Goal: Task Accomplishment & Management: Complete application form

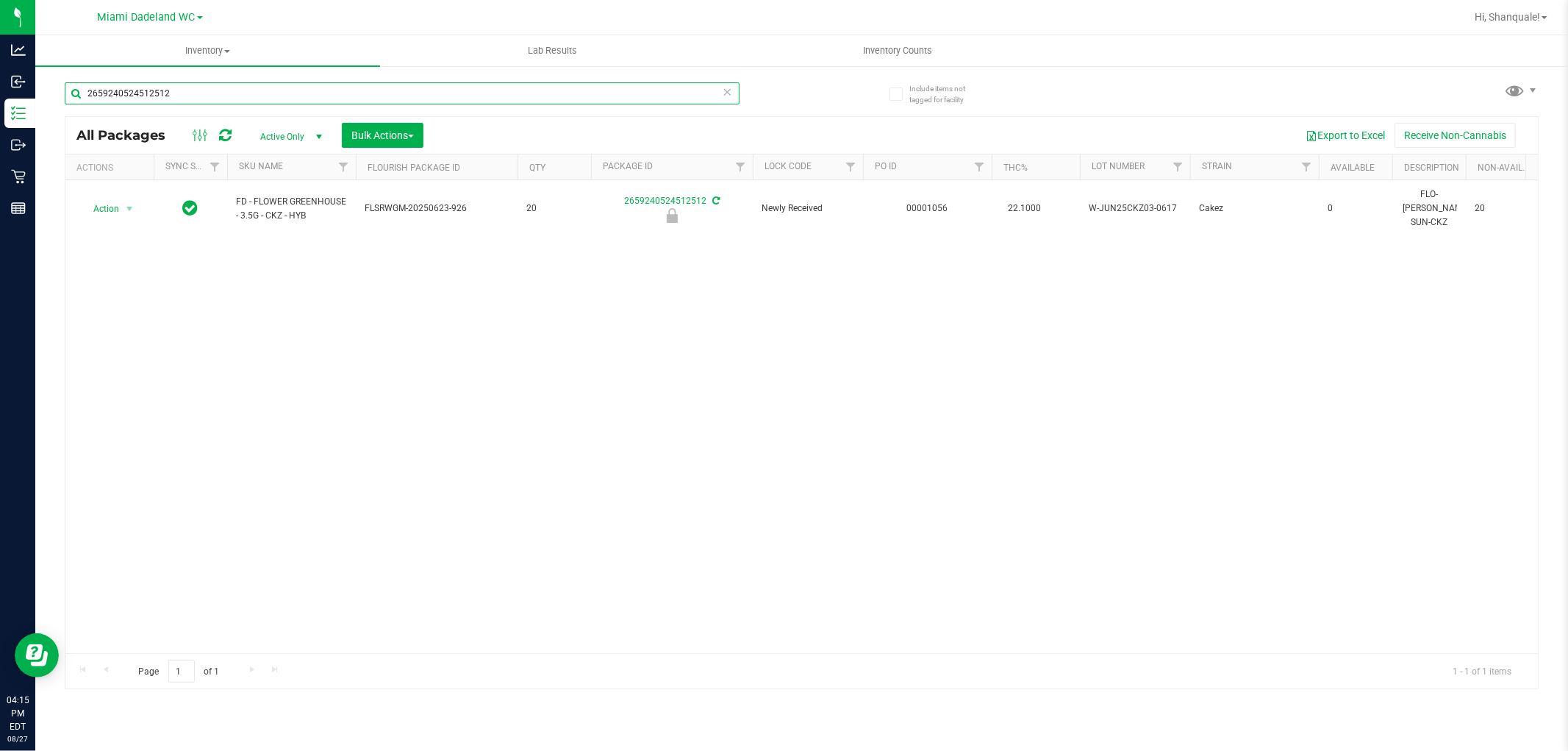
click at [208, 97] on input "2659240524512512" at bounding box center [402, 93] width 675 height 22
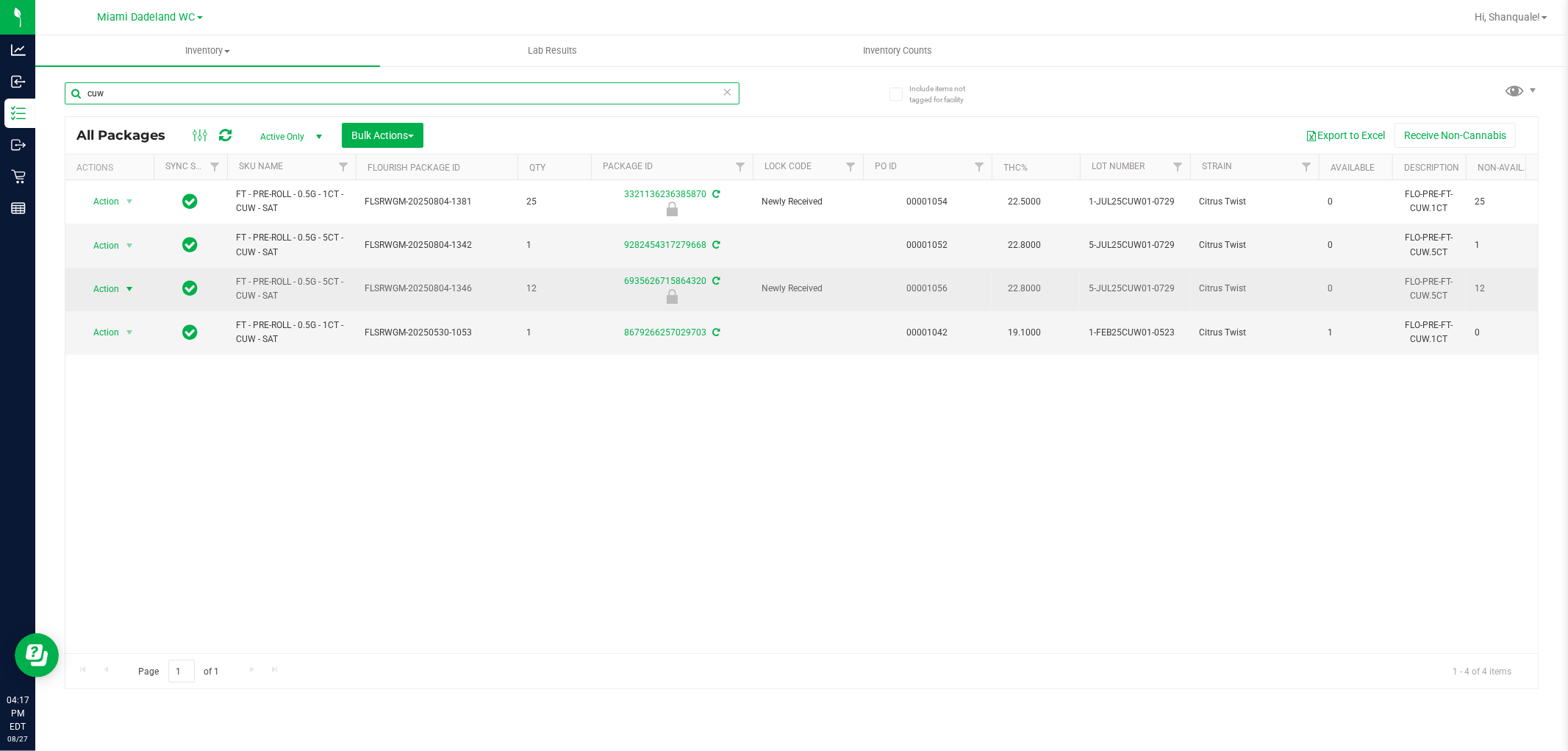
type input "cuw"
click at [101, 290] on span "Action" at bounding box center [100, 288] width 40 height 20
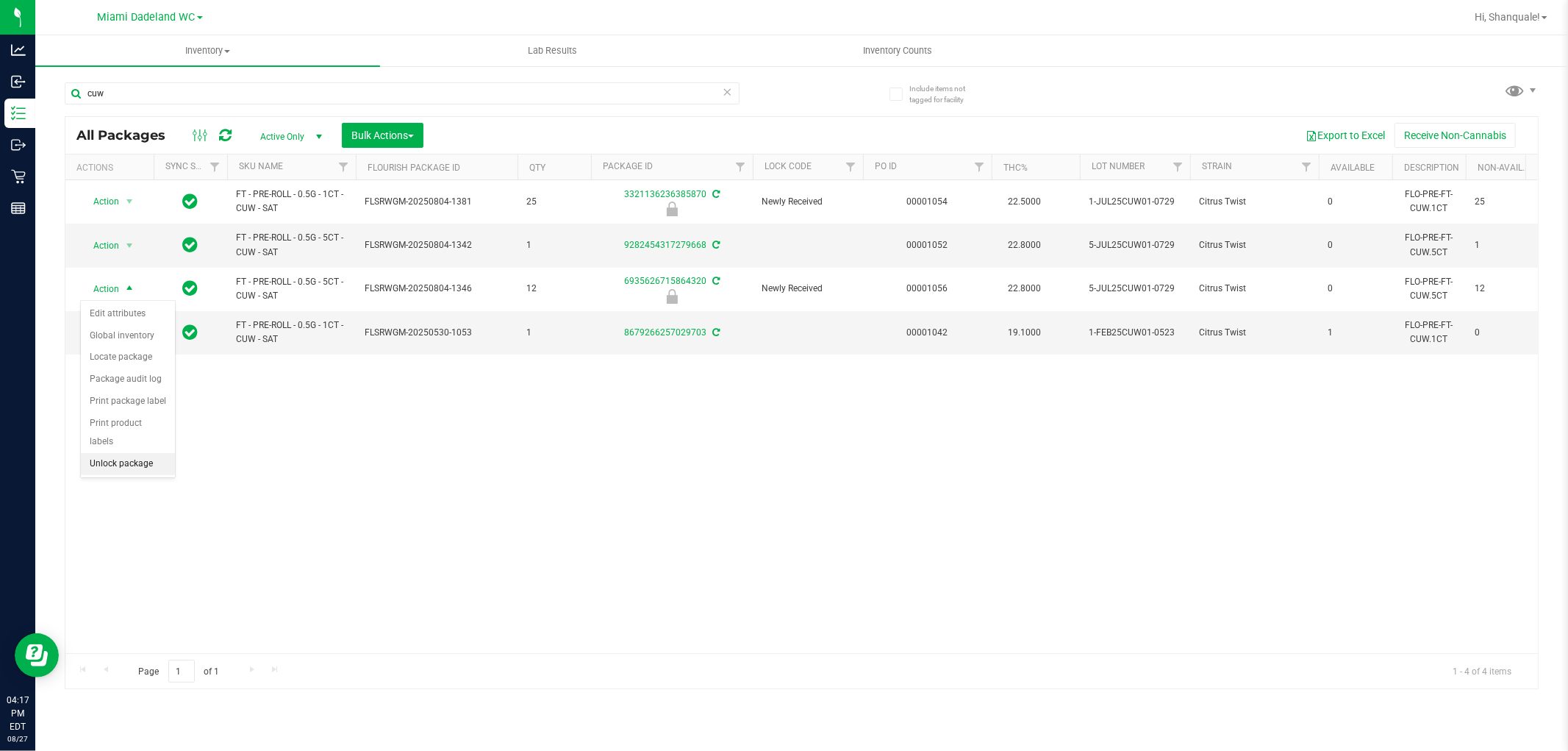
click at [132, 464] on li "Unlock package" at bounding box center [127, 464] width 94 height 22
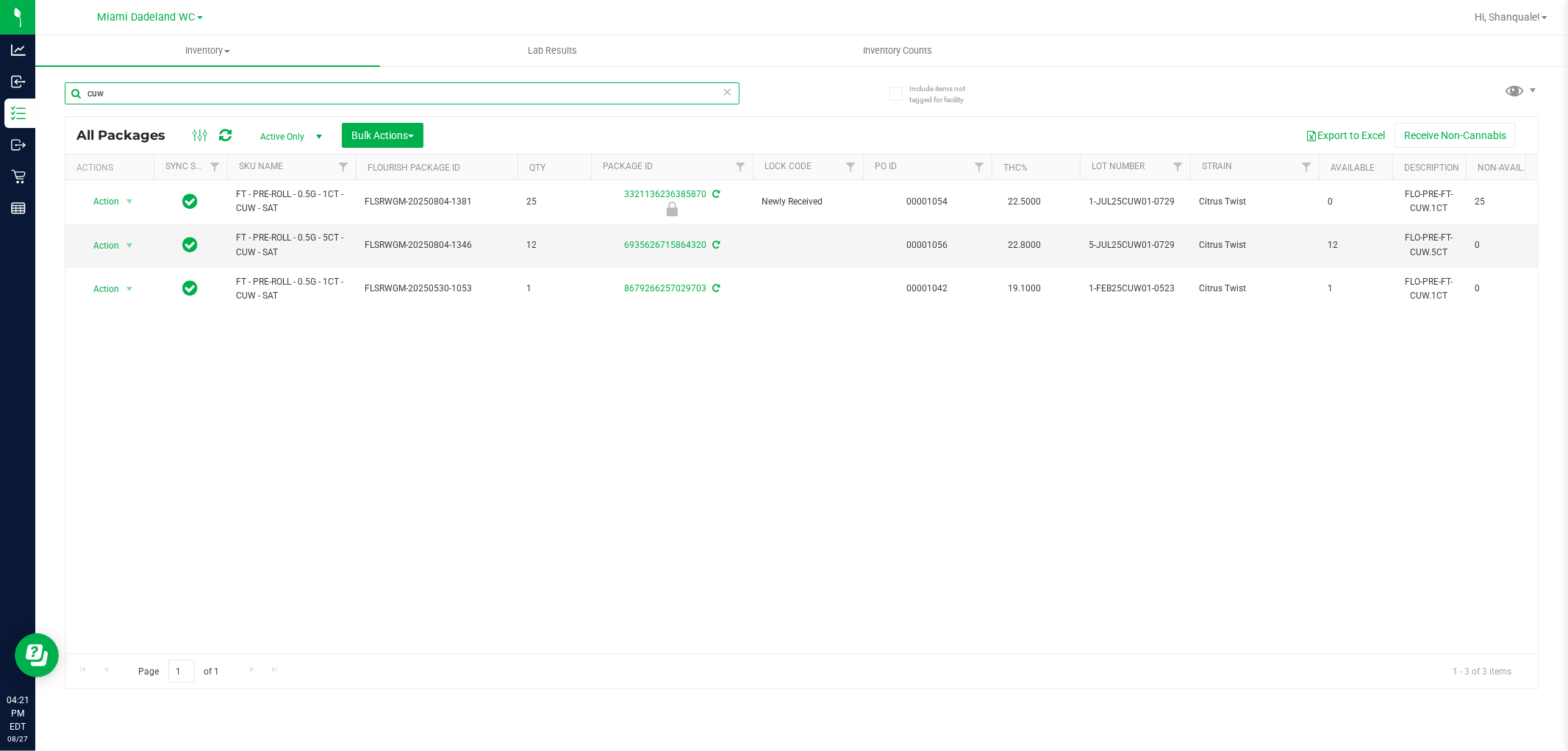
click at [170, 86] on input "cuw" at bounding box center [402, 93] width 675 height 22
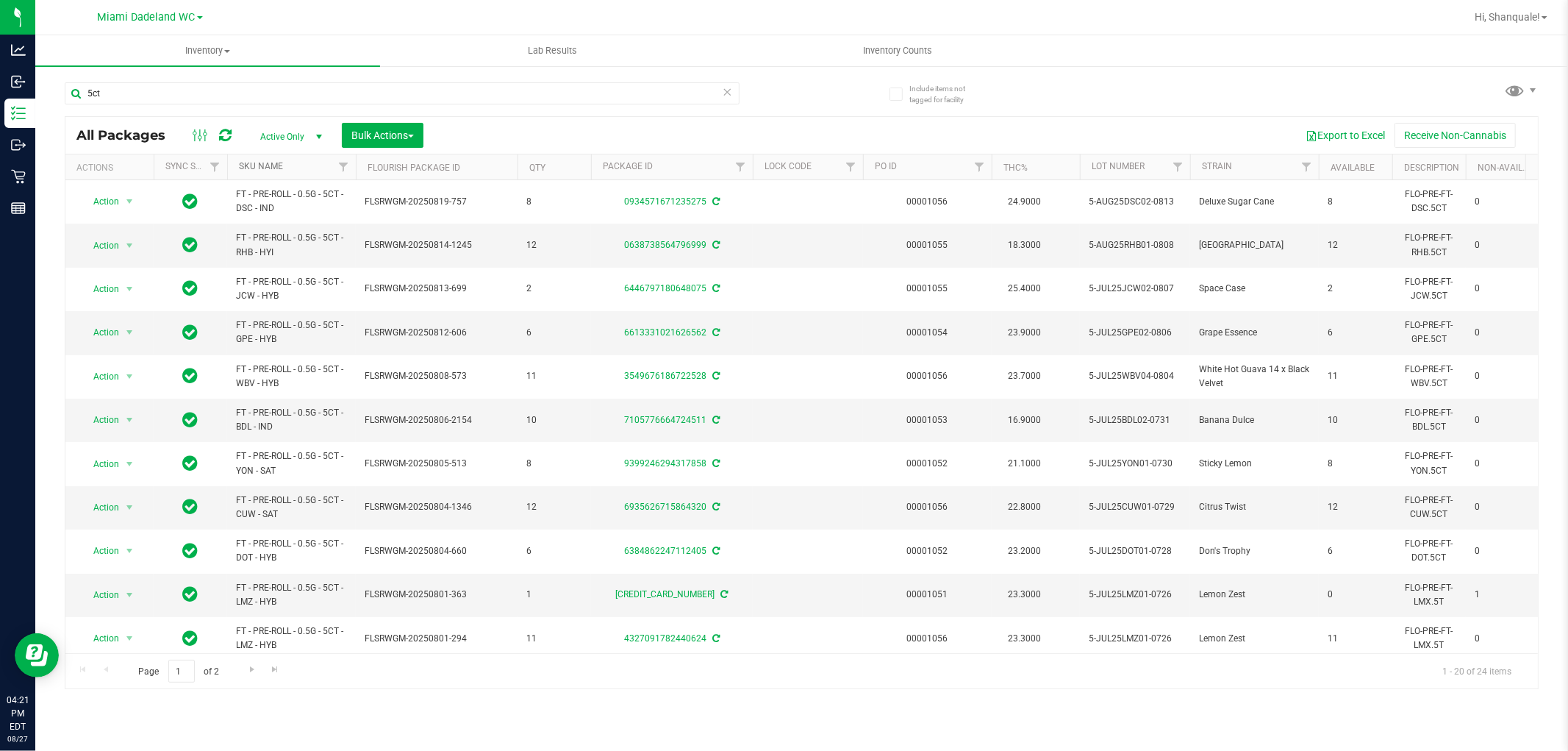
click at [275, 163] on link "SKU Name" at bounding box center [261, 166] width 44 height 10
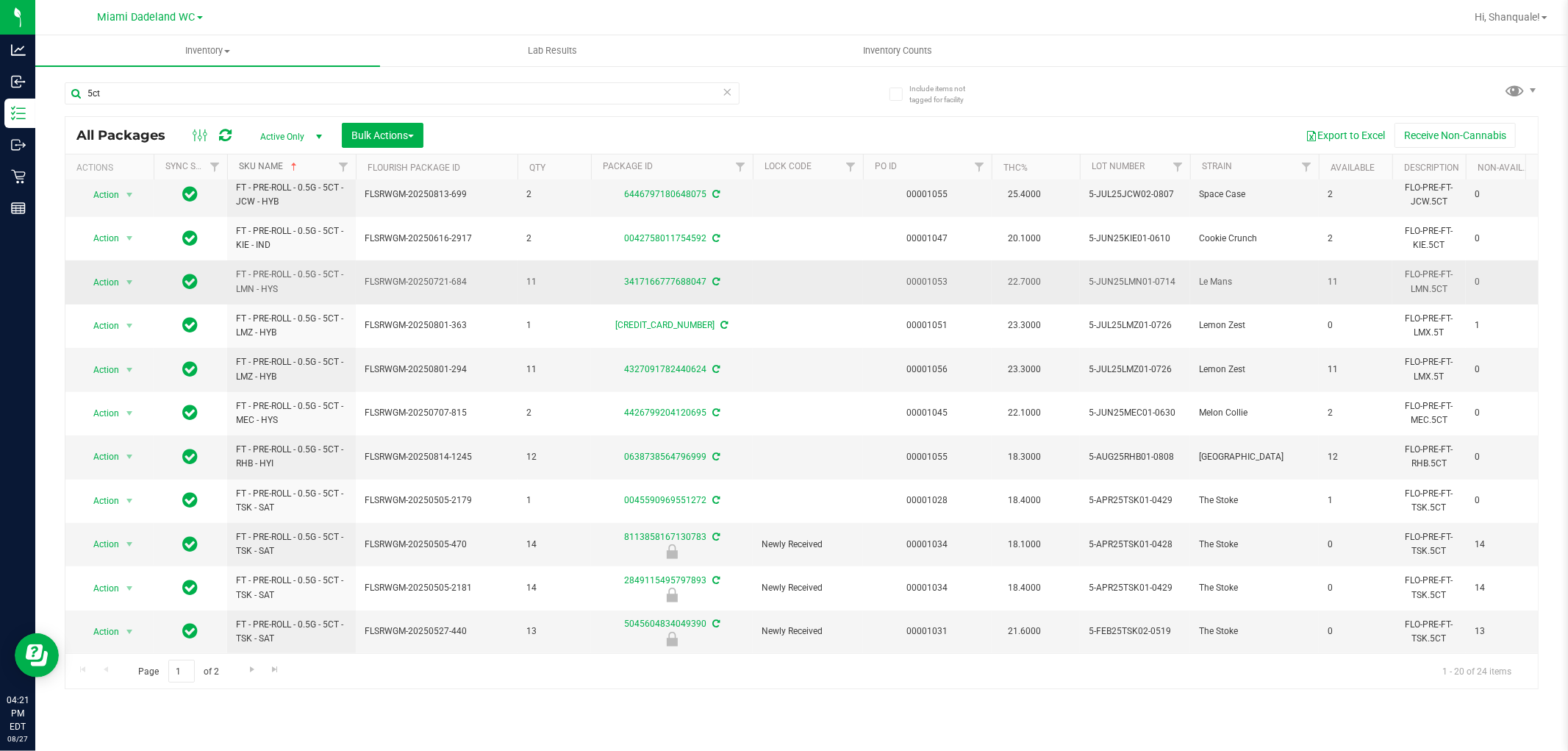
scroll to position [413, 0]
click at [248, 666] on span "Go to the next page" at bounding box center [252, 669] width 12 height 12
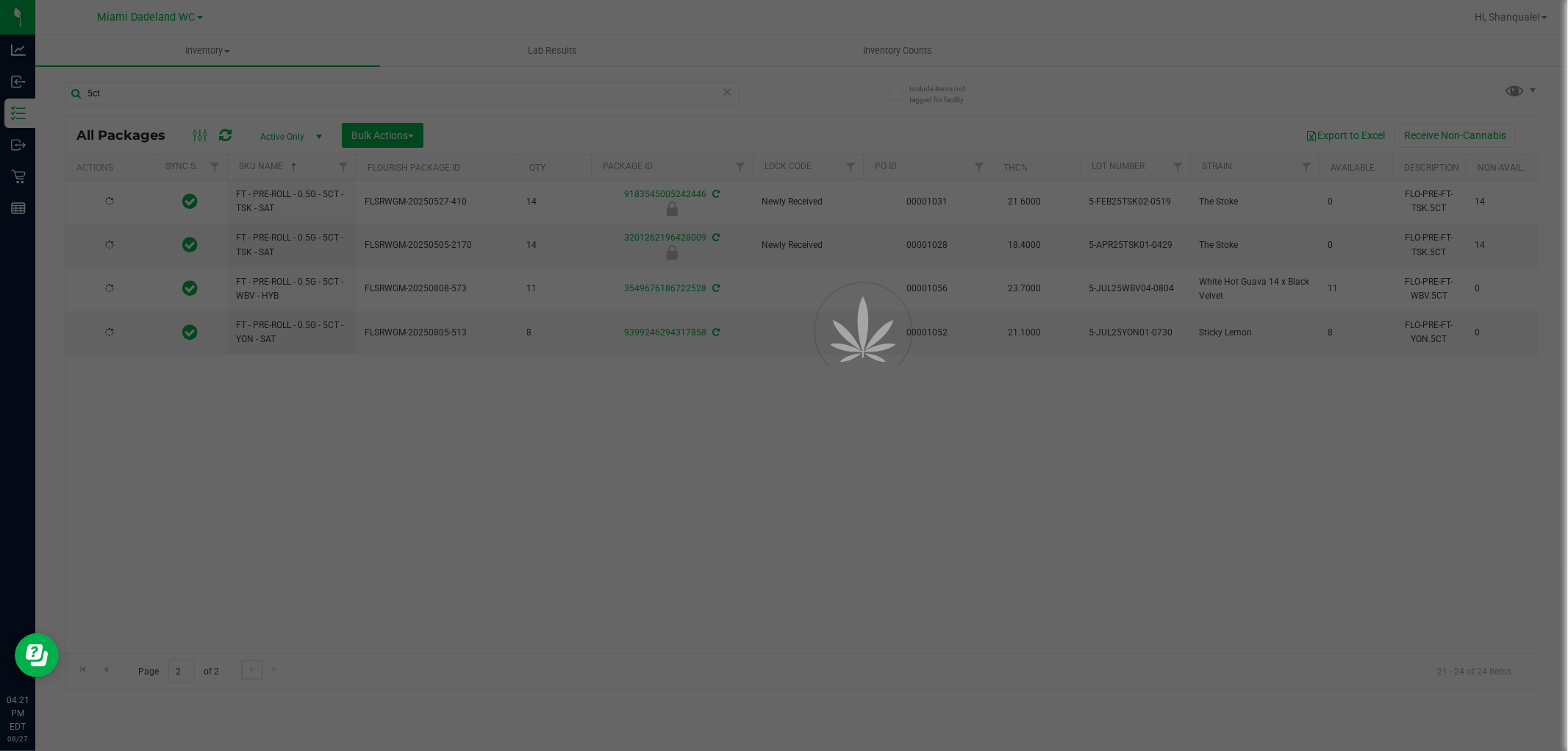
scroll to position [0, 0]
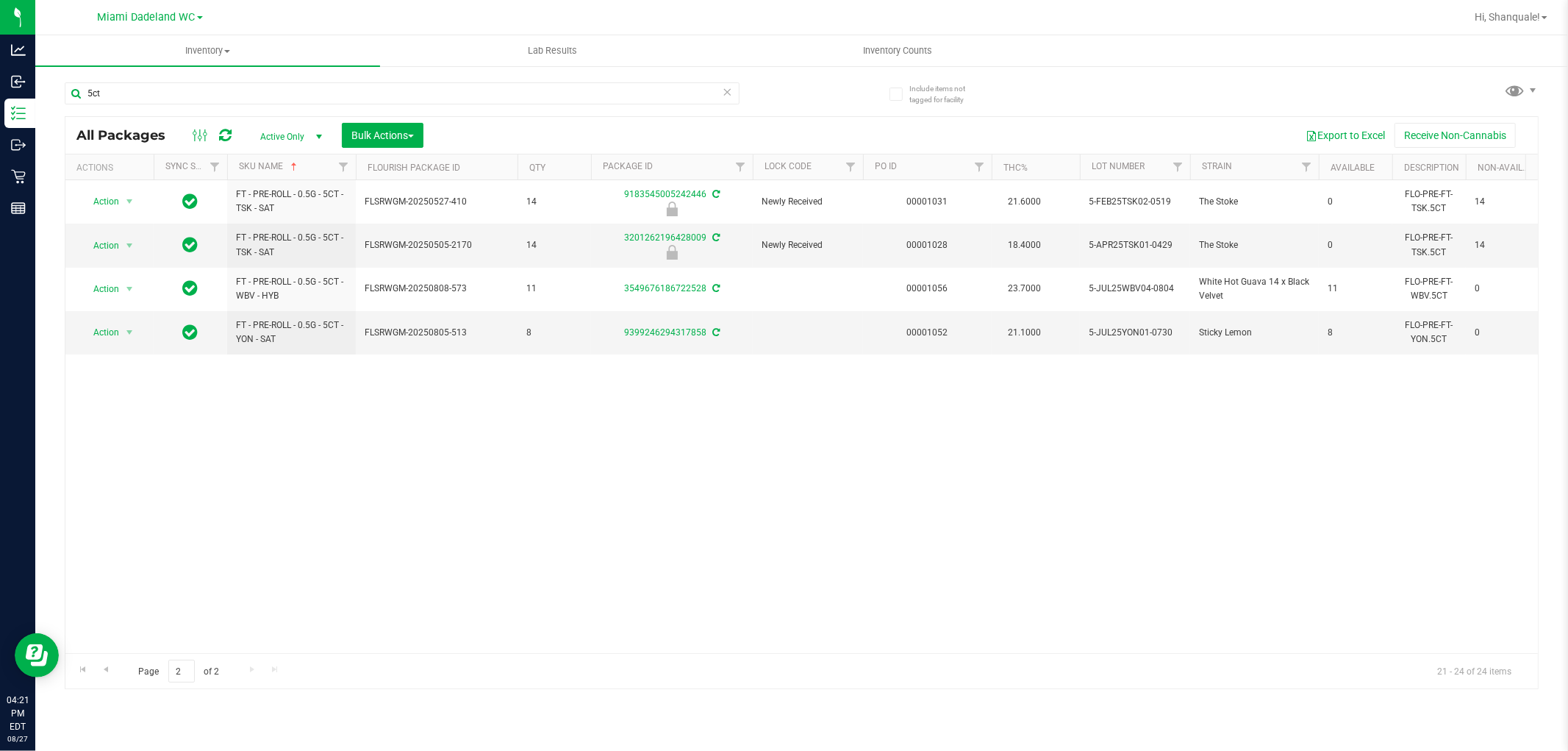
drag, startPoint x: 352, startPoint y: 247, endPoint x: 233, endPoint y: 512, distance: 290.5
click at [233, 512] on div "Action Action Edit attributes Global inventory Locate package Package audit log…" at bounding box center [801, 417] width 1473 height 473
click at [222, 93] on input "5ct" at bounding box center [402, 93] width 675 height 22
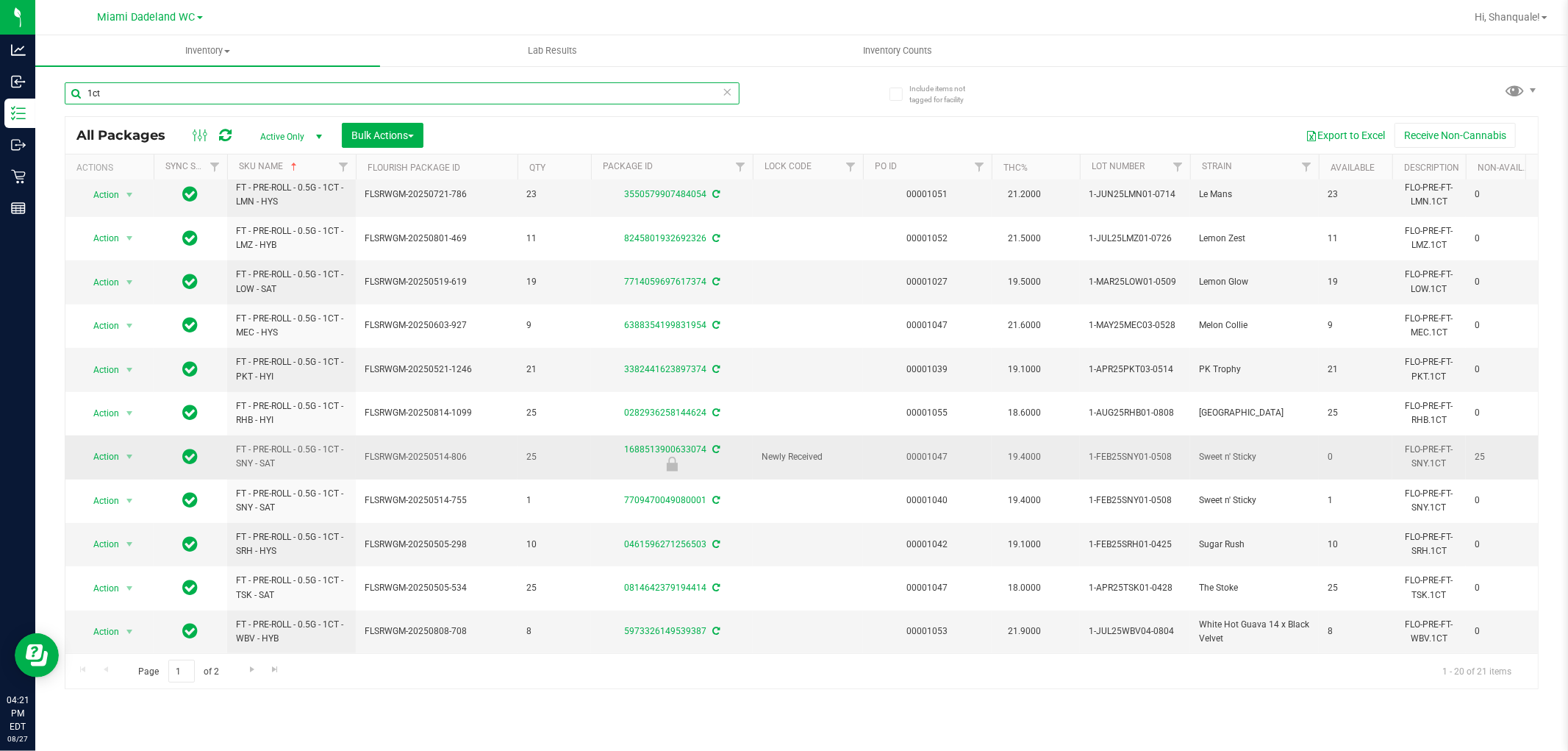
scroll to position [413, 0]
click at [251, 672] on span "Go to the next page" at bounding box center [252, 669] width 12 height 12
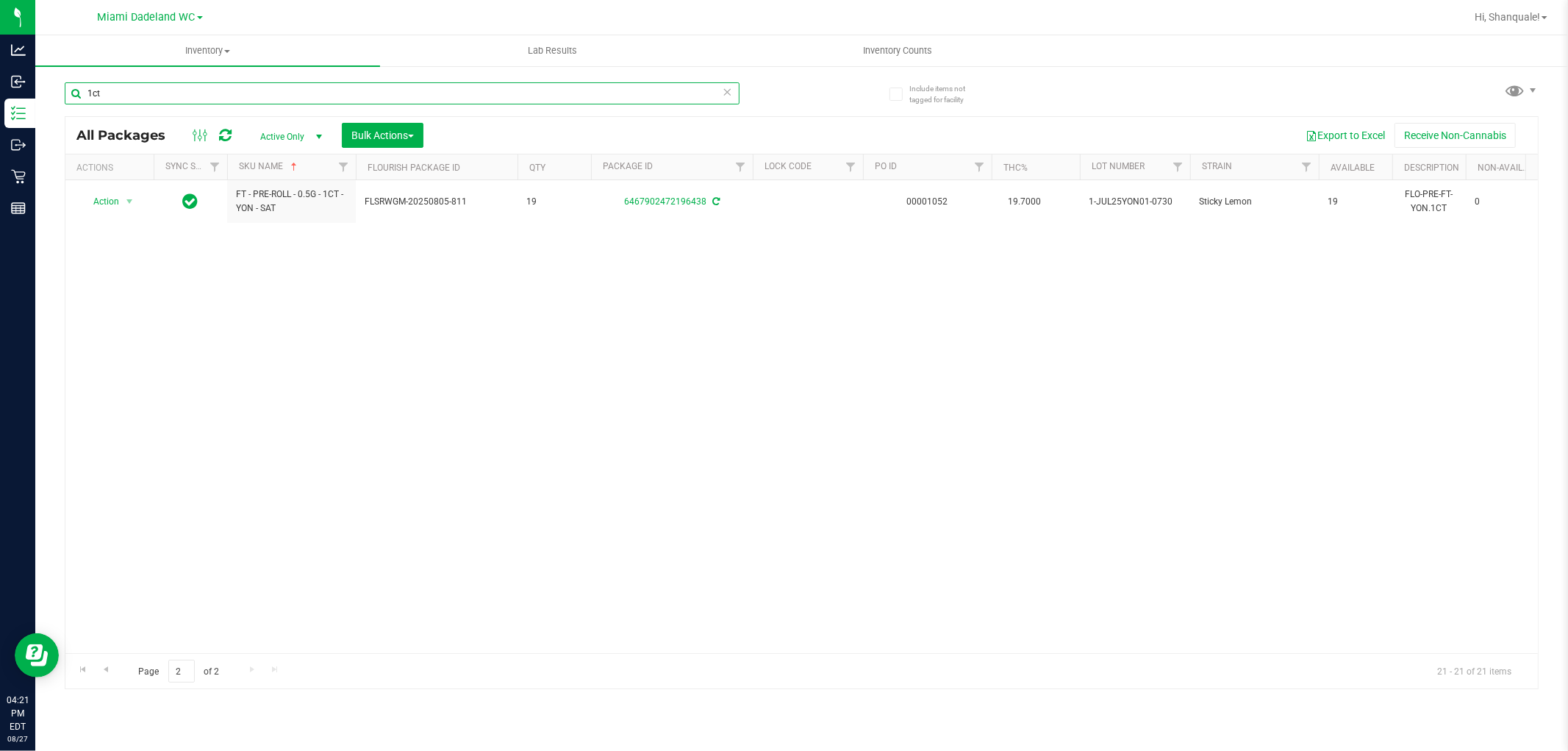
click at [148, 90] on input "1ct" at bounding box center [402, 93] width 675 height 22
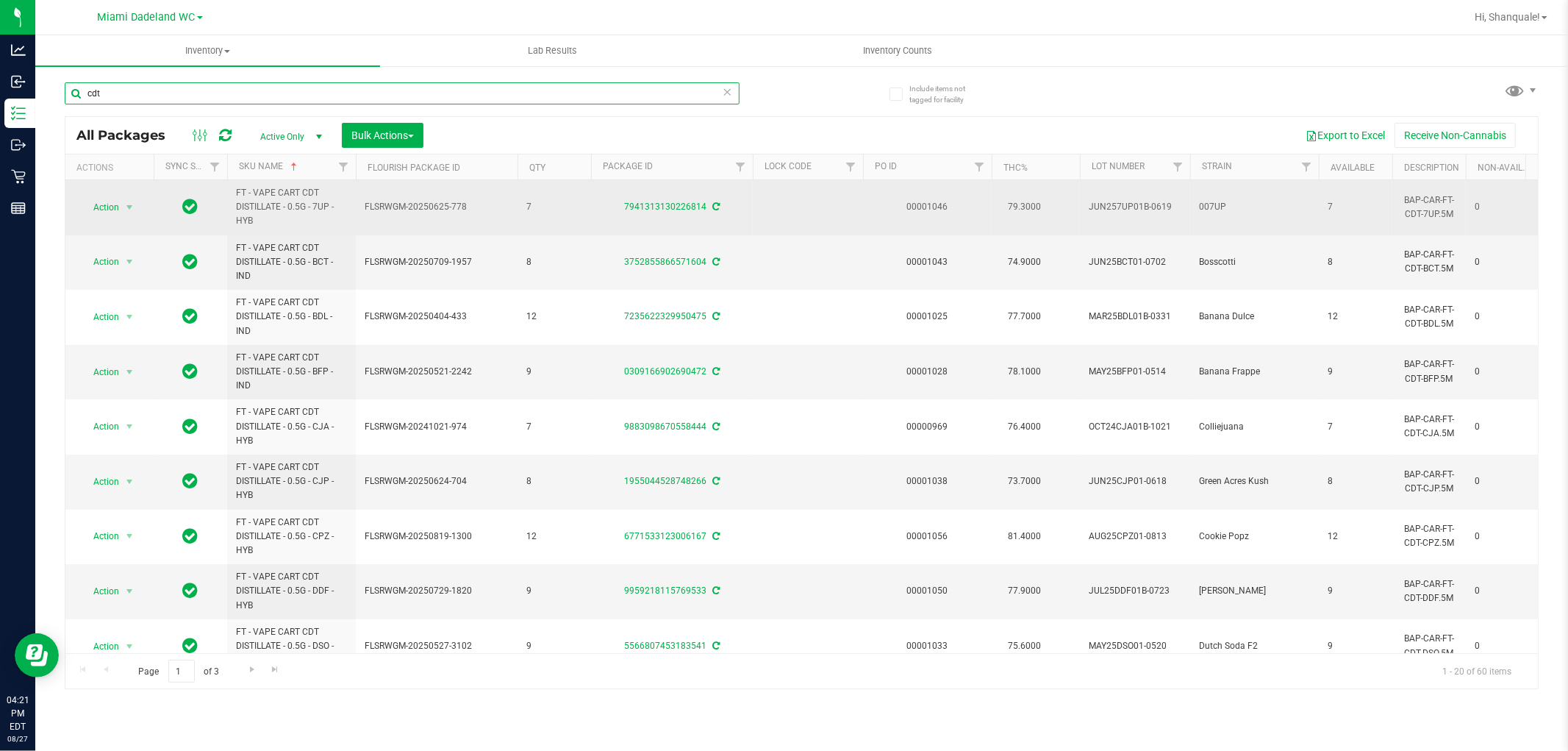
type input "cdt"
drag, startPoint x: 305, startPoint y: 206, endPoint x: 230, endPoint y: 202, distance: 75.1
click at [230, 202] on td "FT - VAPE CART CDT DISTILLATE - 0.5G - 7UP - HYB" at bounding box center [291, 208] width 128 height 55
copy span "FT - VAPE CART CDT DISTILLATE - 0.5G"
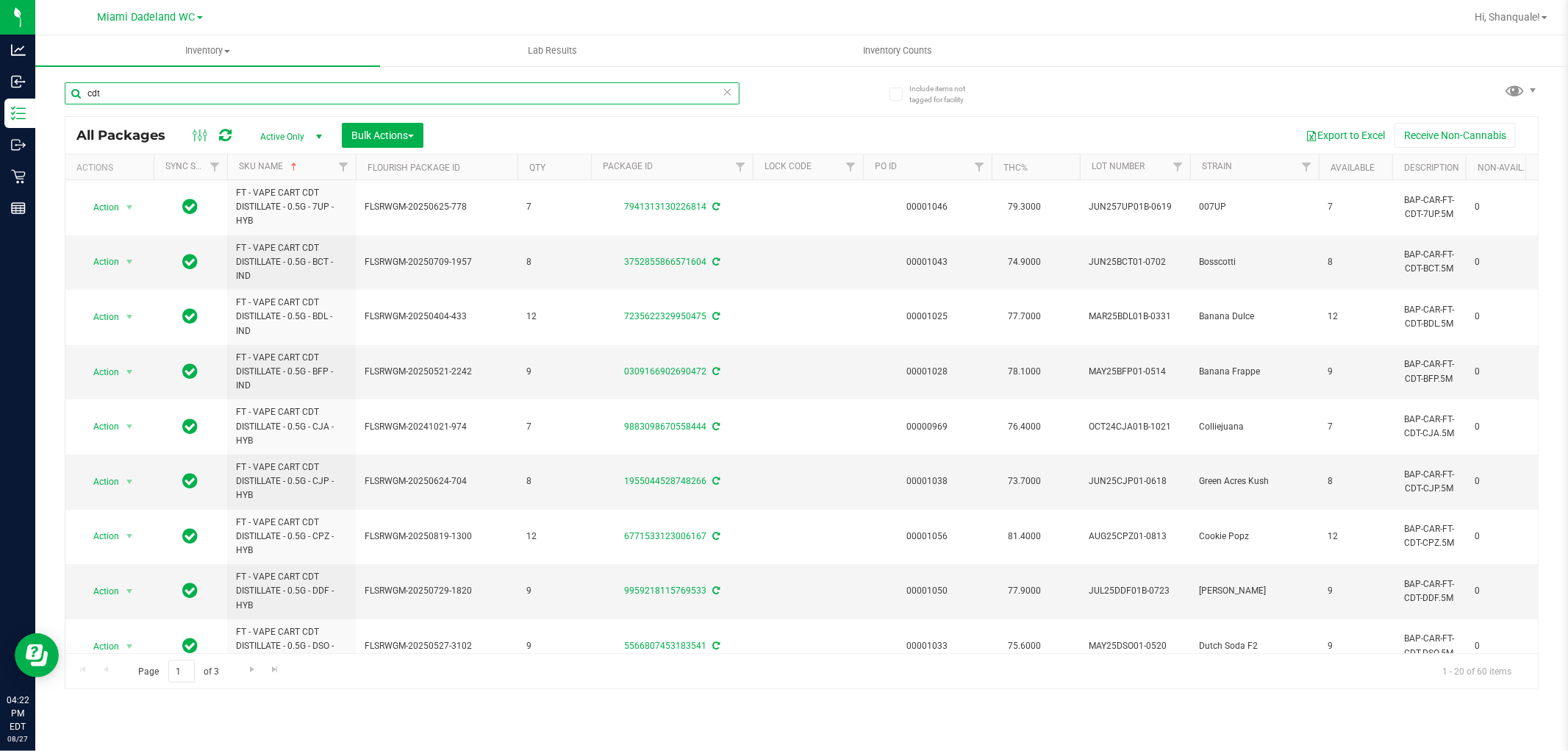
click at [201, 97] on input "cdt" at bounding box center [402, 93] width 675 height 22
paste input "FT - VAPE CART CDT DISTILLATE - 0.5G"
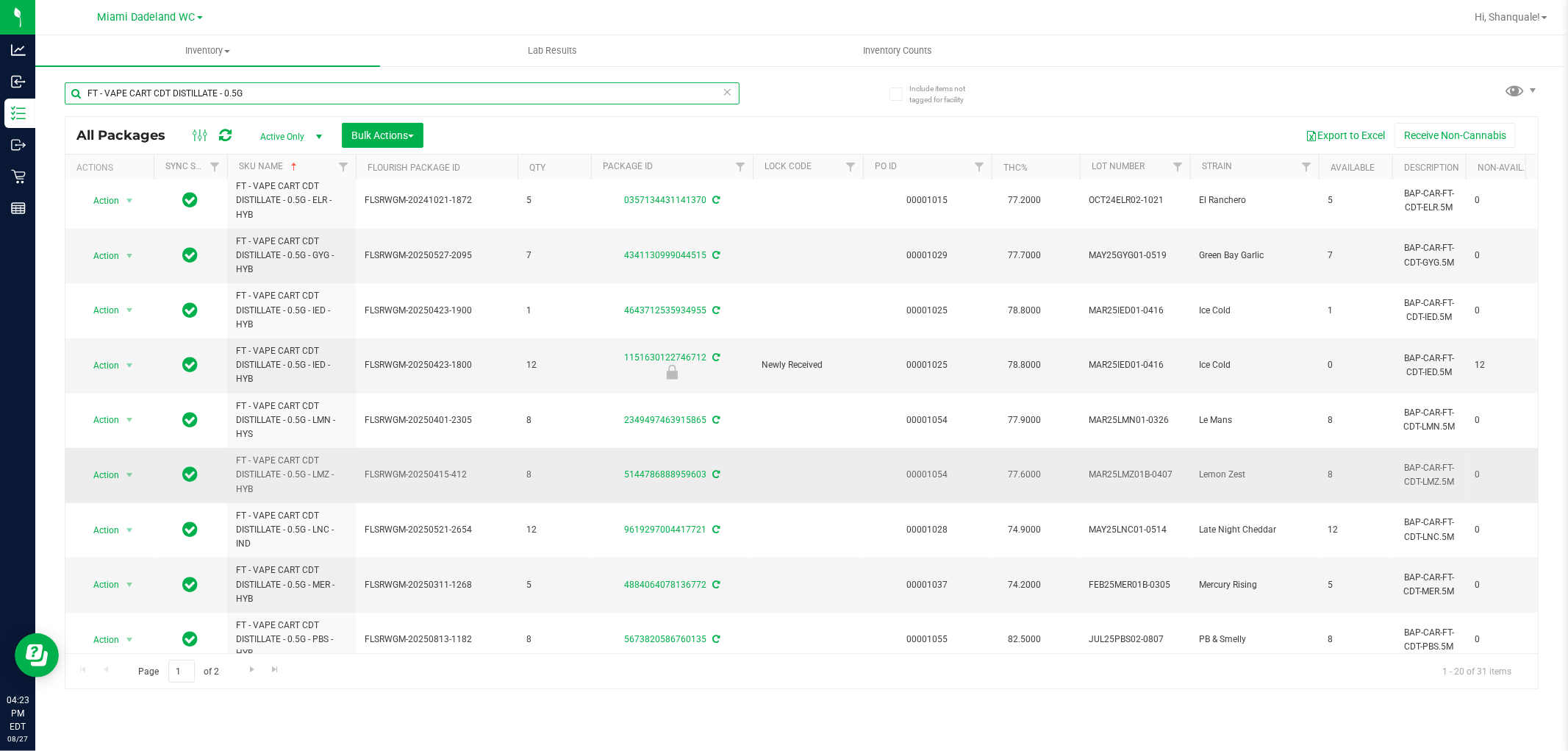
scroll to position [636, 0]
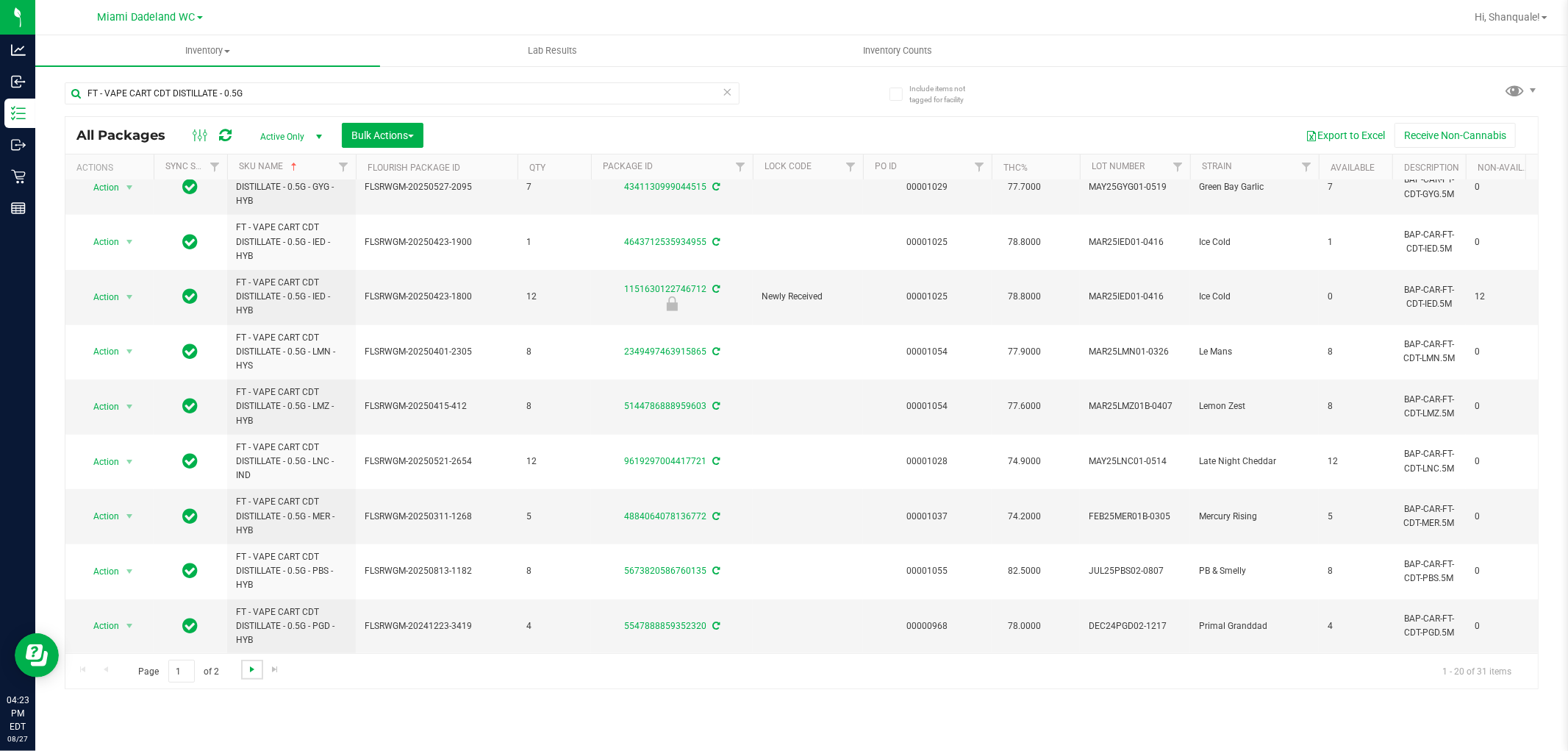
click at [247, 670] on span "Go to the next page" at bounding box center [252, 669] width 12 height 12
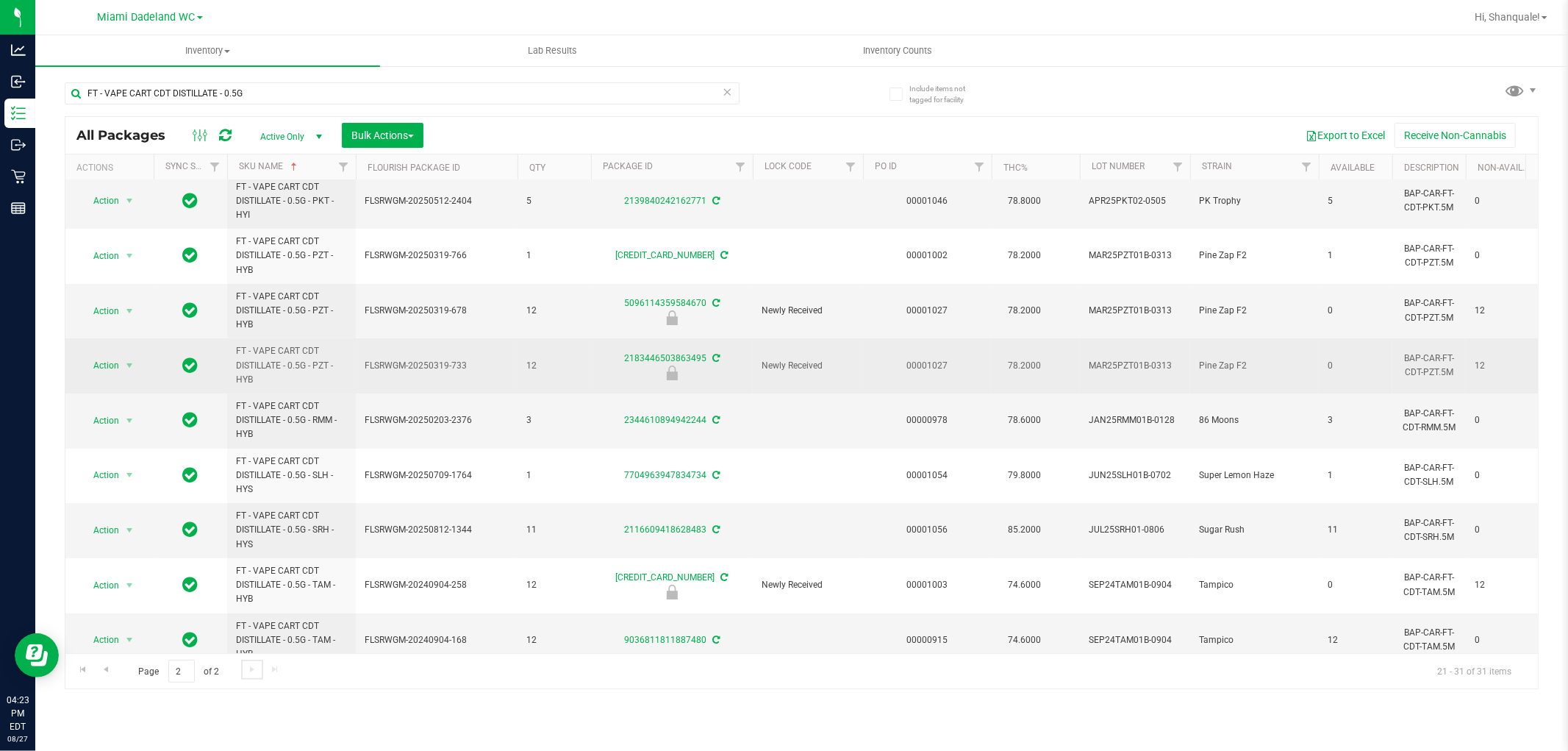
scroll to position [145, 0]
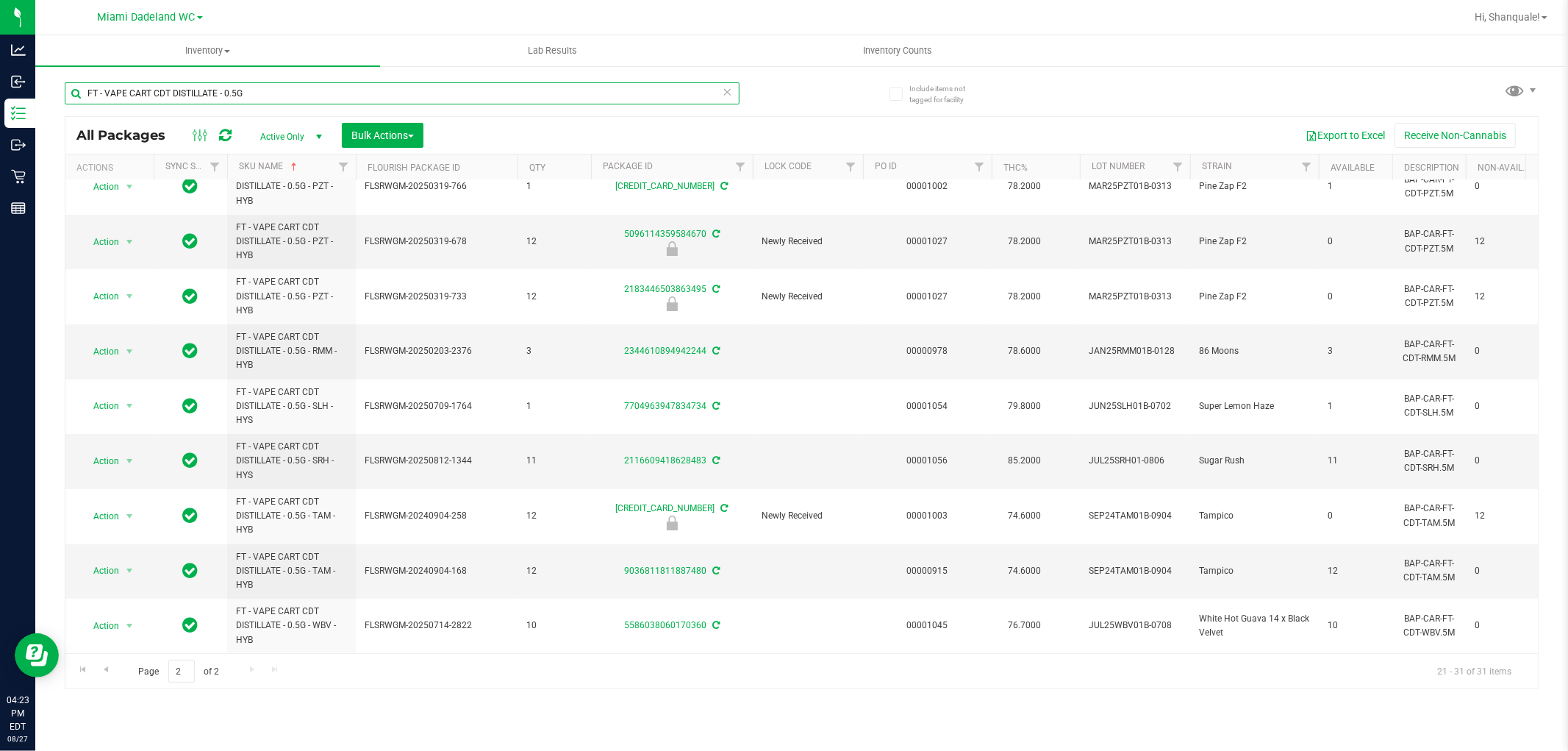
click at [235, 89] on input "FT - VAPE CART CDT DISTILLATE - 0.5G" at bounding box center [402, 93] width 675 height 22
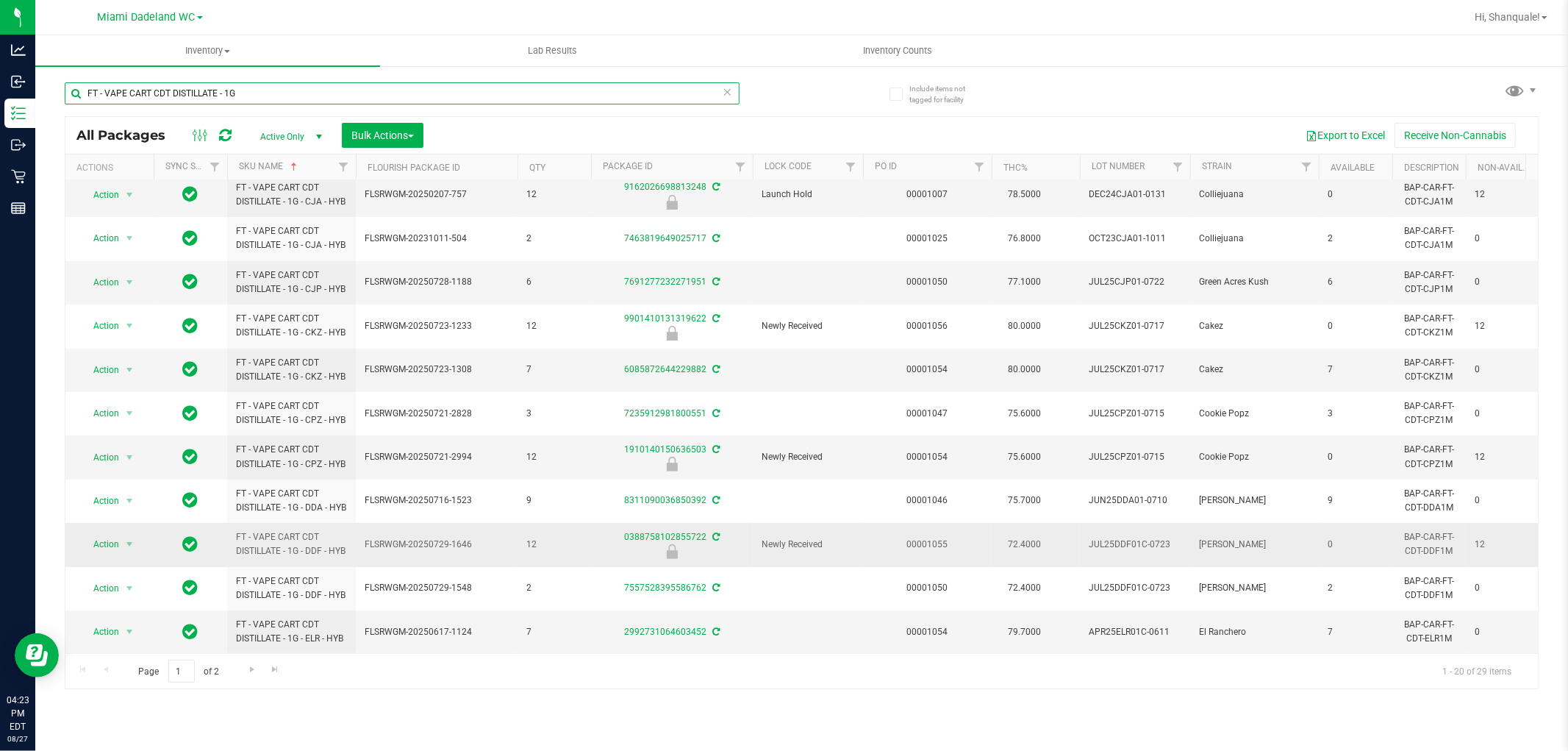
scroll to position [436, 0]
type input "FT - VAPE CART CDT DISTILLATE - 1G"
click at [248, 667] on span "Go to the next page" at bounding box center [252, 669] width 12 height 12
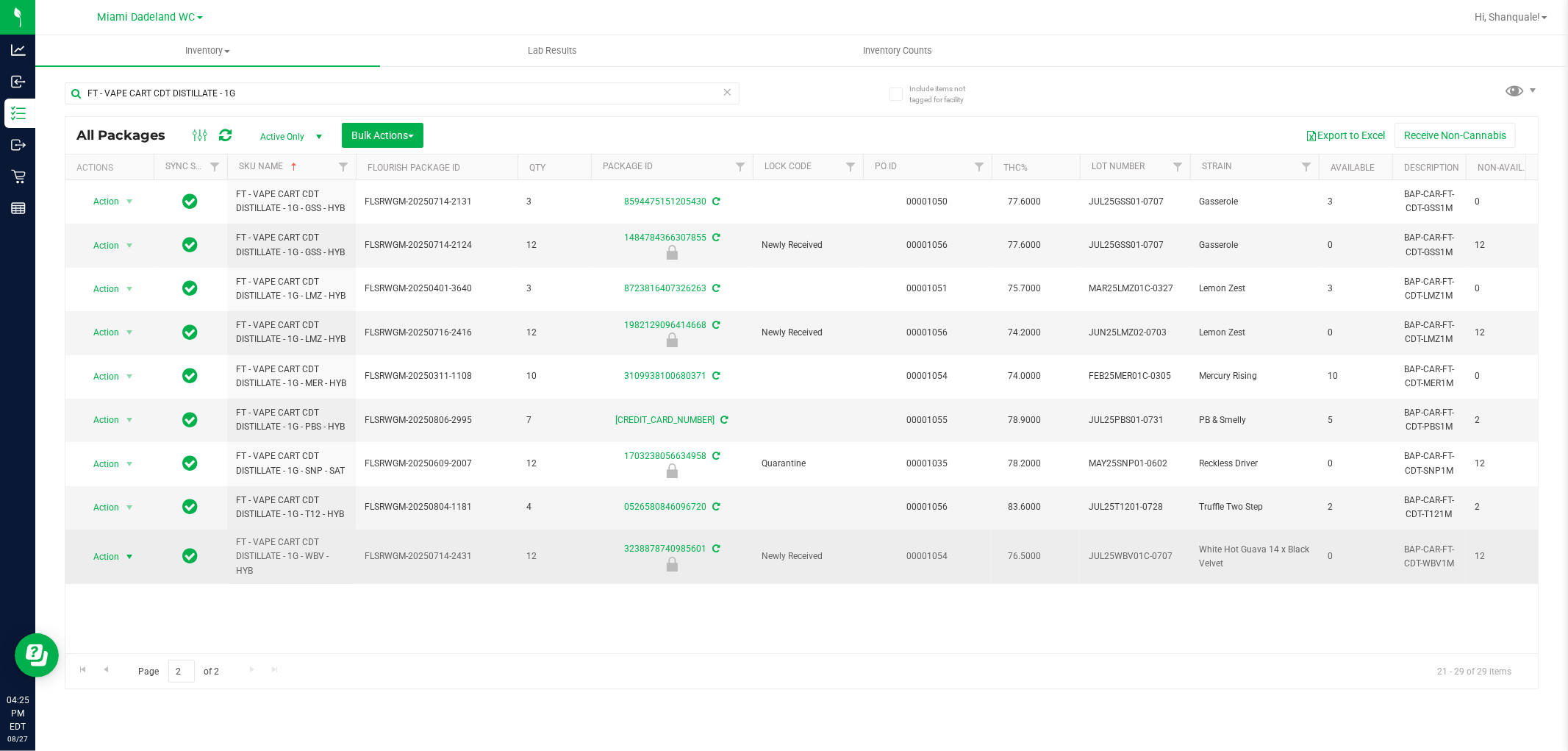
click at [124, 562] on span "select" at bounding box center [129, 557] width 12 height 12
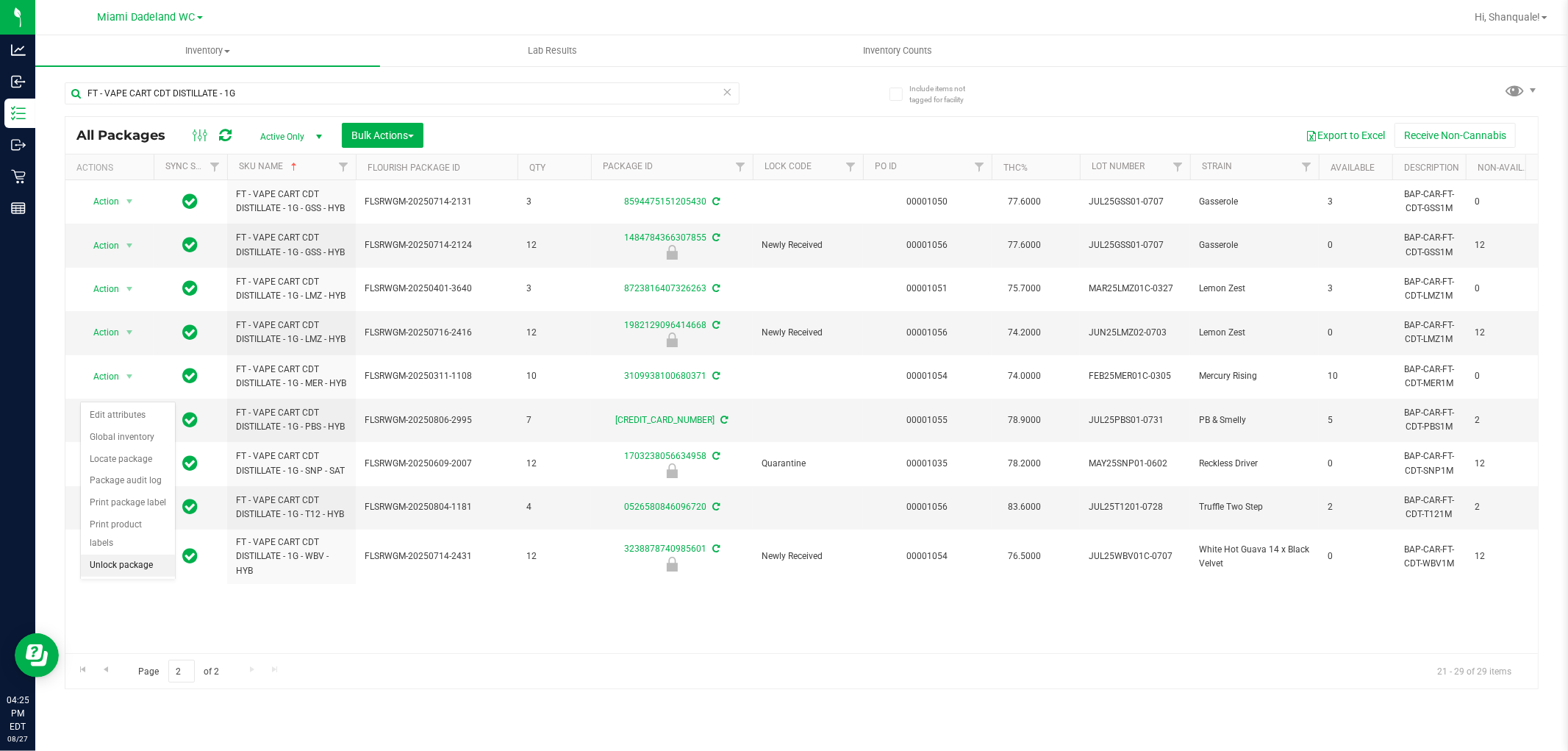
click at [129, 556] on li "Unlock package" at bounding box center [127, 566] width 94 height 22
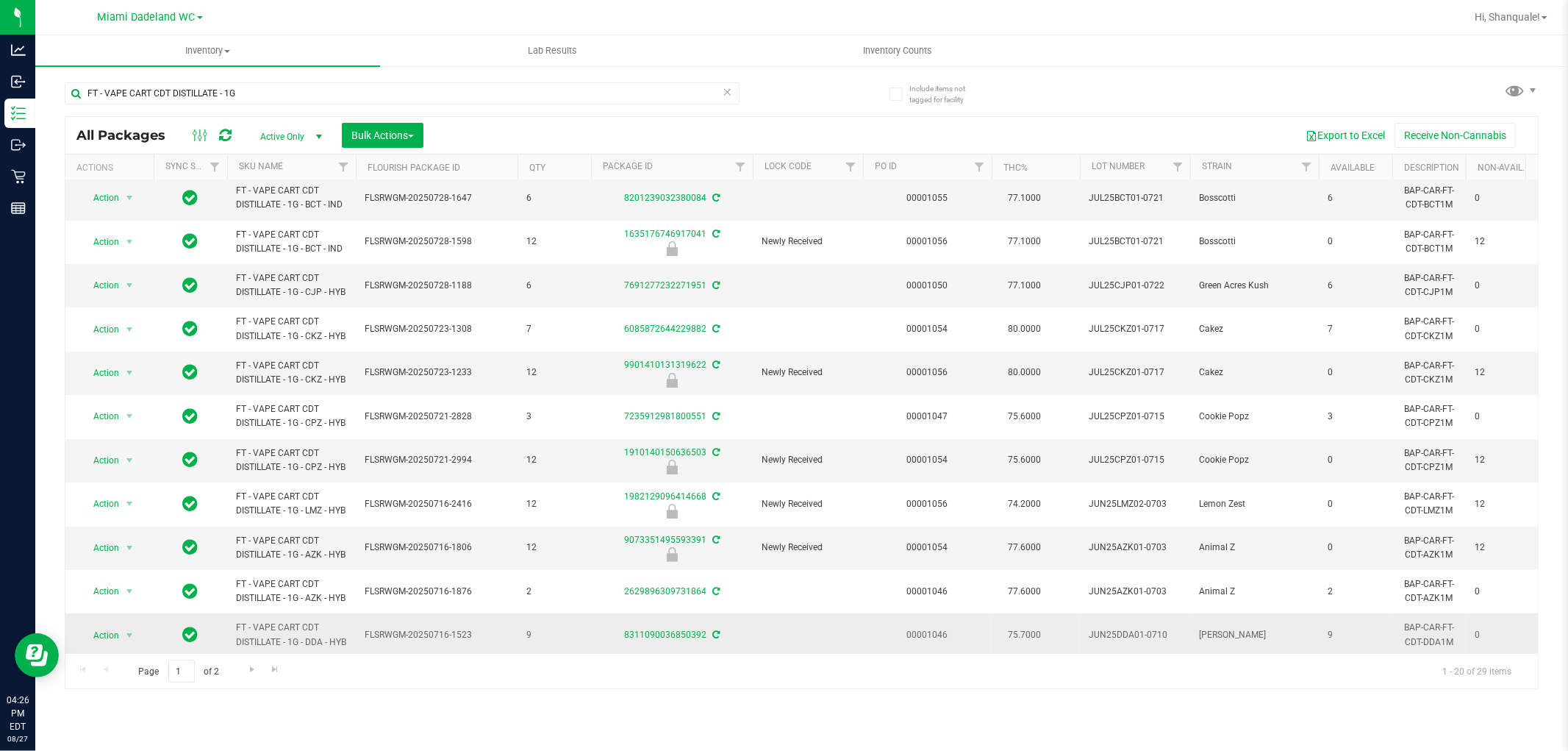
scroll to position [457, 0]
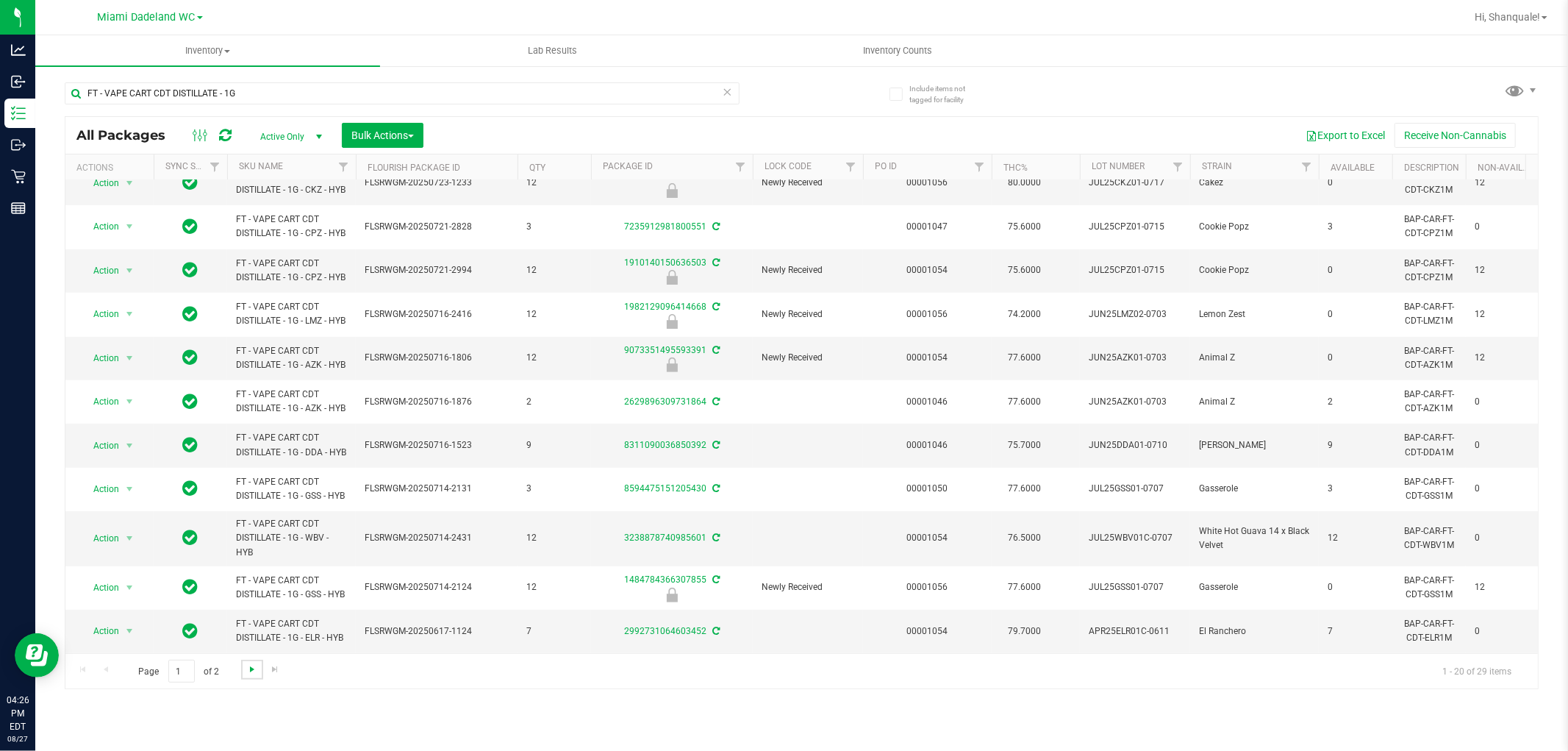
click at [254, 666] on span "Go to the next page" at bounding box center [252, 669] width 12 height 12
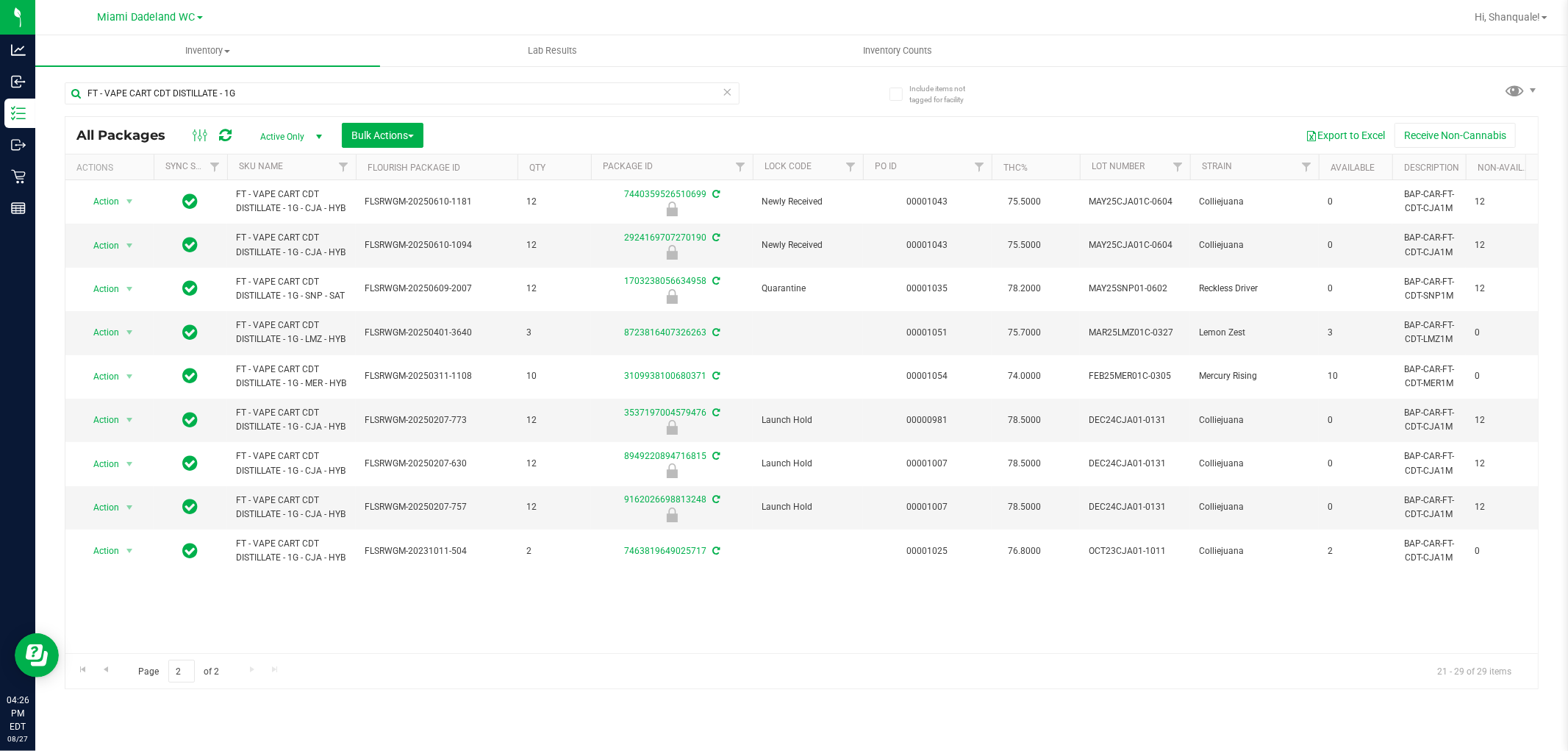
click at [287, 172] on th "SKU Name" at bounding box center [291, 168] width 128 height 26
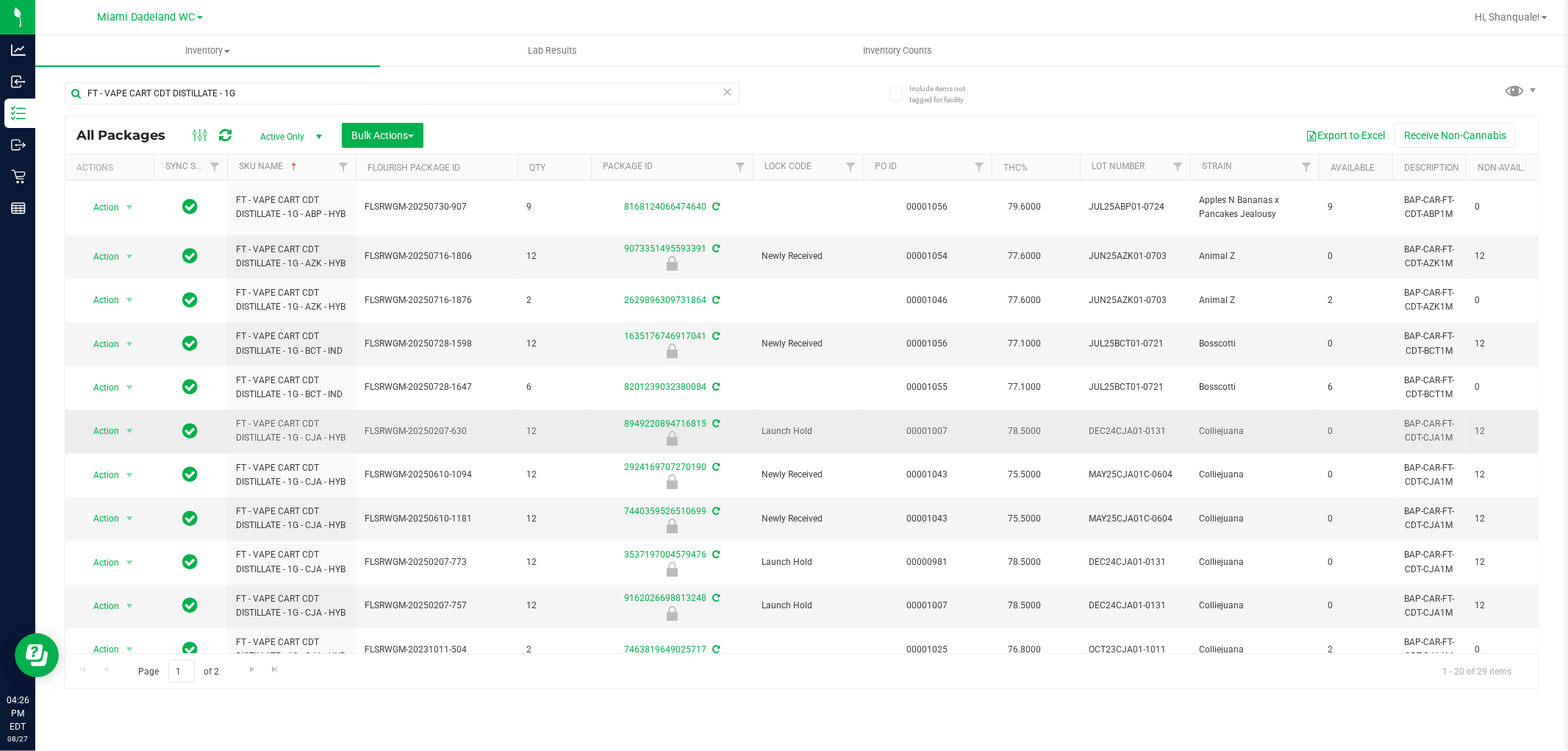
scroll to position [436, 0]
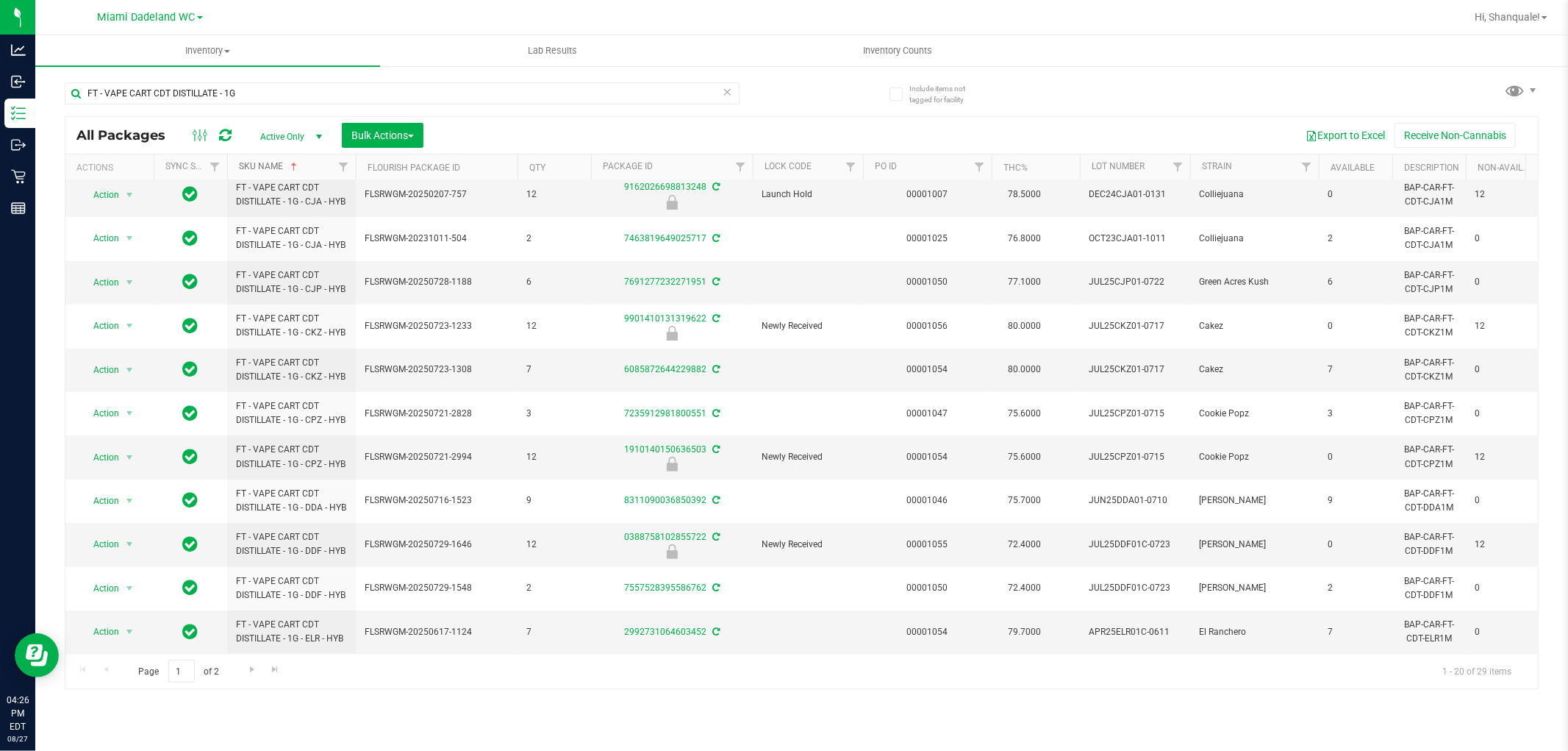
click at [280, 164] on link "SKU Name" at bounding box center [270, 166] width 61 height 10
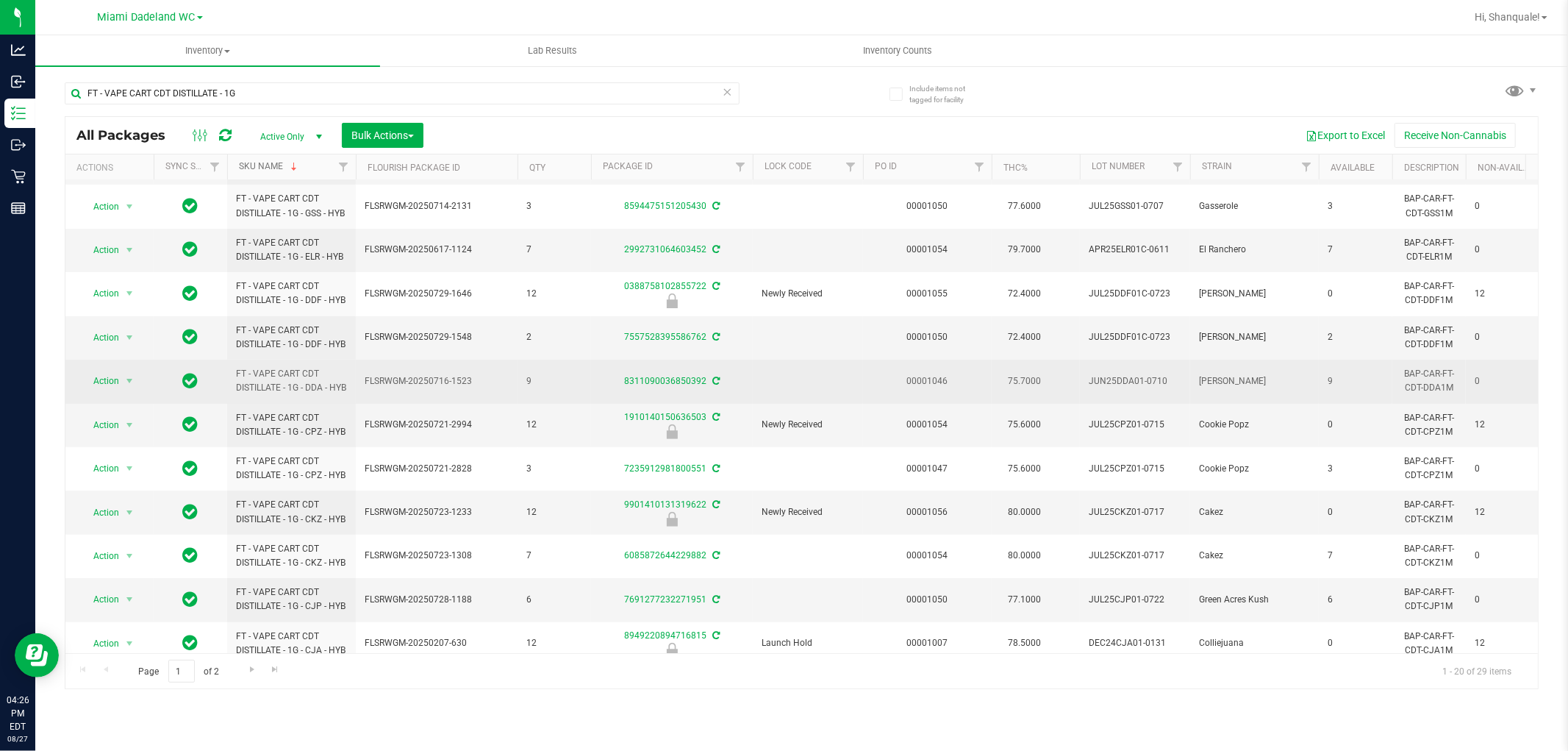
scroll to position [468, 0]
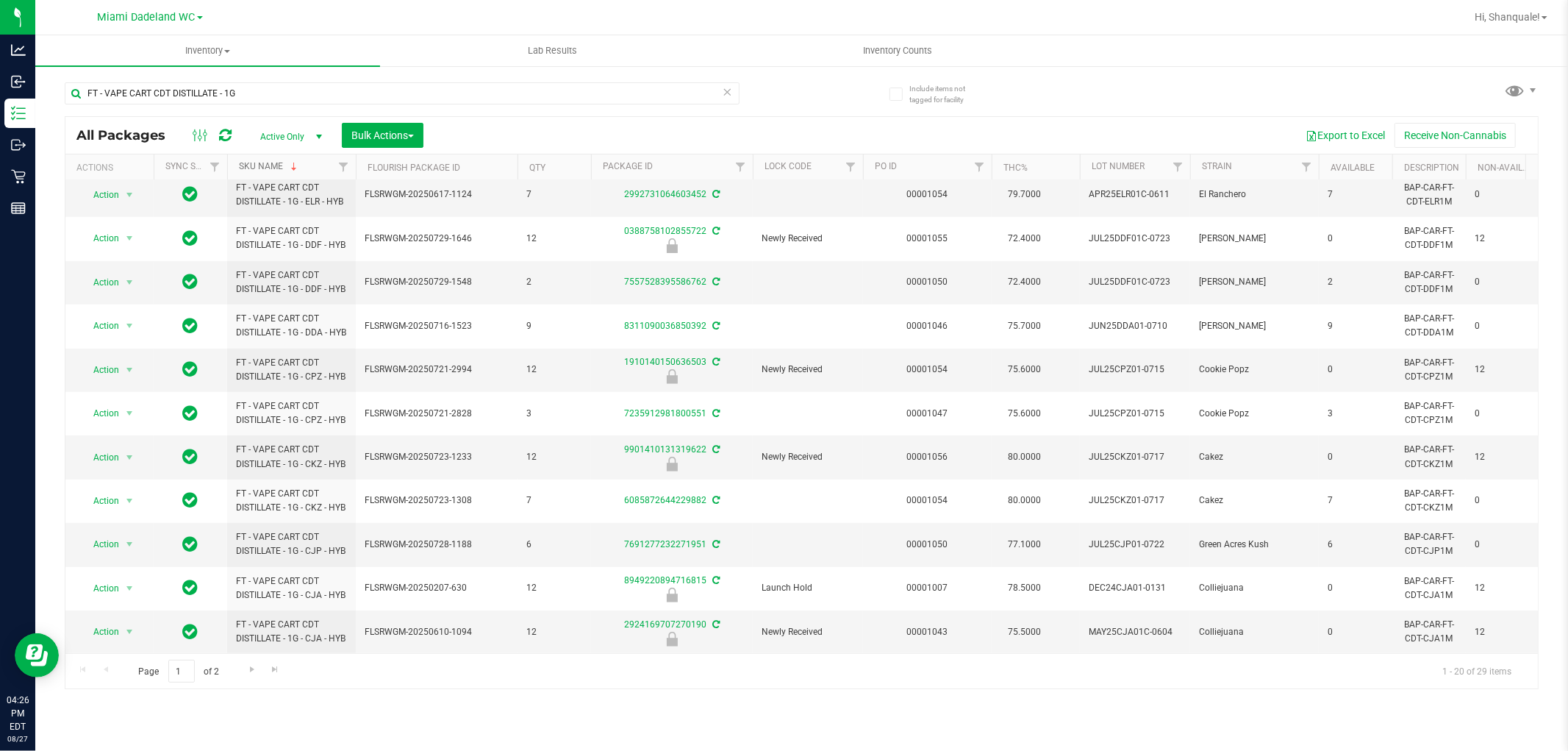
click at [287, 163] on link "SKU Name" at bounding box center [270, 166] width 61 height 10
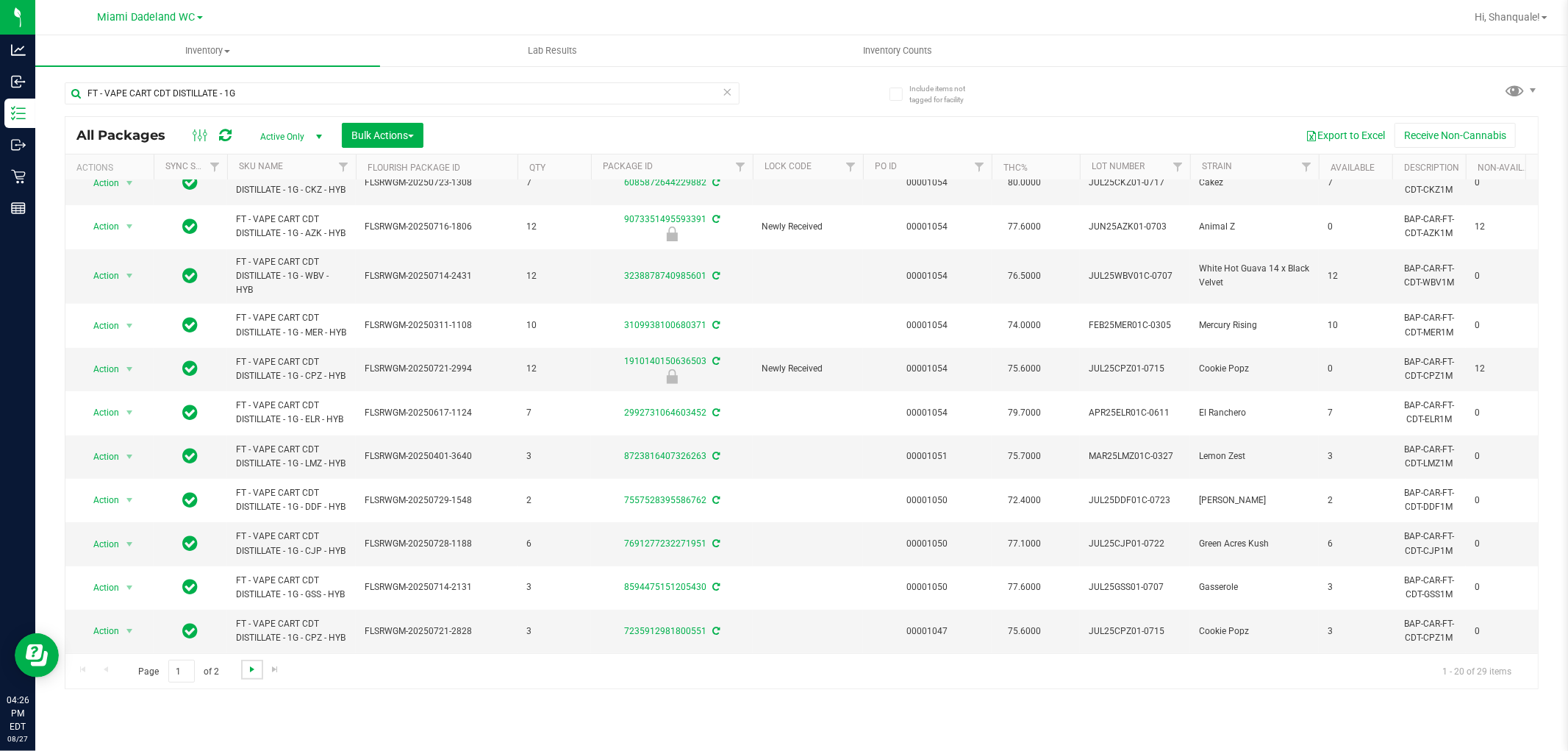
click at [253, 667] on span "Go to the next page" at bounding box center [252, 669] width 12 height 12
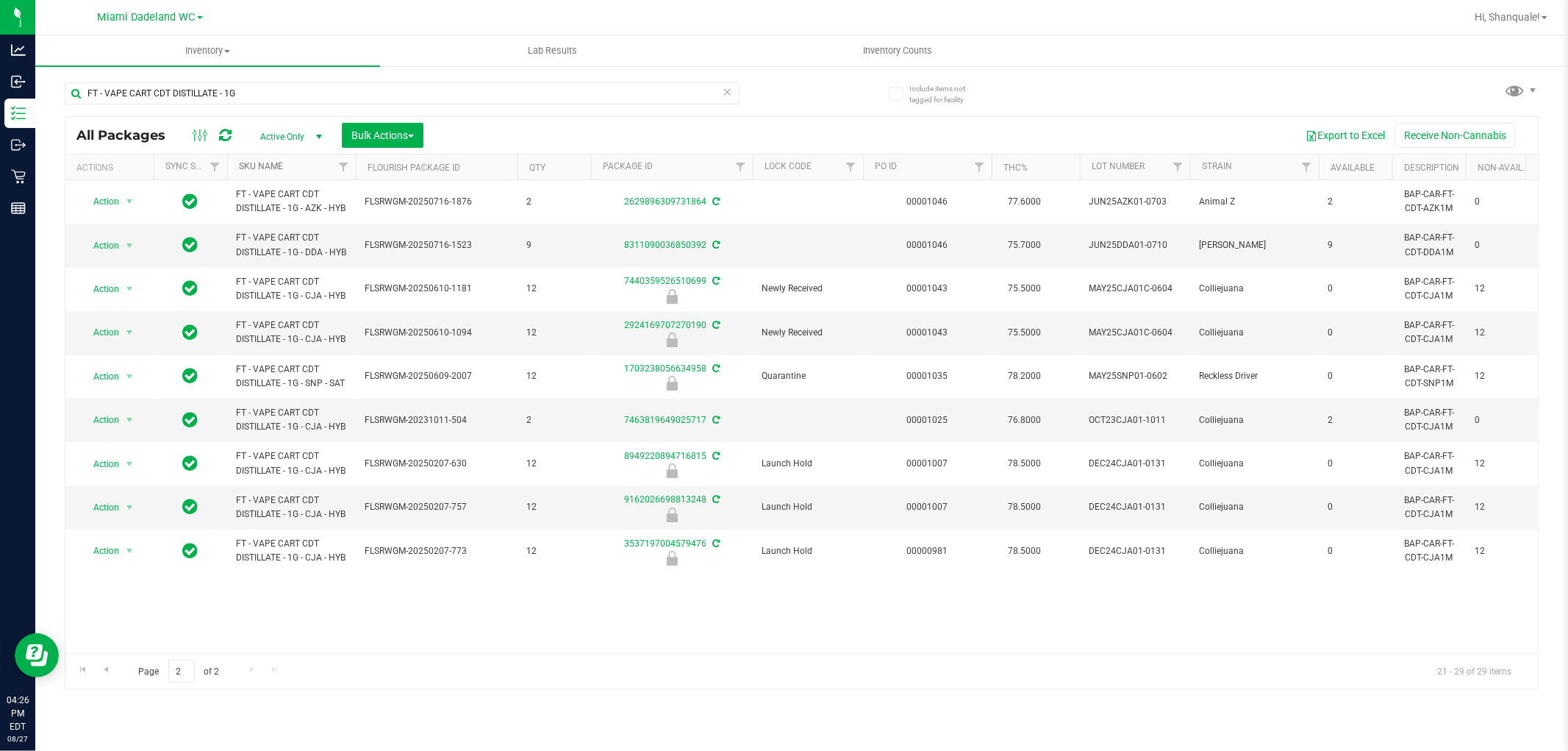
click at [278, 167] on link "SKU Name" at bounding box center [261, 166] width 44 height 10
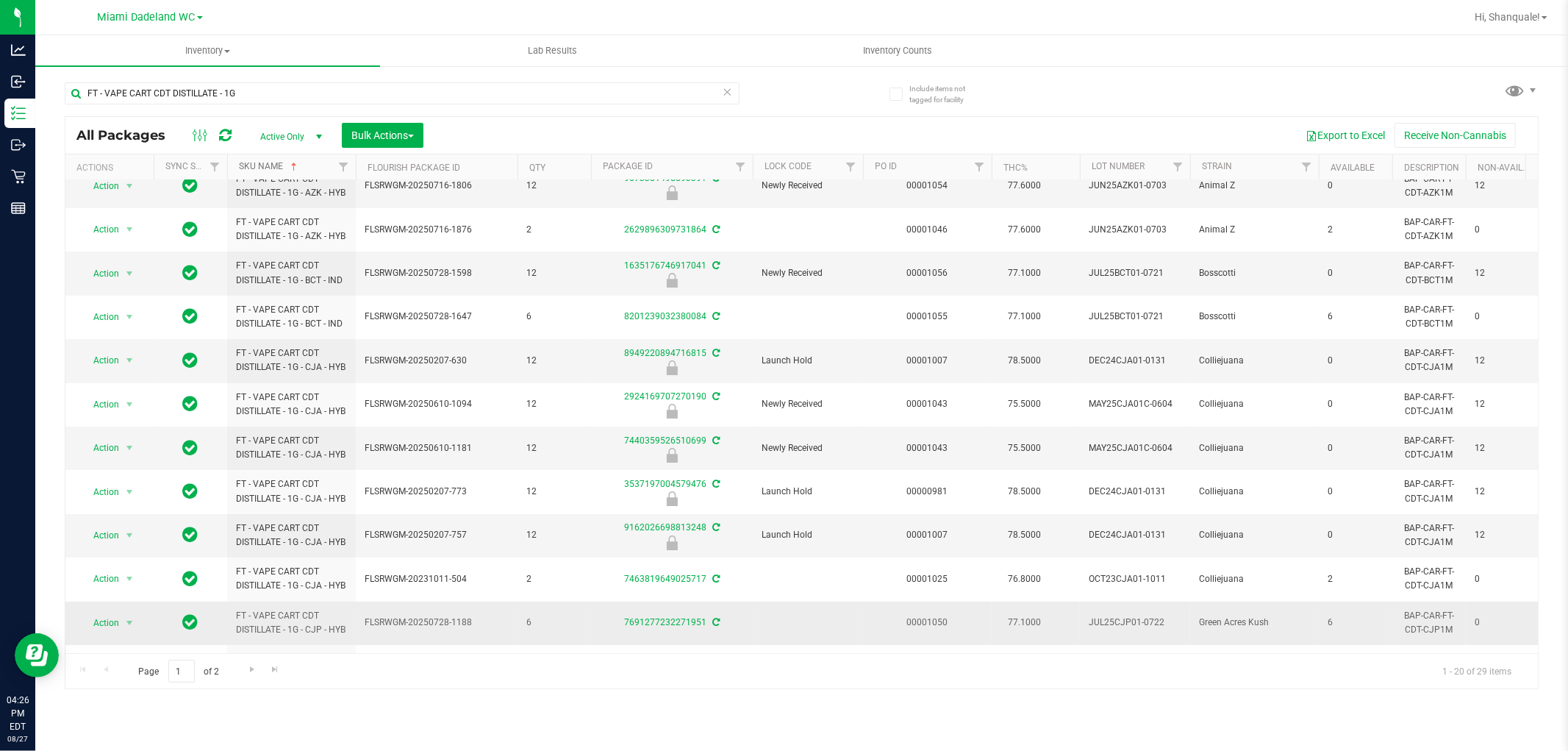
scroll to position [436, 0]
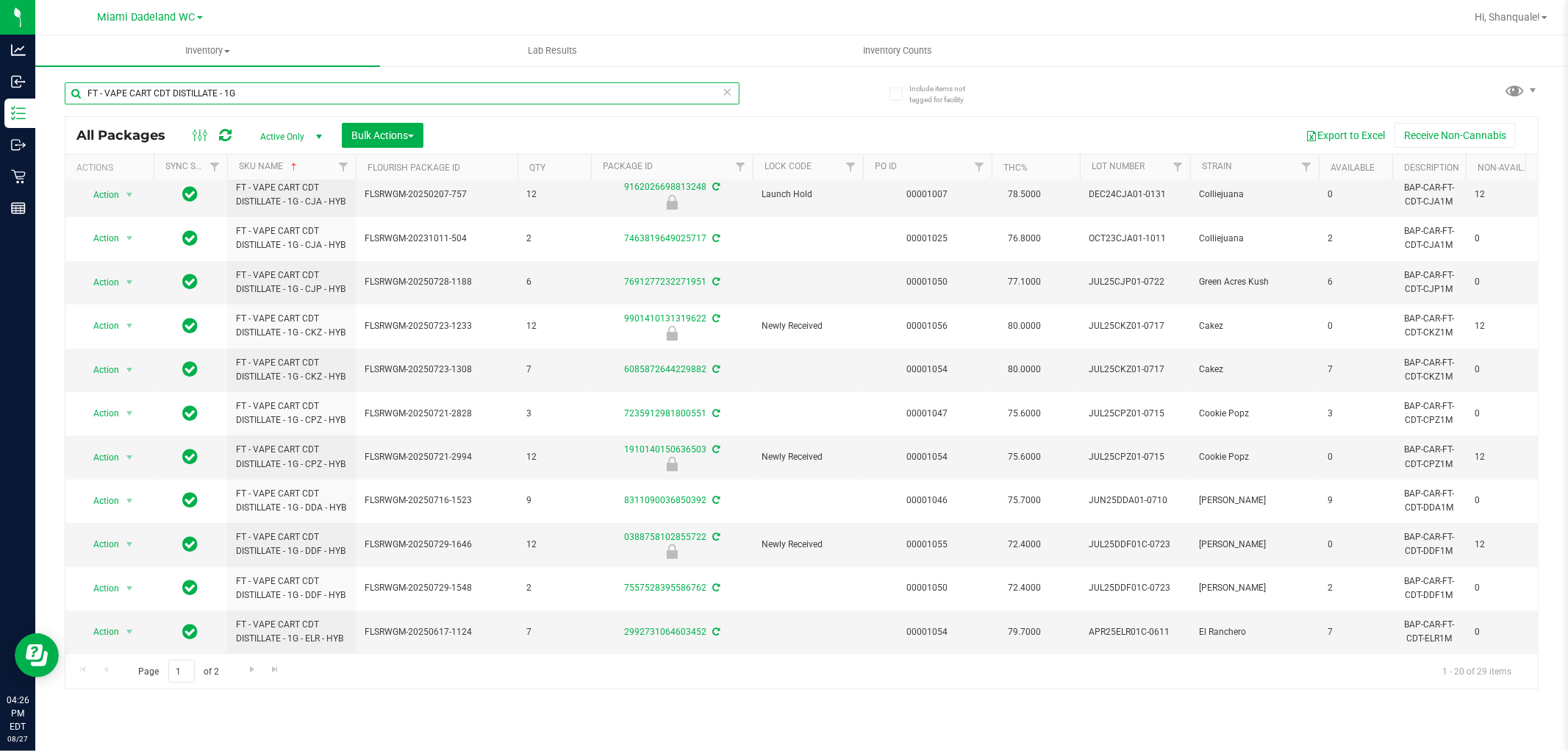
click at [289, 88] on input "FT - VAPE CART CDT DISTILLATE - 1G" at bounding box center [402, 93] width 675 height 22
click at [289, 87] on input "FT - VAPE CART CDT DISTILLATE - 1G" at bounding box center [402, 93] width 675 height 22
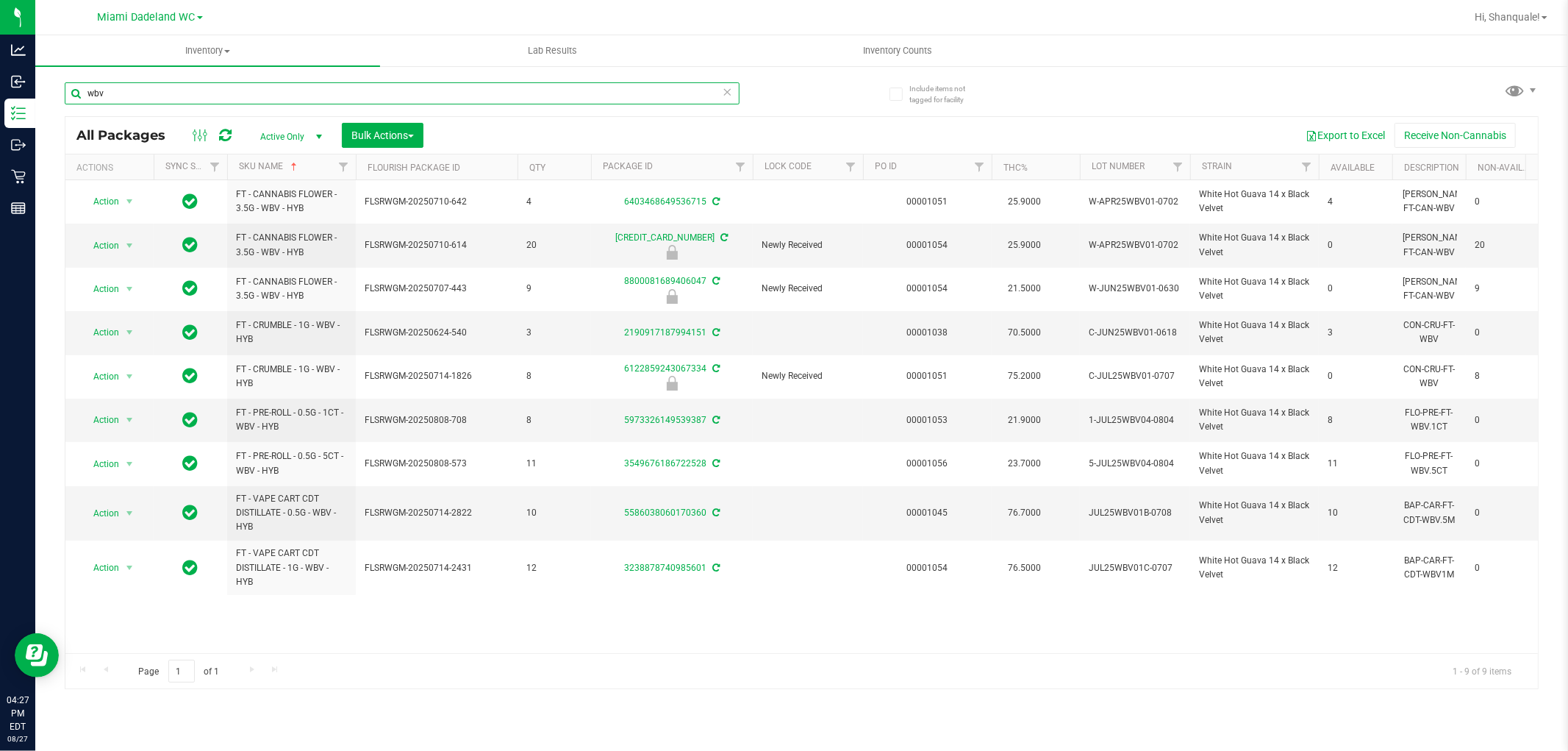
type input "wbv"
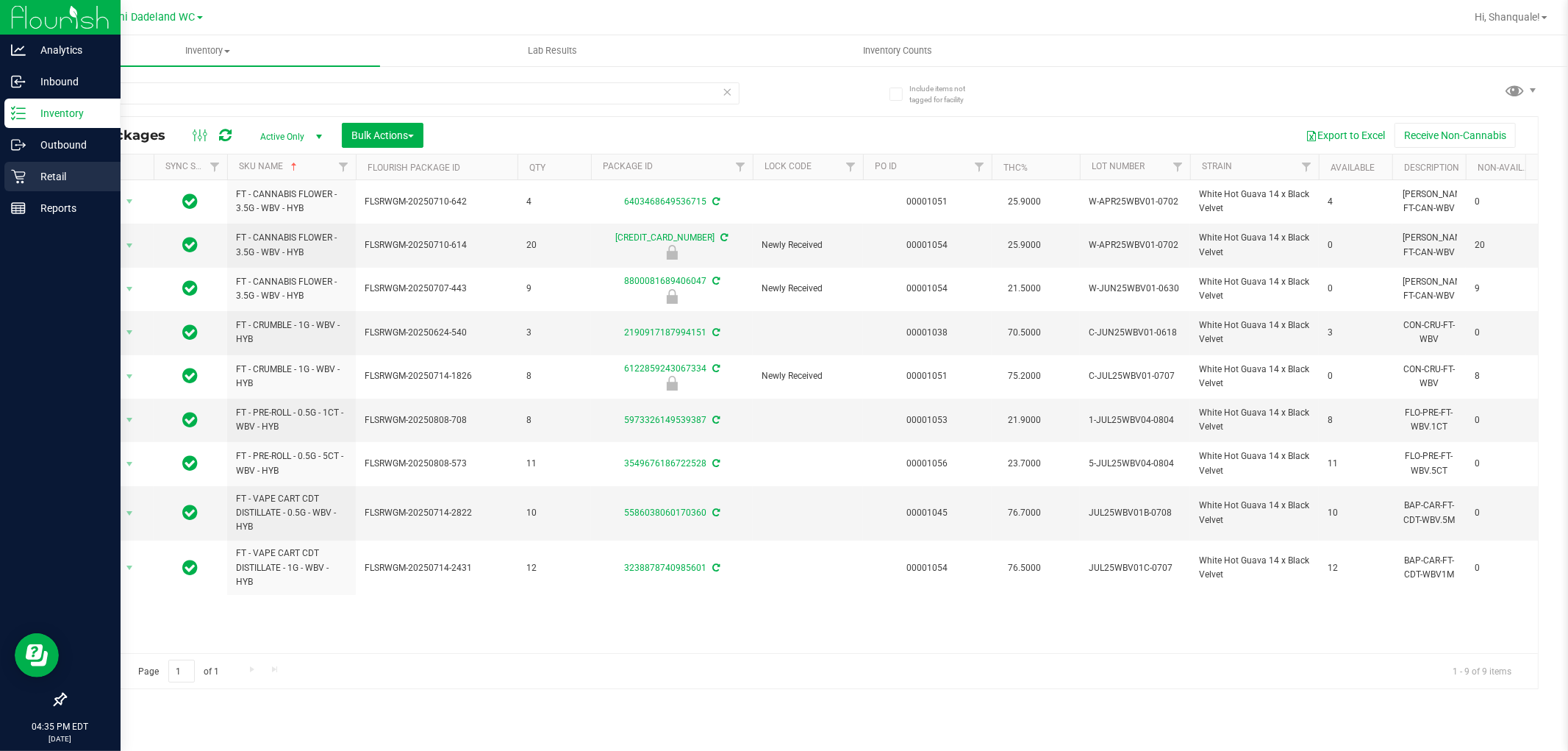
click at [40, 166] on div "Retail" at bounding box center [62, 177] width 116 height 30
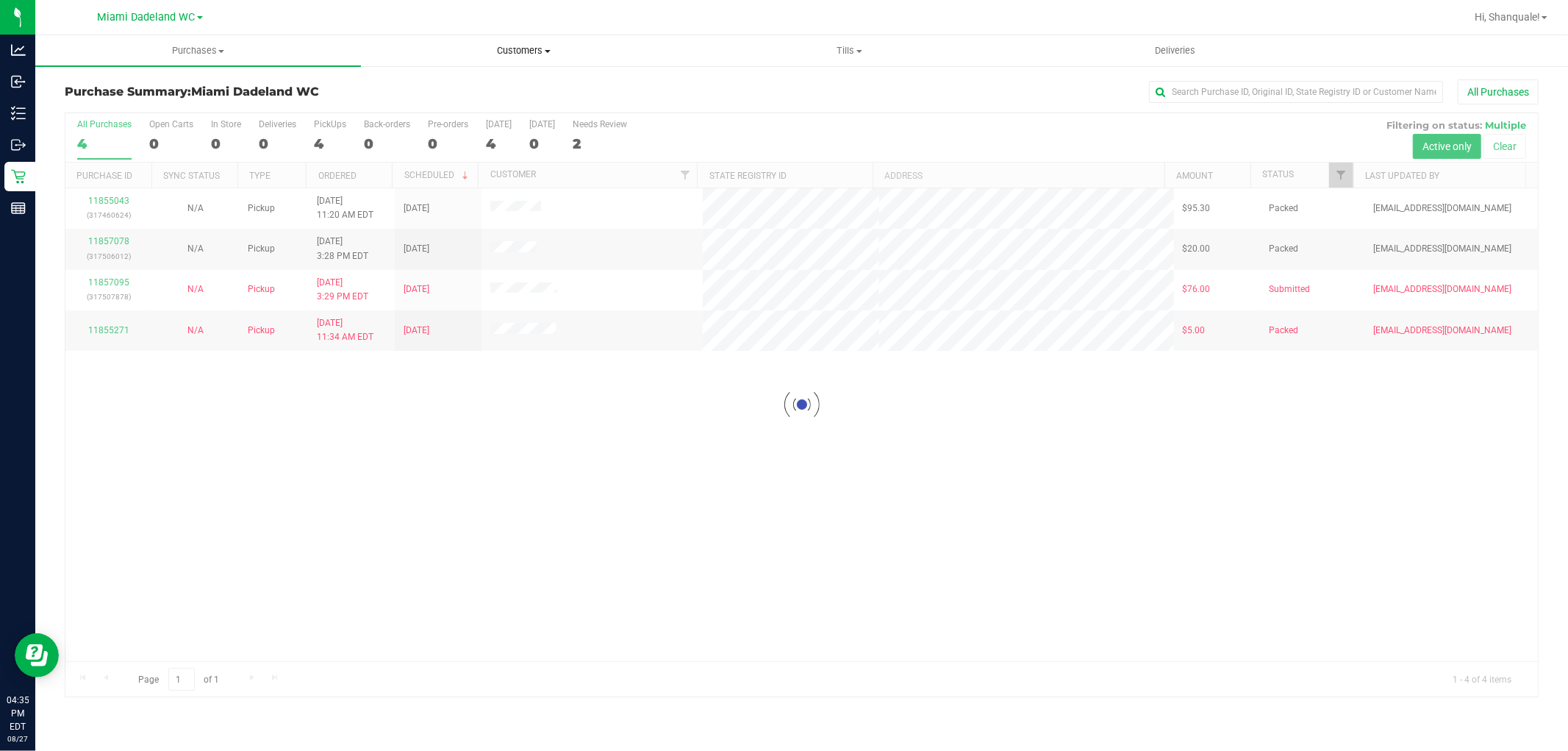
click at [516, 47] on span "Customers" at bounding box center [524, 50] width 324 height 13
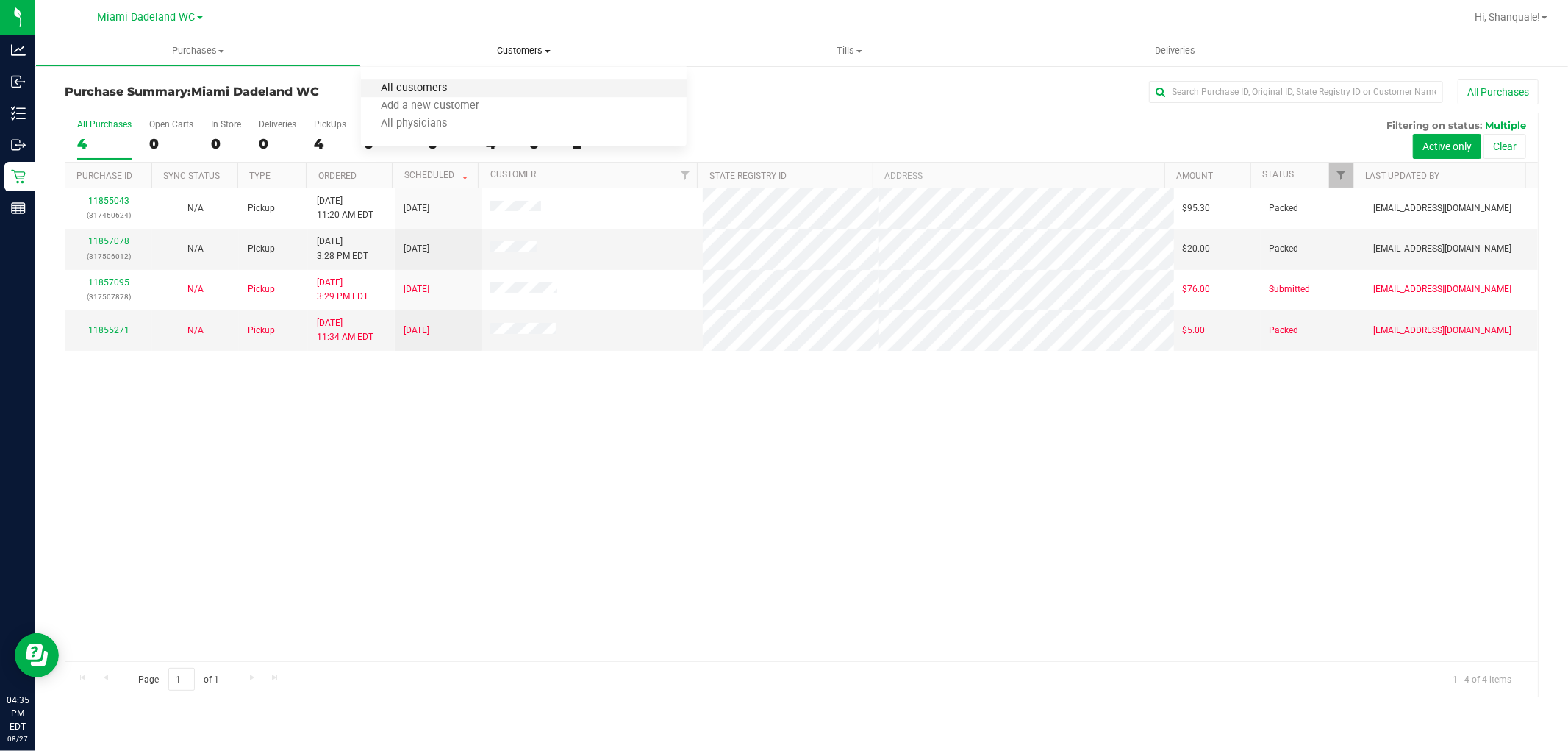
click at [409, 89] on span "All customers" at bounding box center [414, 87] width 106 height 12
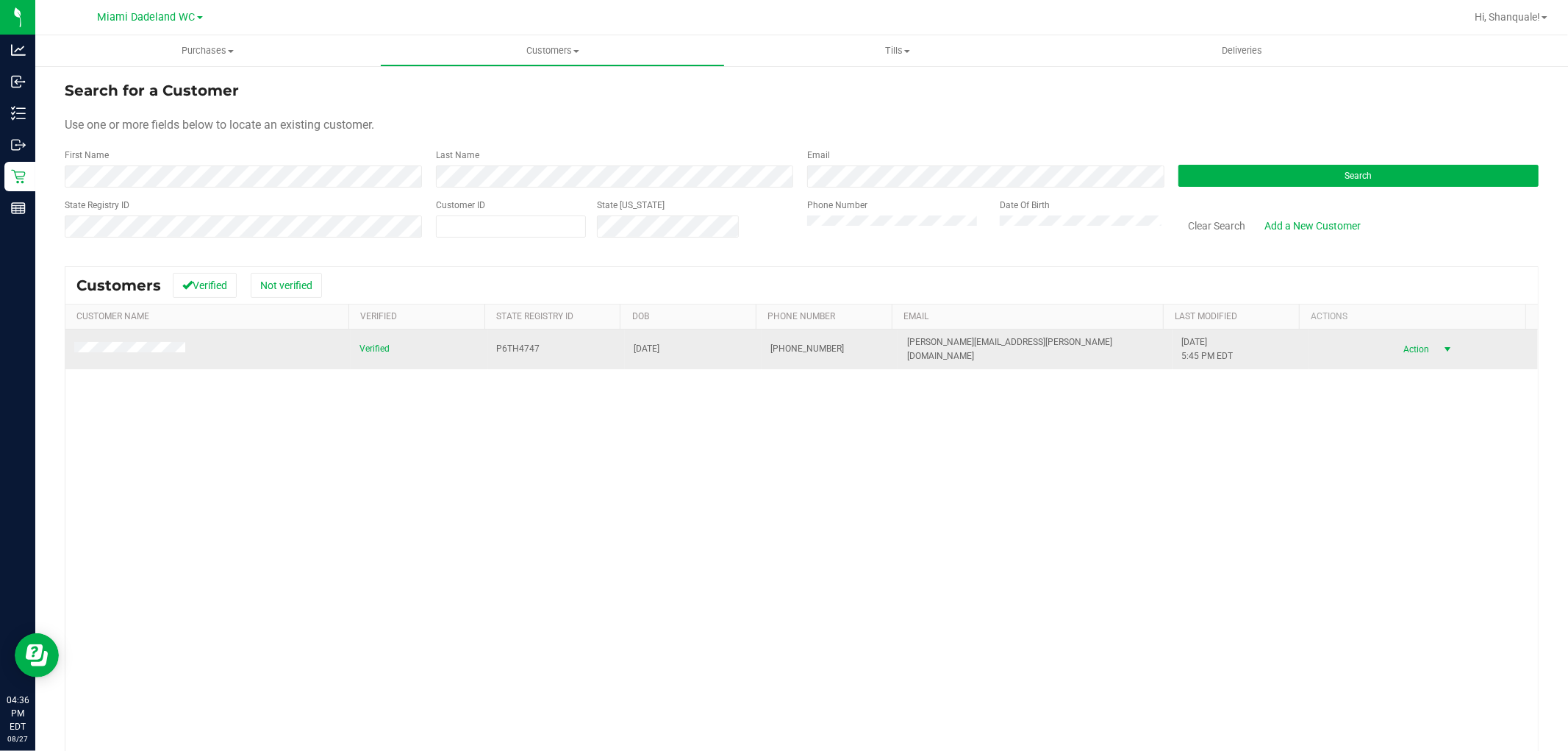
click at [1394, 349] on span "Action" at bounding box center [1414, 349] width 47 height 20
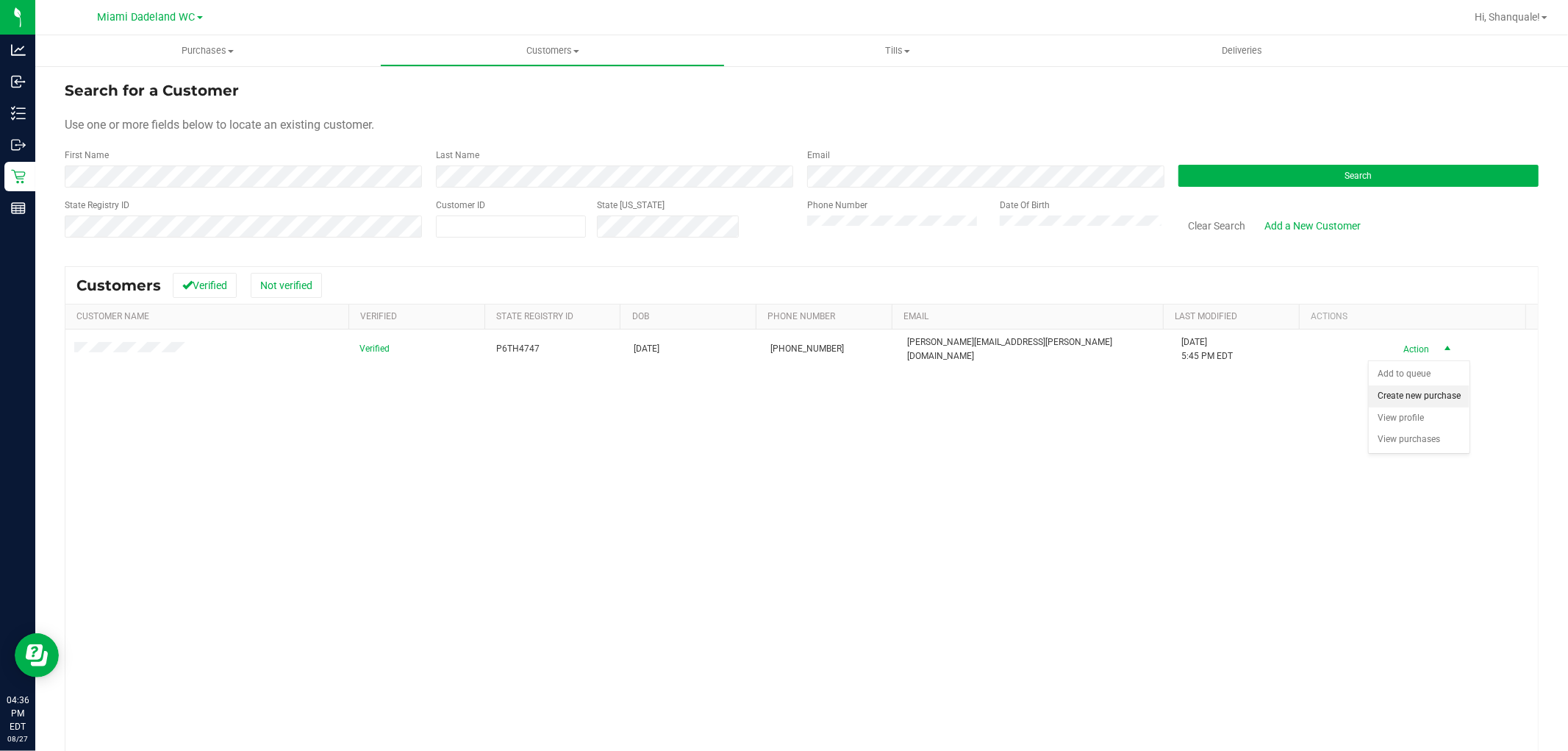
click at [1394, 395] on li "Create new purchase" at bounding box center [1419, 396] width 101 height 22
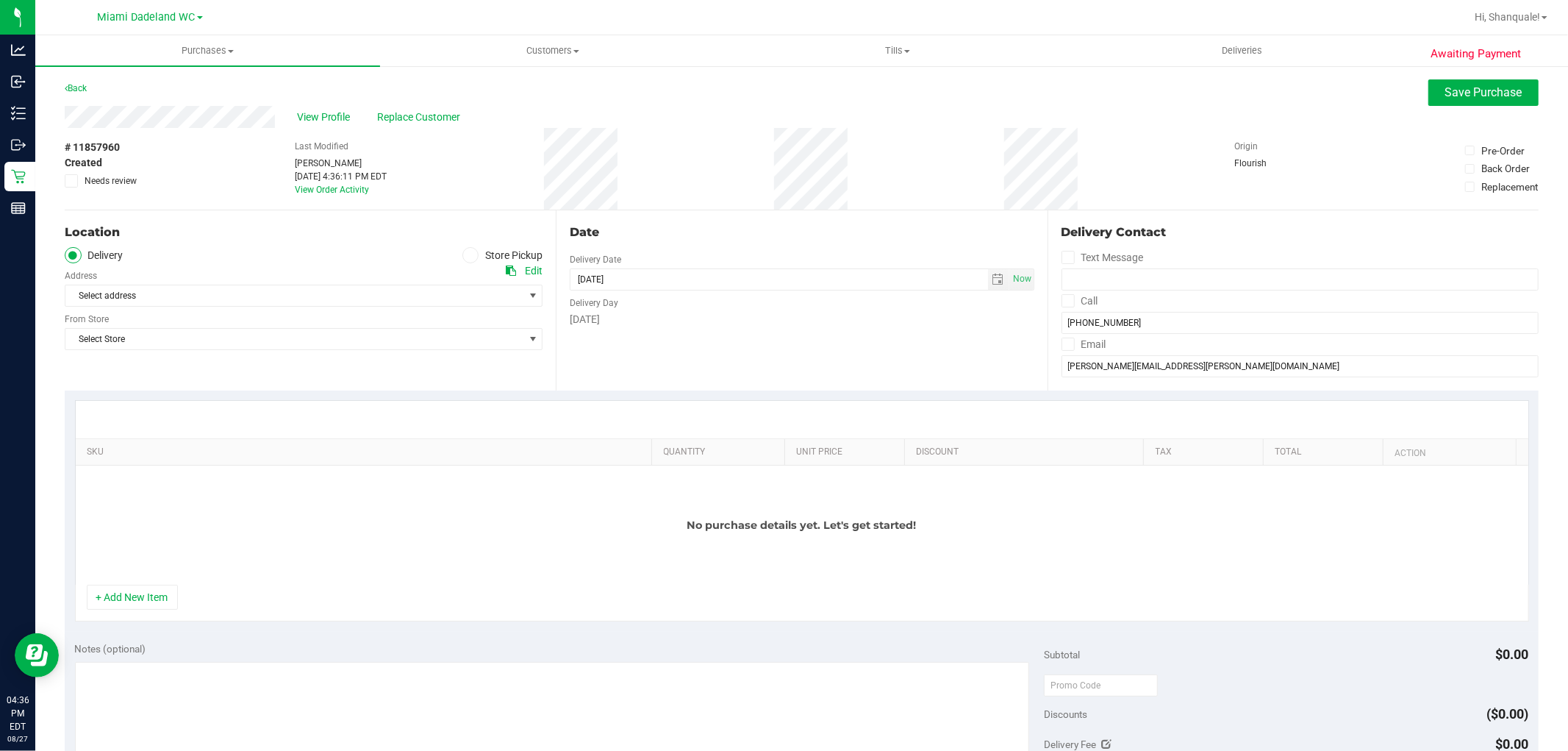
click at [468, 255] on icon at bounding box center [470, 255] width 8 height 0
click at [0, 0] on input "Store Pickup" at bounding box center [0, 0] width 0 height 0
click at [314, 303] on span "Select Store" at bounding box center [294, 296] width 458 height 20
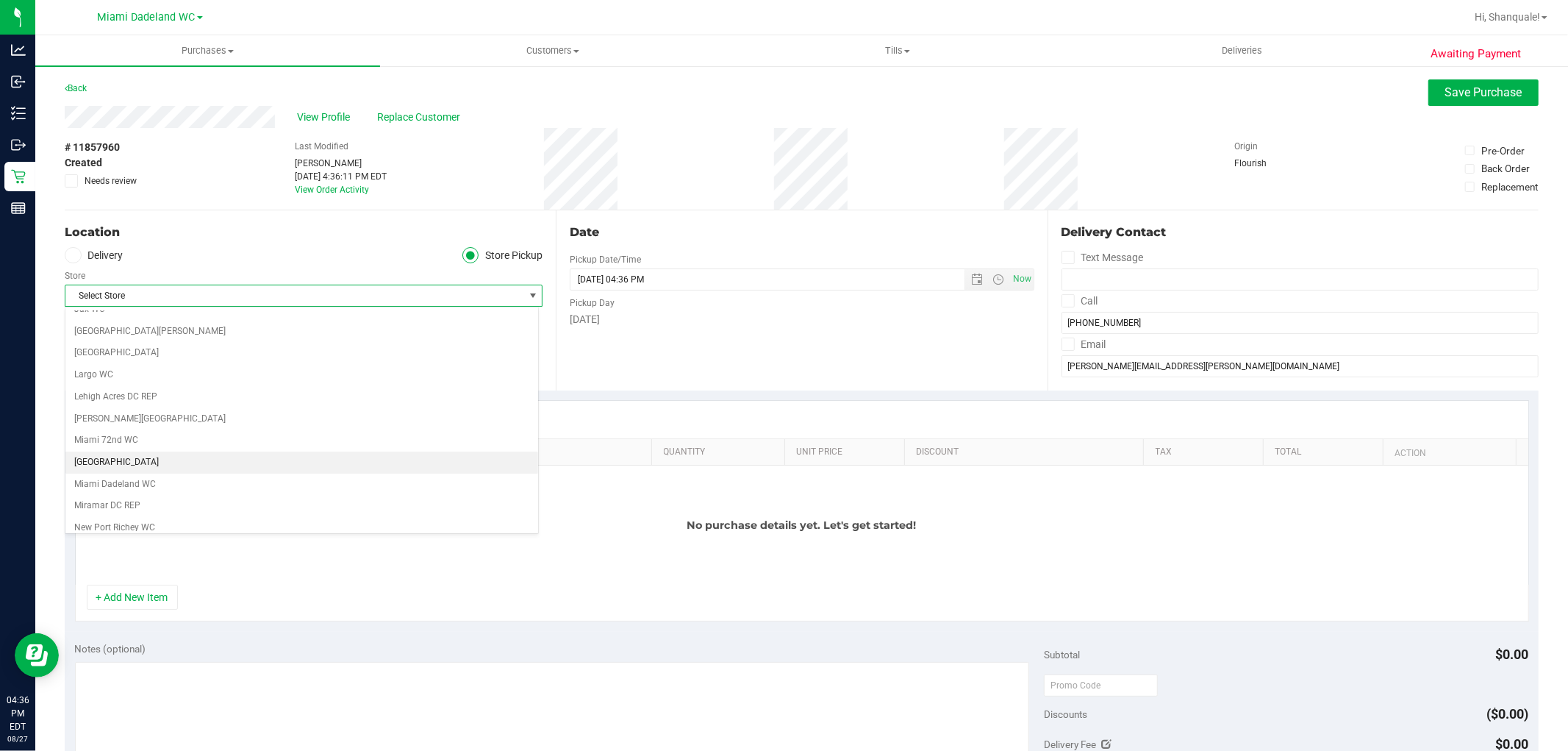
scroll to position [409, 0]
click at [109, 464] on li "Miami Dadeland WC" at bounding box center [302, 460] width 473 height 22
click at [993, 275] on span "Open the time view" at bounding box center [998, 279] width 12 height 12
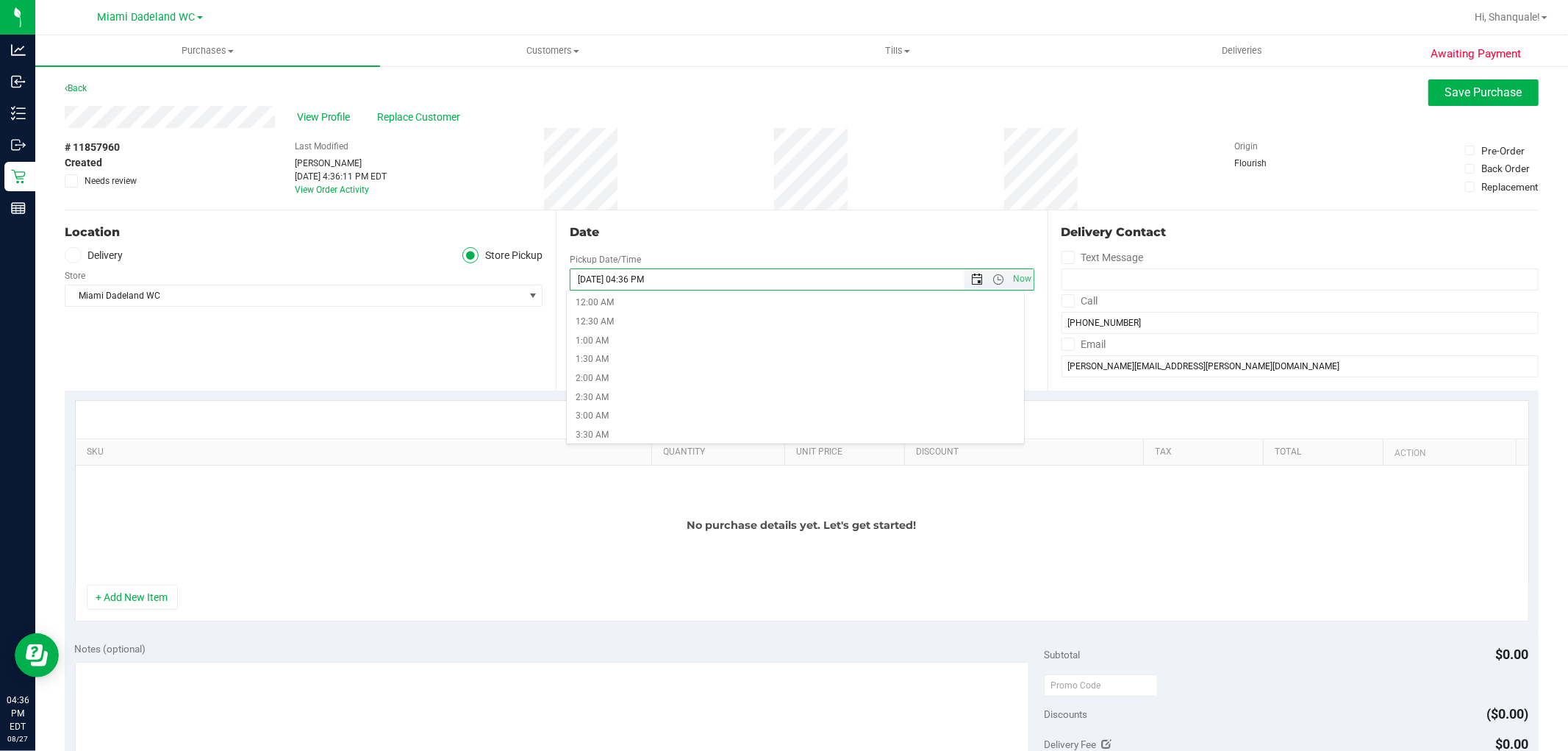
click at [972, 276] on span "Open the date view" at bounding box center [978, 279] width 12 height 12
click at [687, 447] on link "29" at bounding box center [687, 450] width 21 height 22
type input "08/29/2025 04:36 PM"
click at [142, 594] on button "+ Add New Item" at bounding box center [132, 597] width 91 height 25
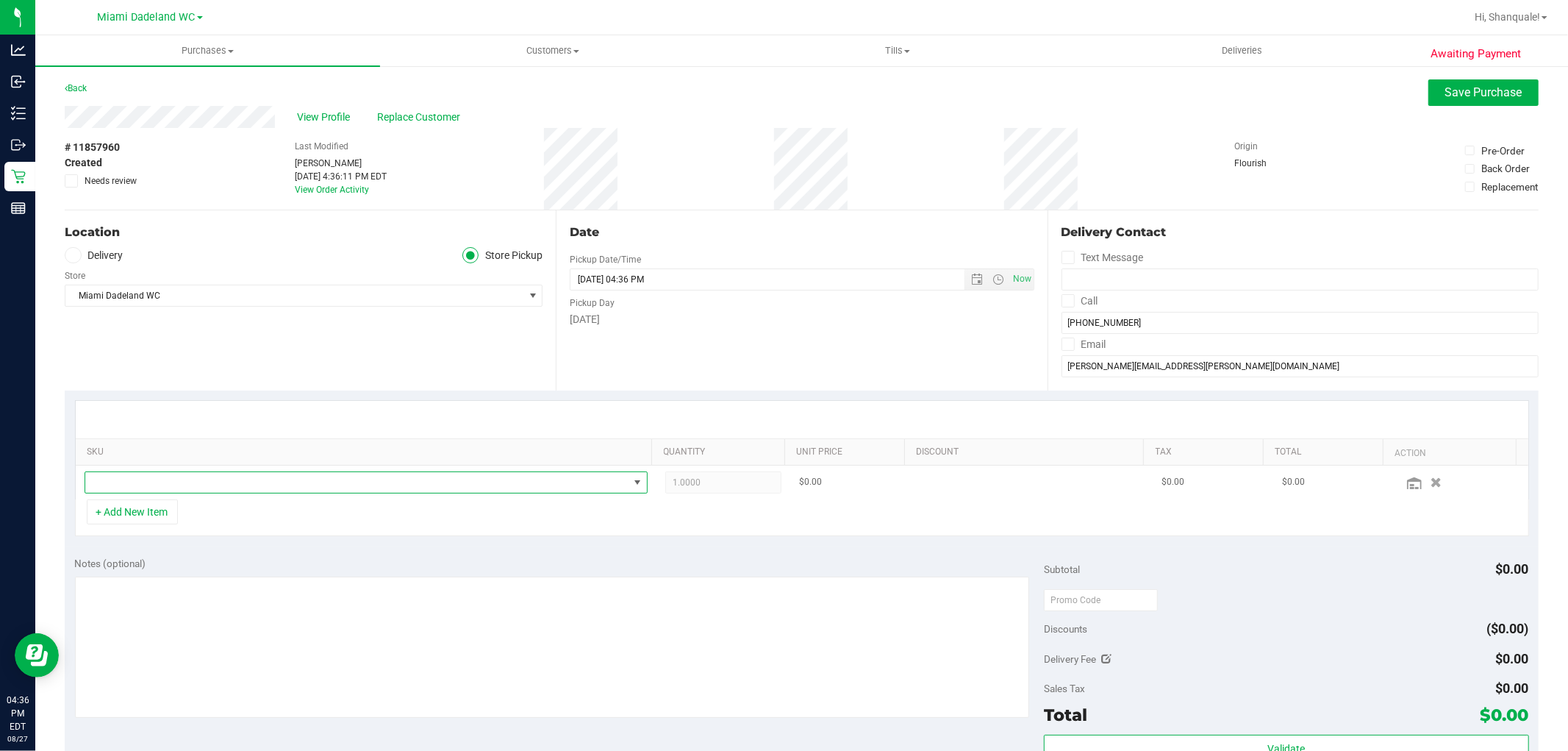
click at [149, 483] on span "NO DATA FOUND" at bounding box center [357, 482] width 543 height 20
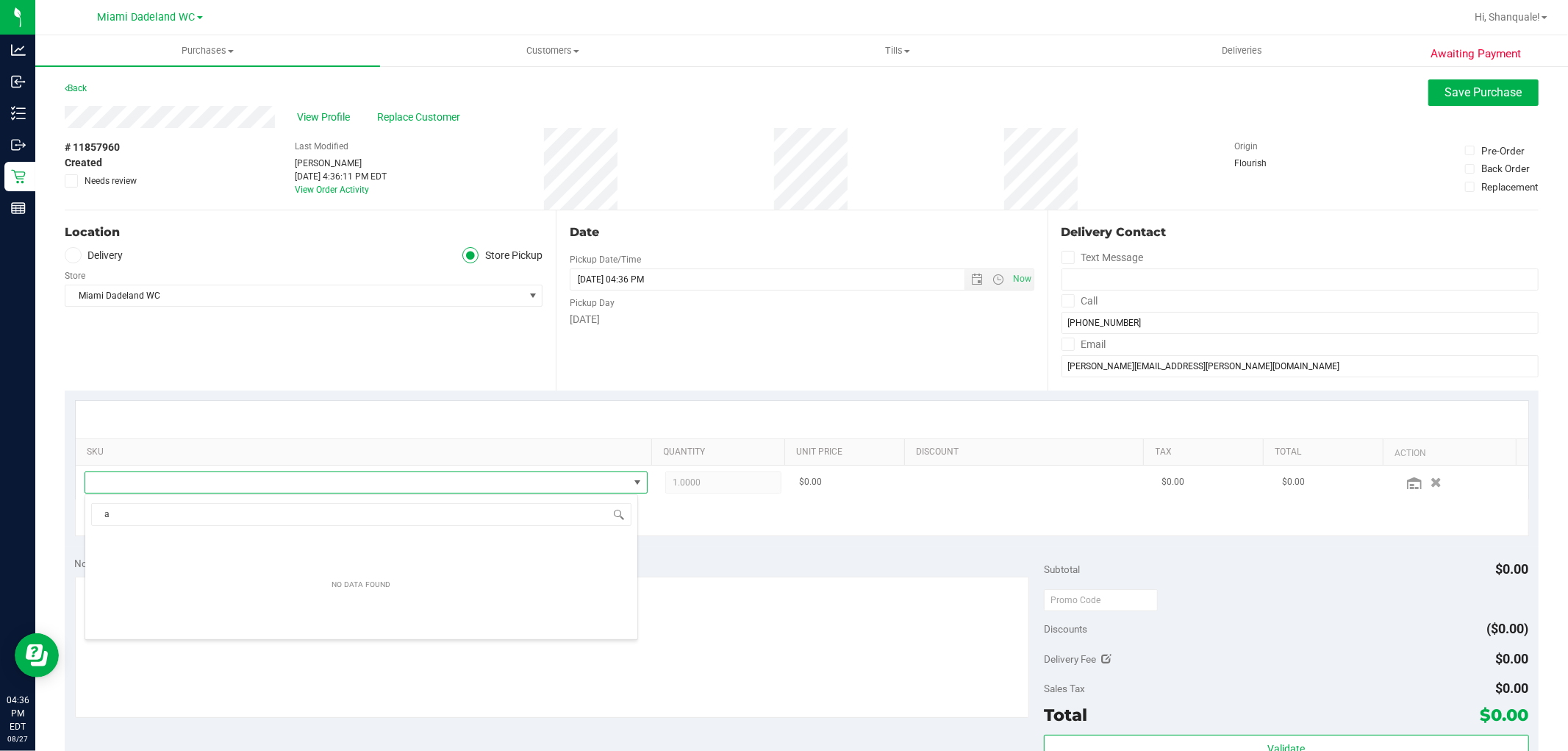
scroll to position [22, 548]
type input "arz"
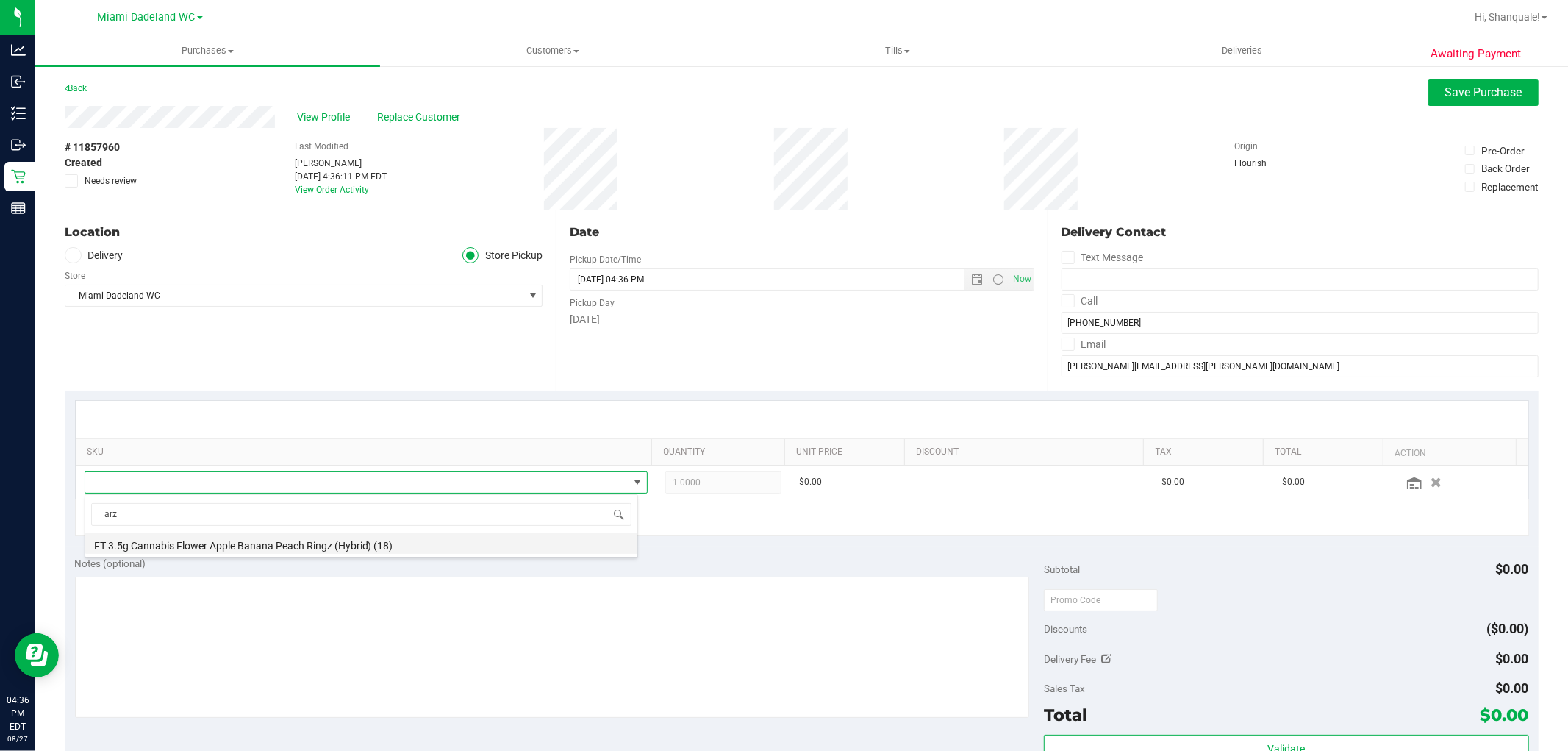
click at [230, 544] on li "FT 3.5g Cannabis Flower Apple Banana Peach Ringz (Hybrid) (18)" at bounding box center [361, 543] width 552 height 20
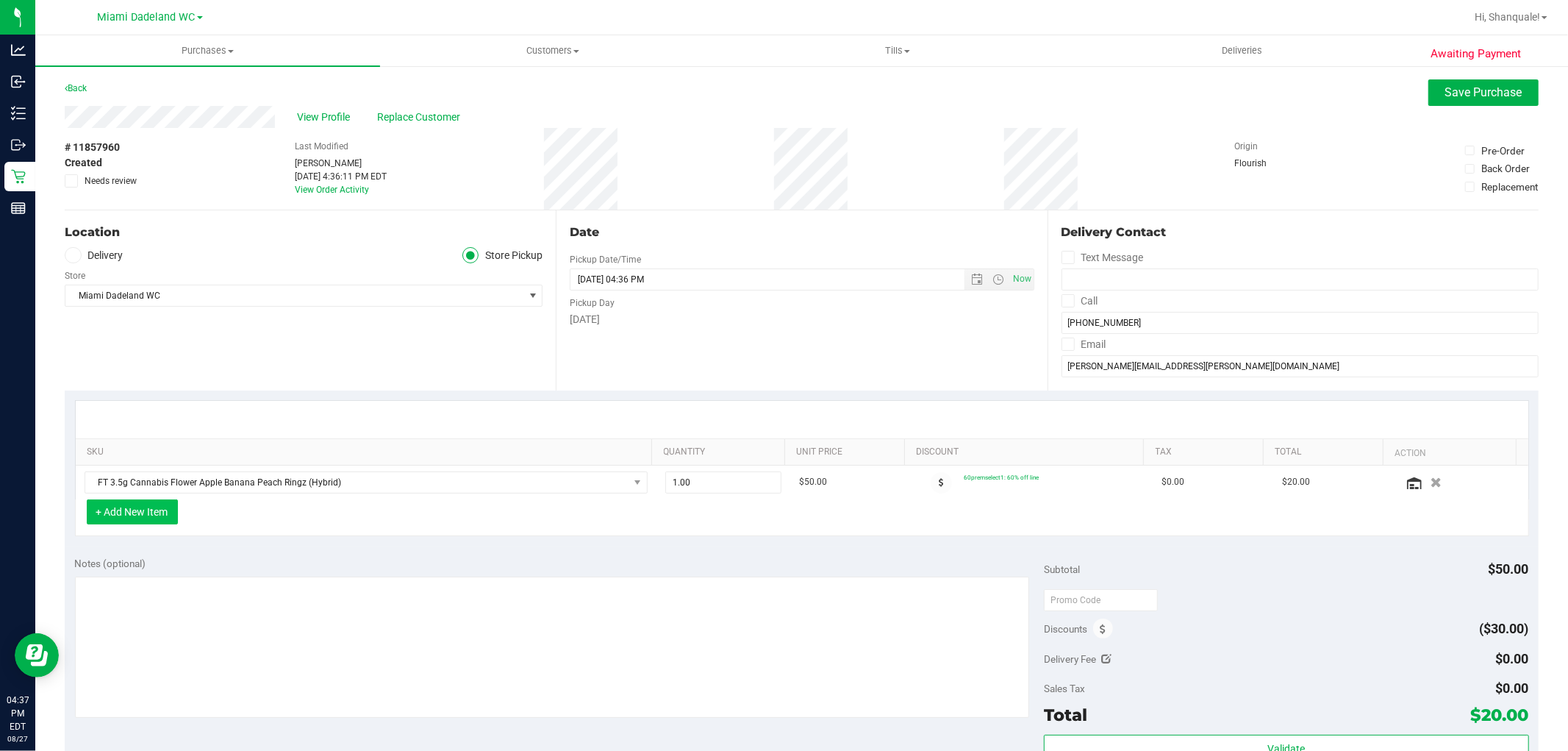
click at [156, 510] on button "+ Add New Item" at bounding box center [132, 511] width 91 height 25
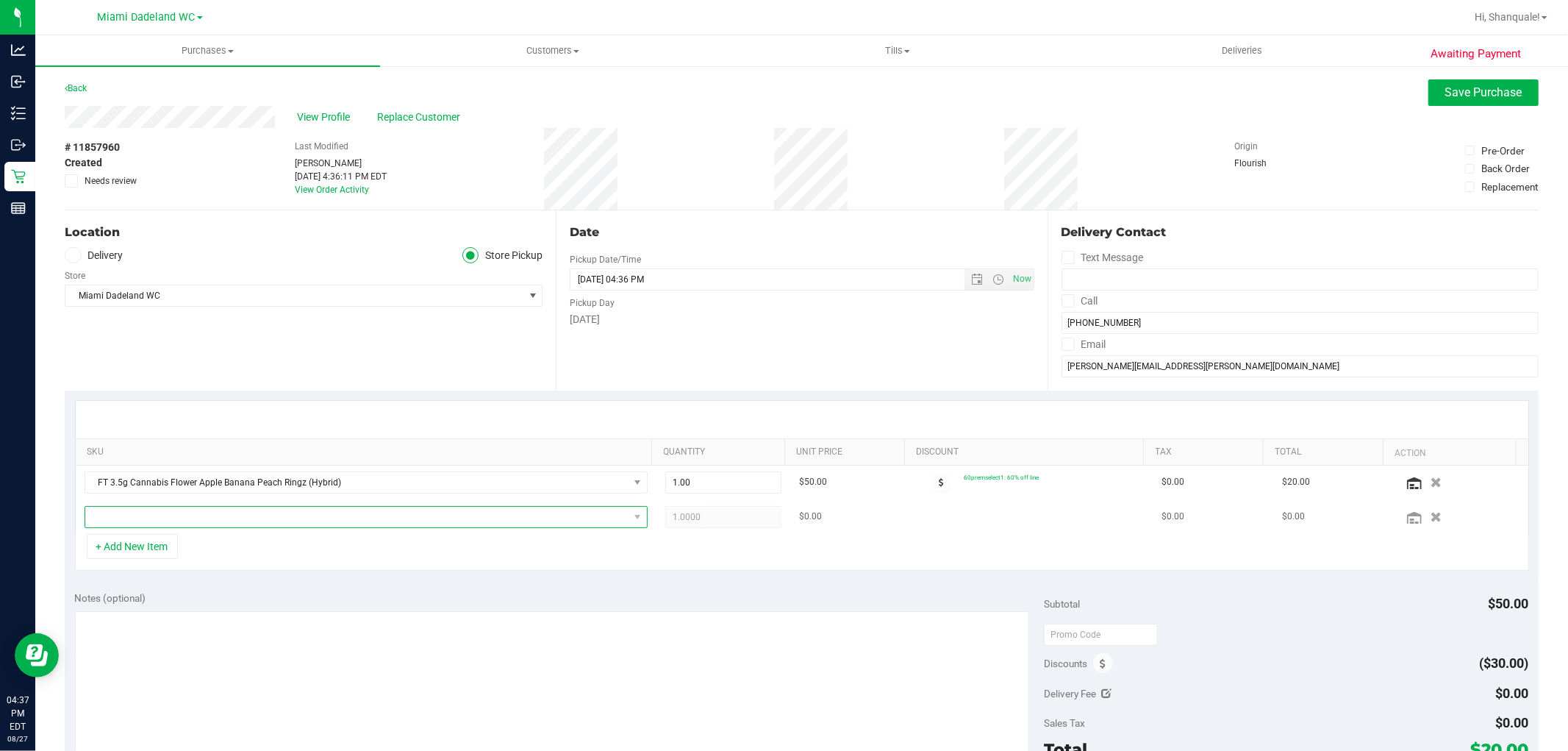
click at [158, 512] on span "NO DATA FOUND" at bounding box center [357, 516] width 543 height 20
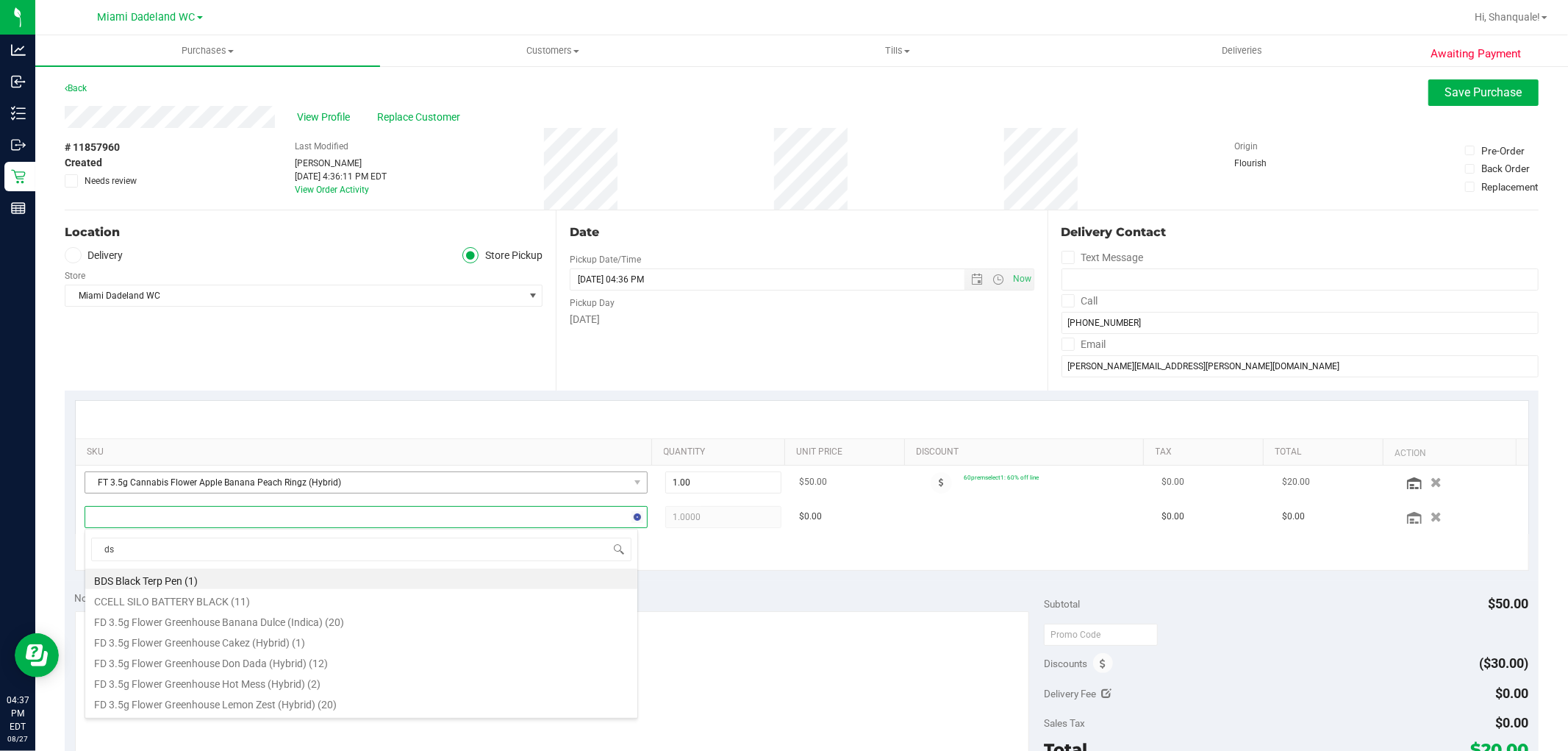
type input "dsc"
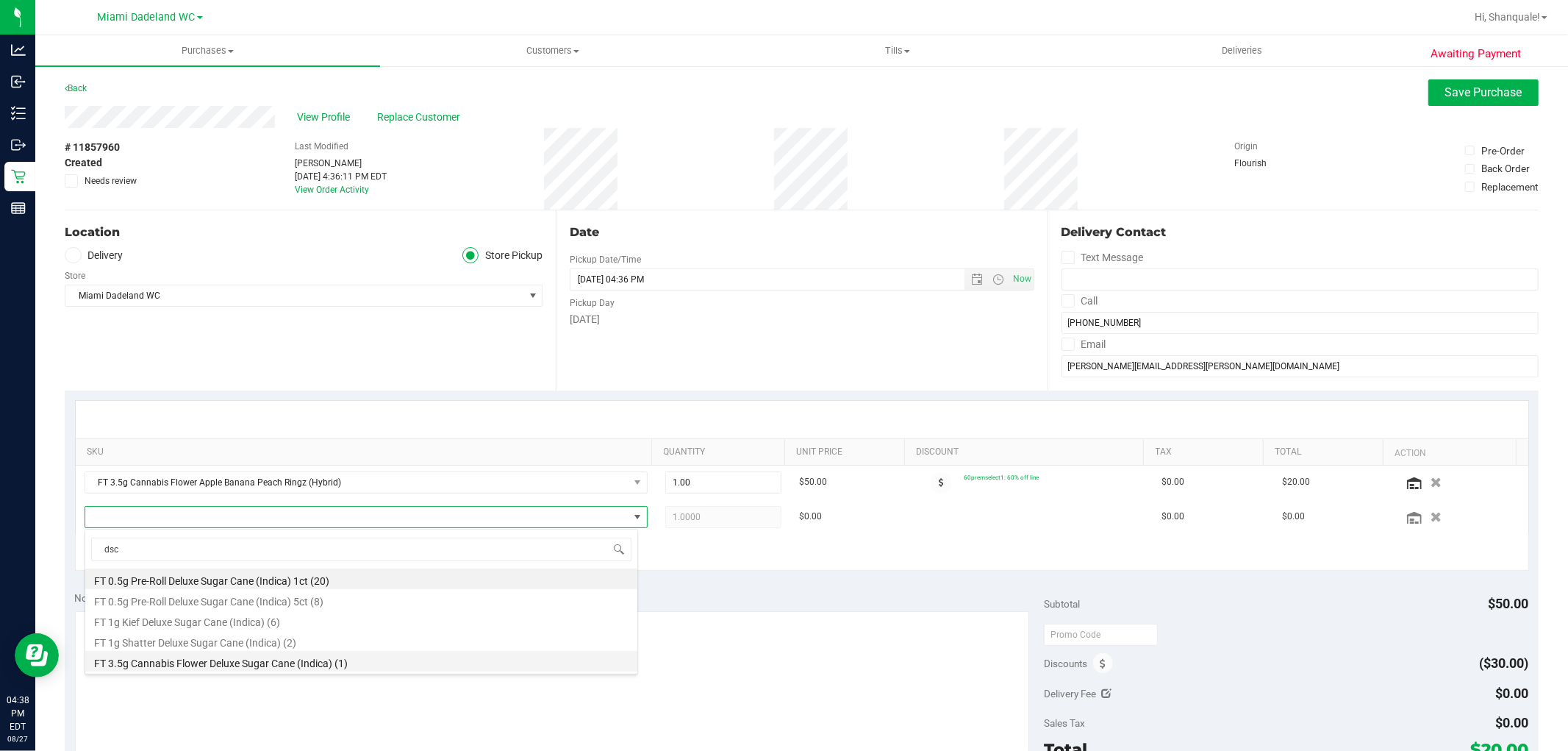
click at [222, 660] on li "FT 3.5g Cannabis Flower Deluxe Sugar Cane (Indica) (1)" at bounding box center [361, 661] width 552 height 20
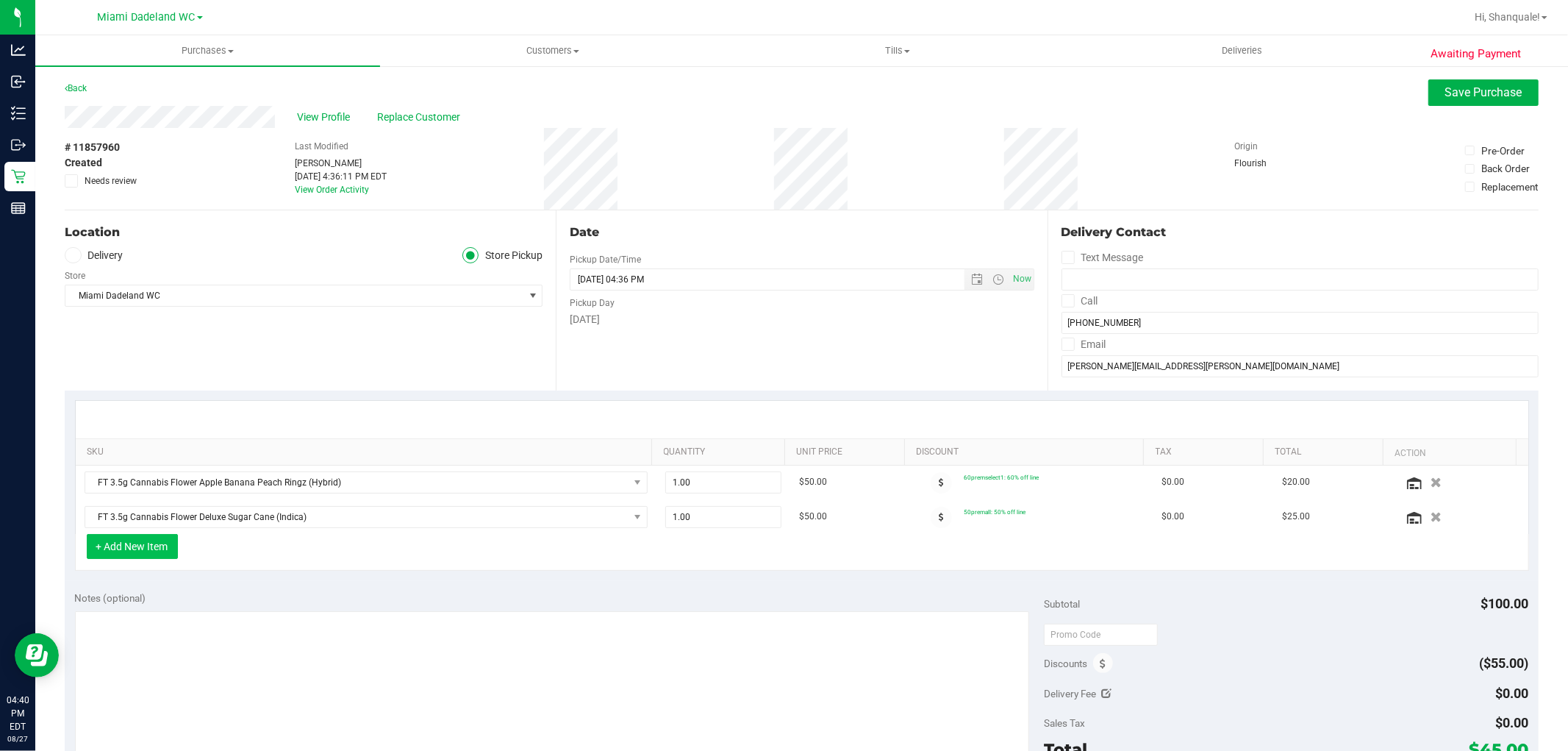
click at [145, 547] on button "+ Add New Item" at bounding box center [132, 546] width 91 height 25
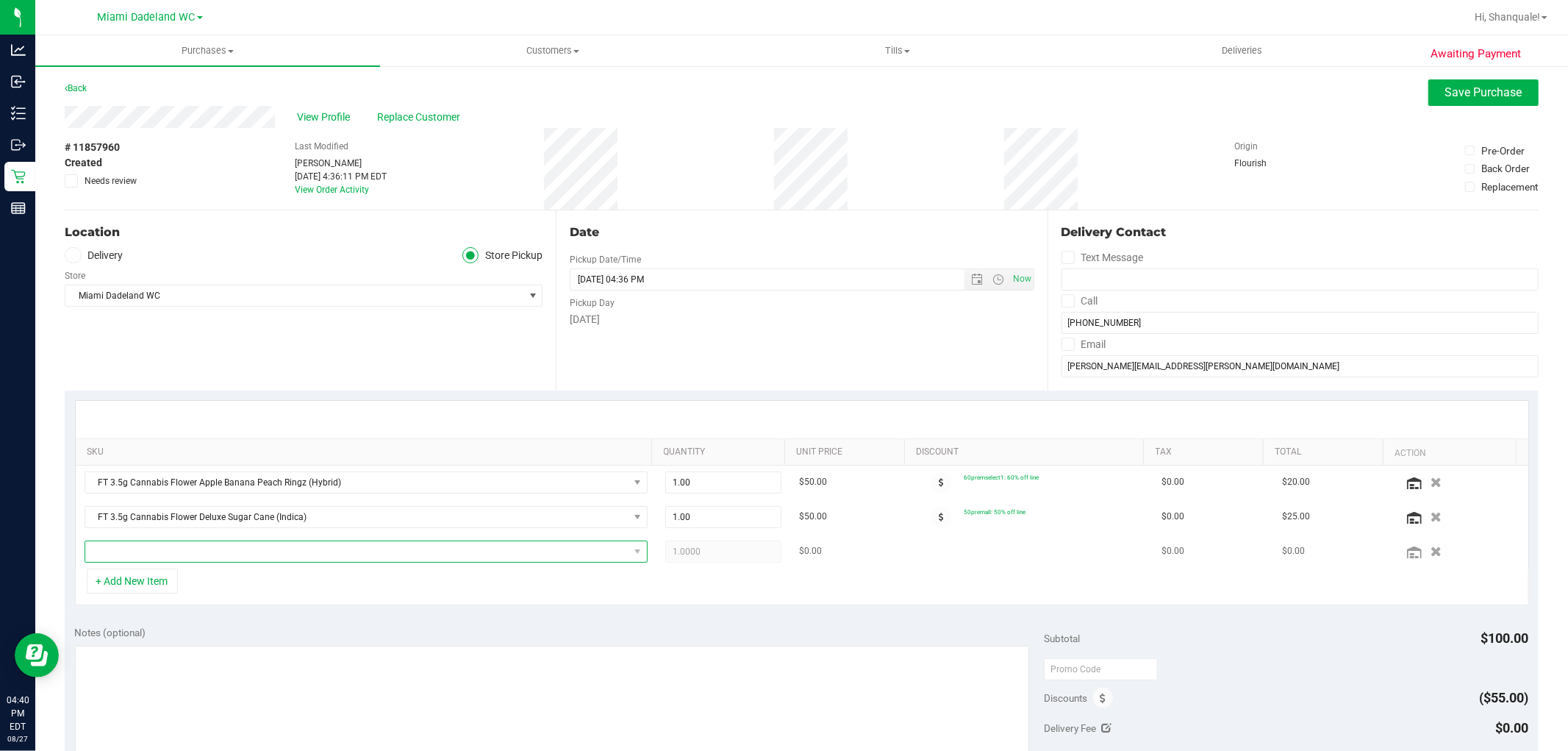
click at [145, 545] on span "NO DATA FOUND" at bounding box center [357, 552] width 543 height 20
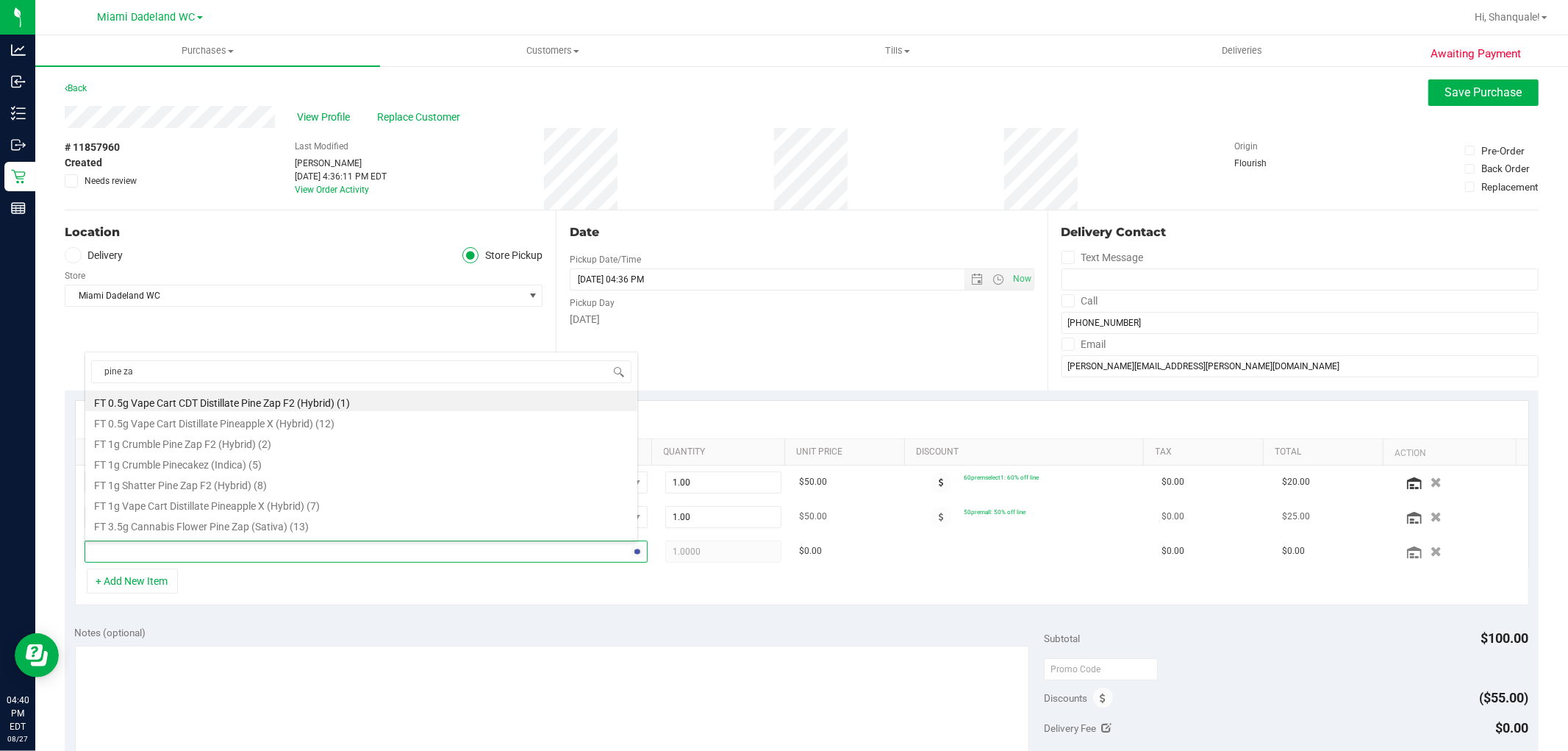
type input "pine zap"
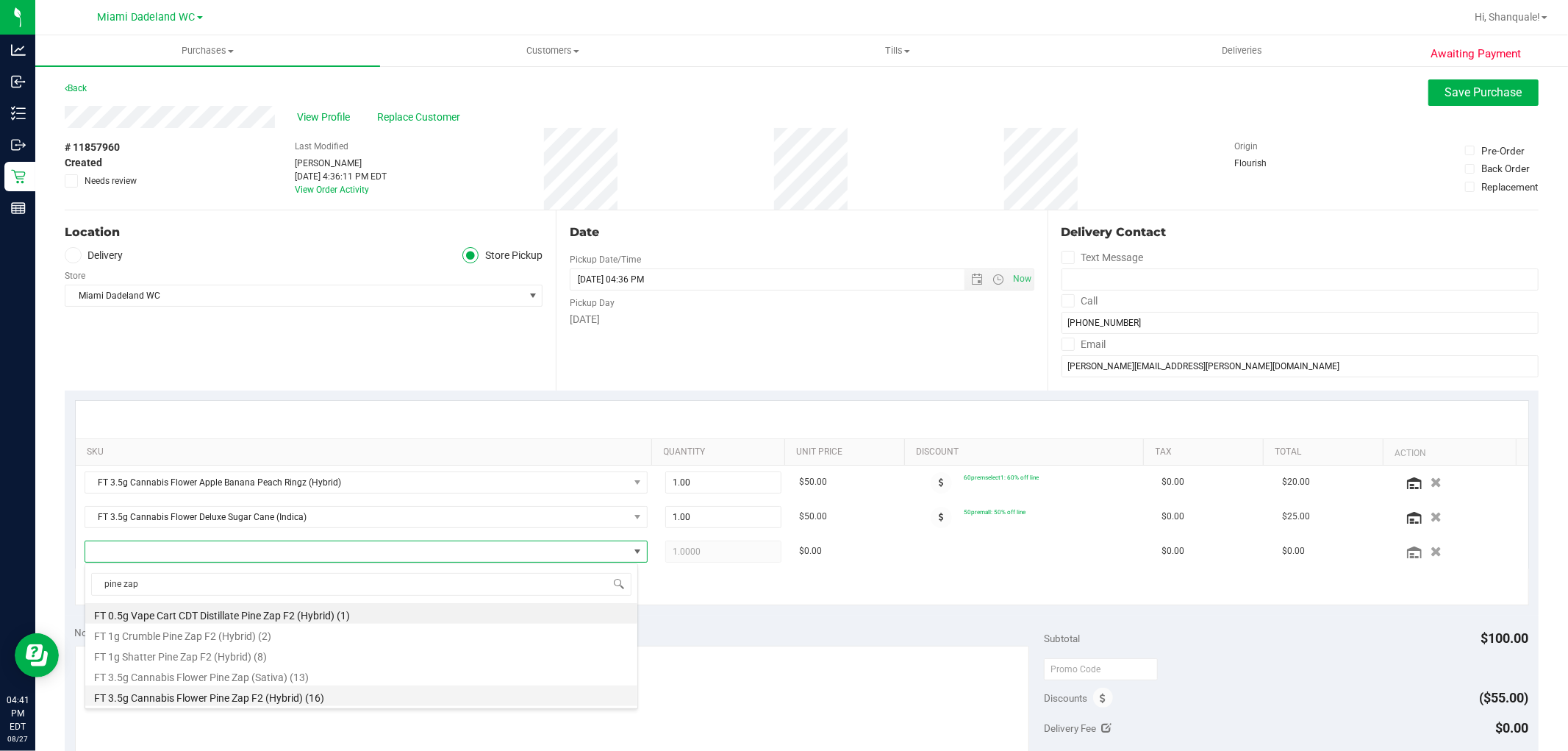
click at [209, 697] on li "FT 3.5g Cannabis Flower Pine Zap F2 (Hybrid) (16)" at bounding box center [361, 695] width 552 height 20
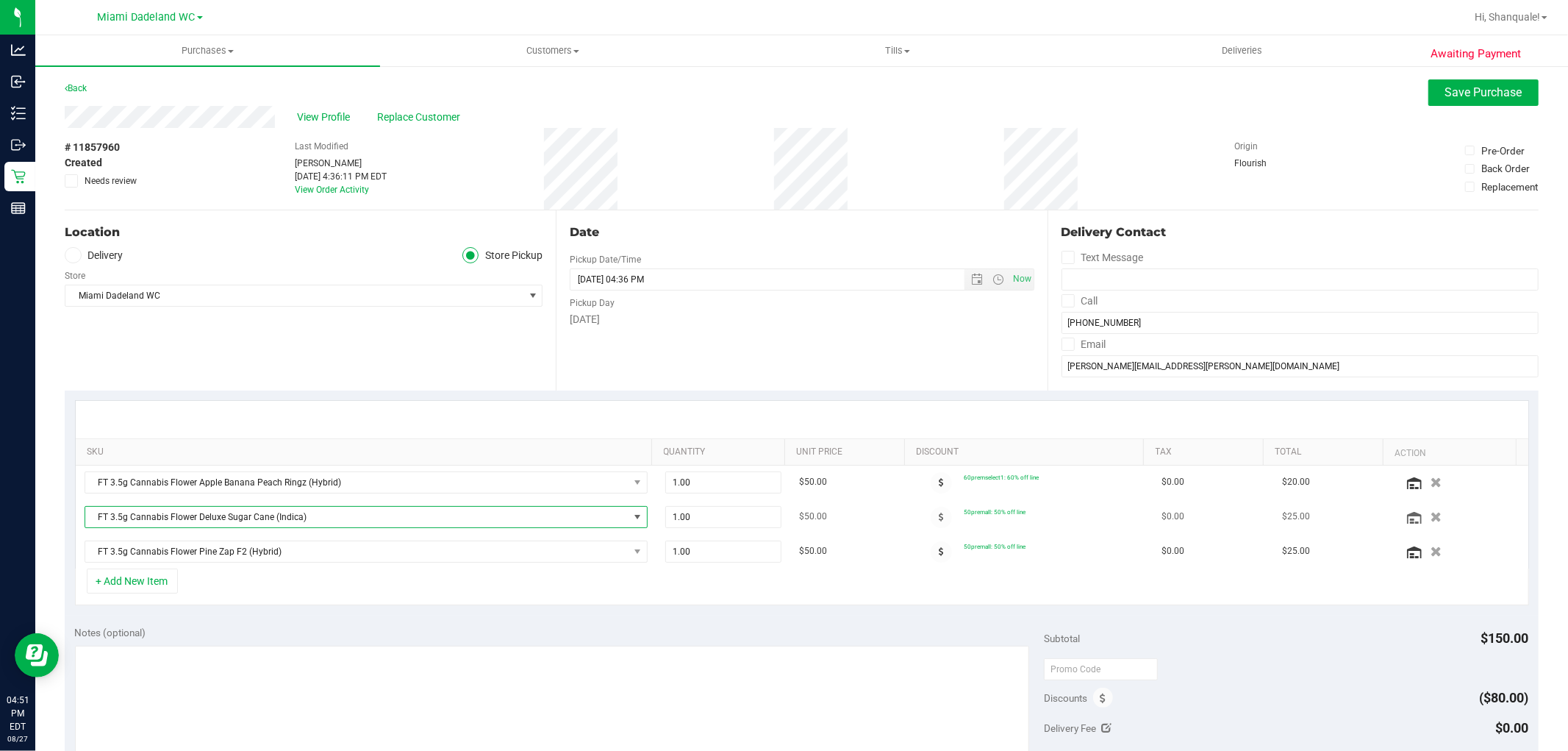
click at [261, 519] on span "FT 3.5g Cannabis Flower Deluxe Sugar Cane (Indica)" at bounding box center [357, 516] width 543 height 20
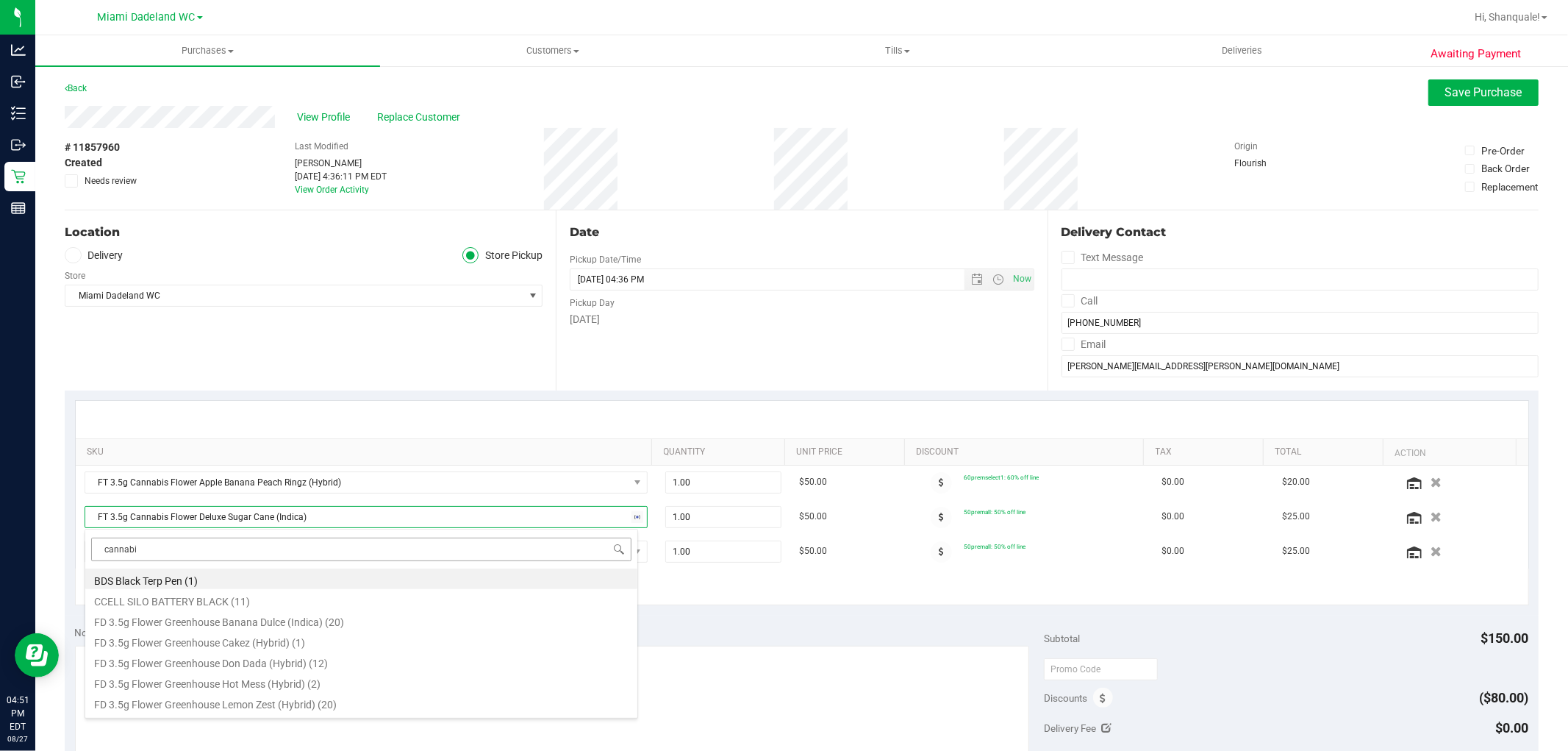
type input "cannabis"
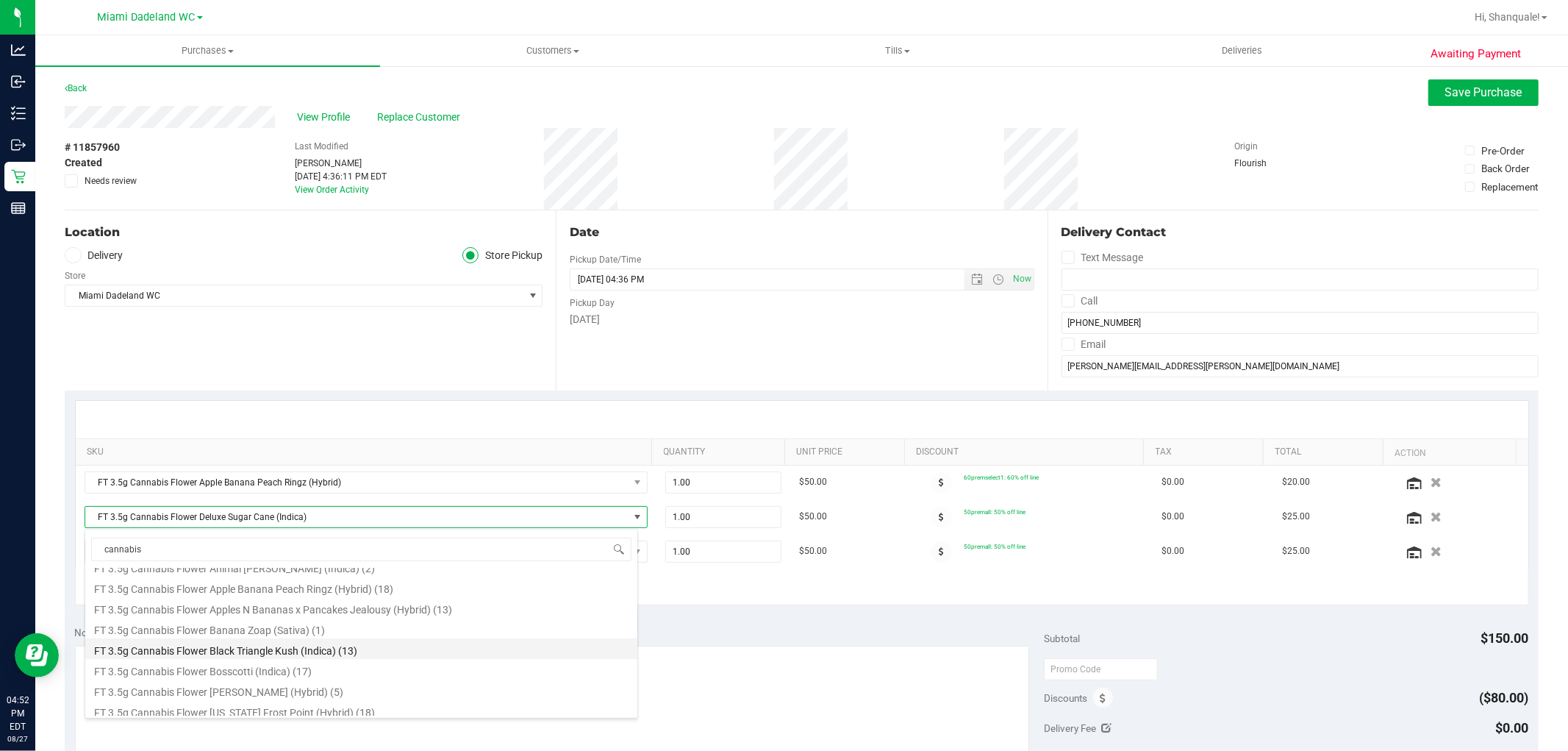
scroll to position [82, 0]
click at [273, 637] on li "FT 3.5g Cannabis Flower Bosscotti (Indica) (17)" at bounding box center [361, 641] width 552 height 20
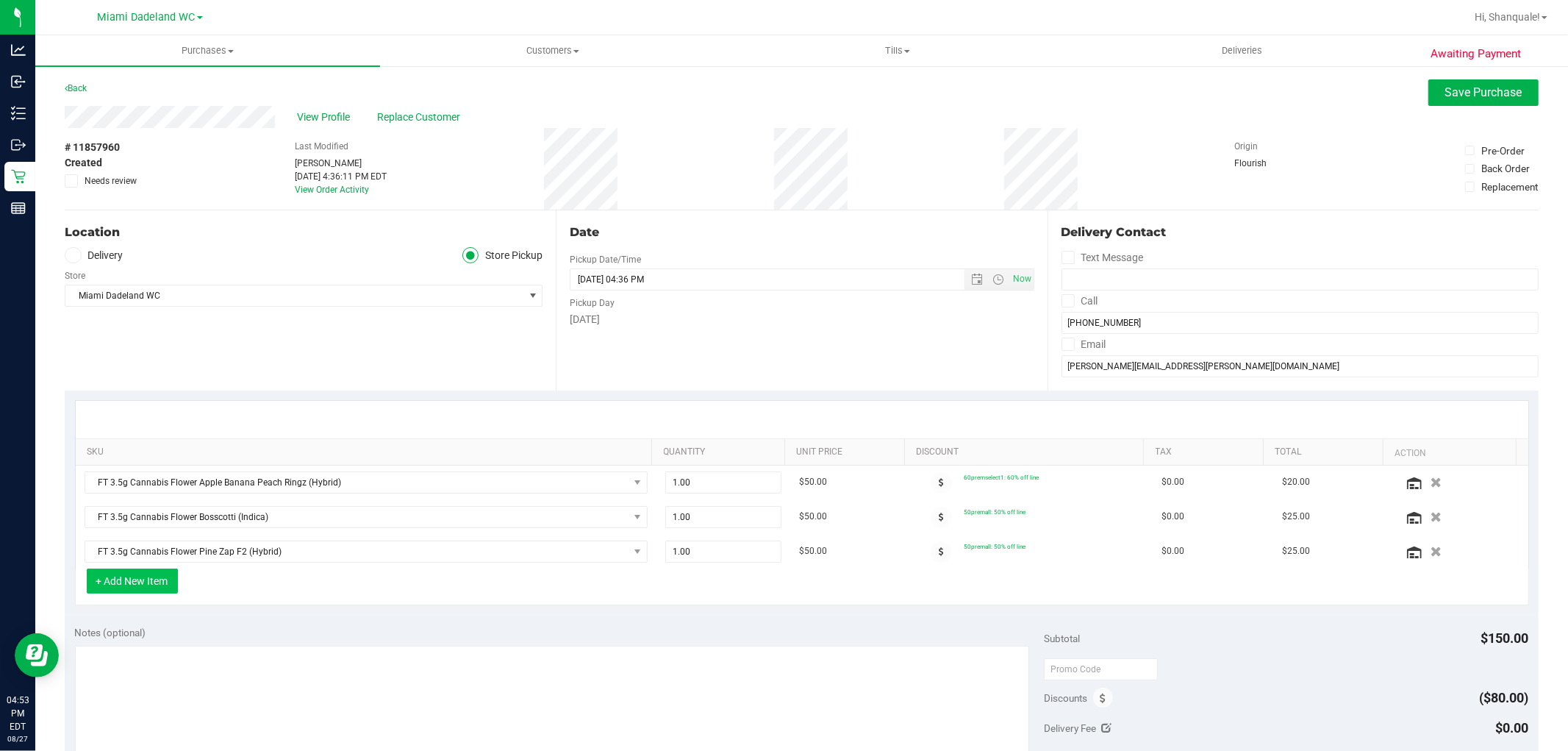
click at [144, 573] on button "+ Add New Item" at bounding box center [132, 581] width 91 height 25
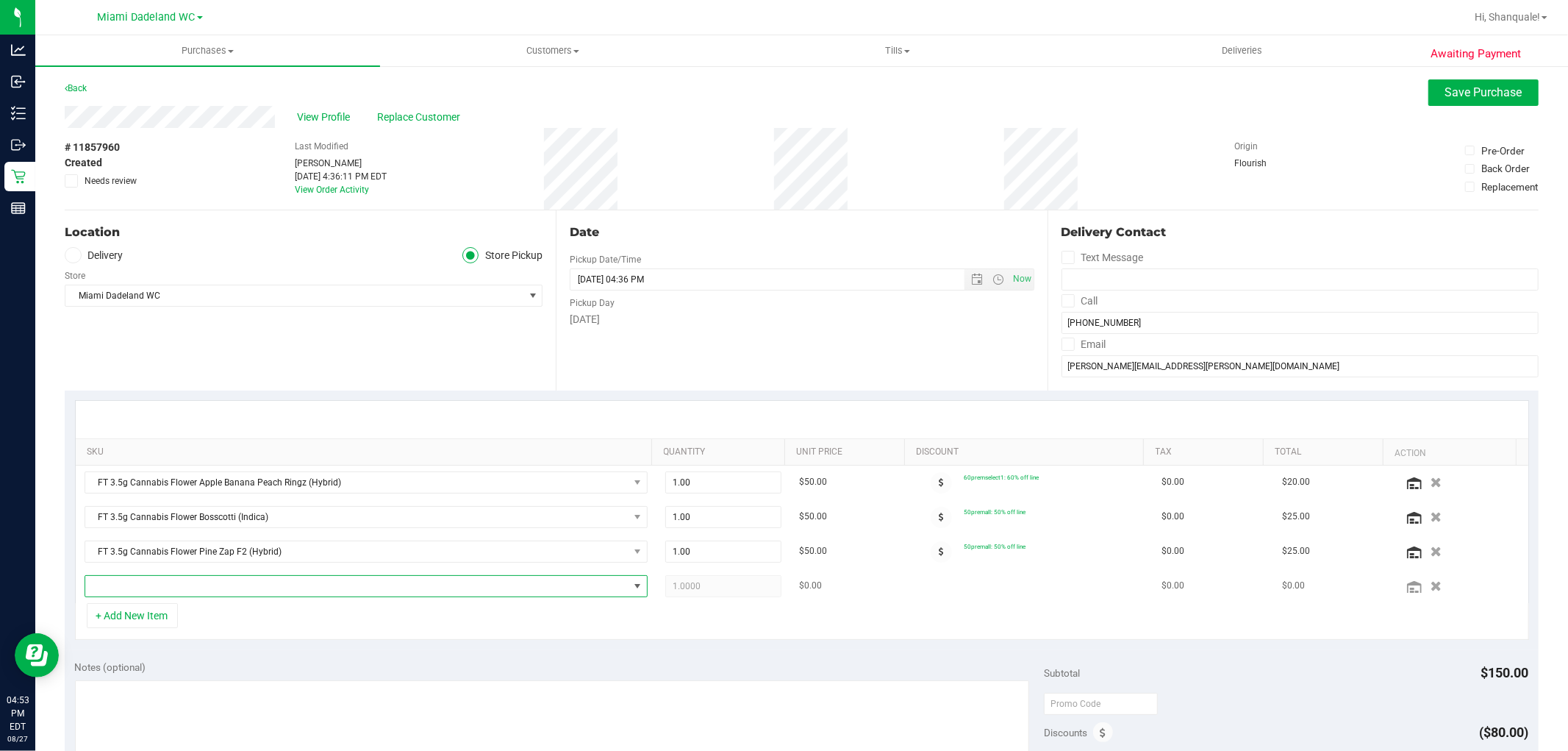
click at [200, 584] on span "NO DATA FOUND" at bounding box center [357, 586] width 543 height 20
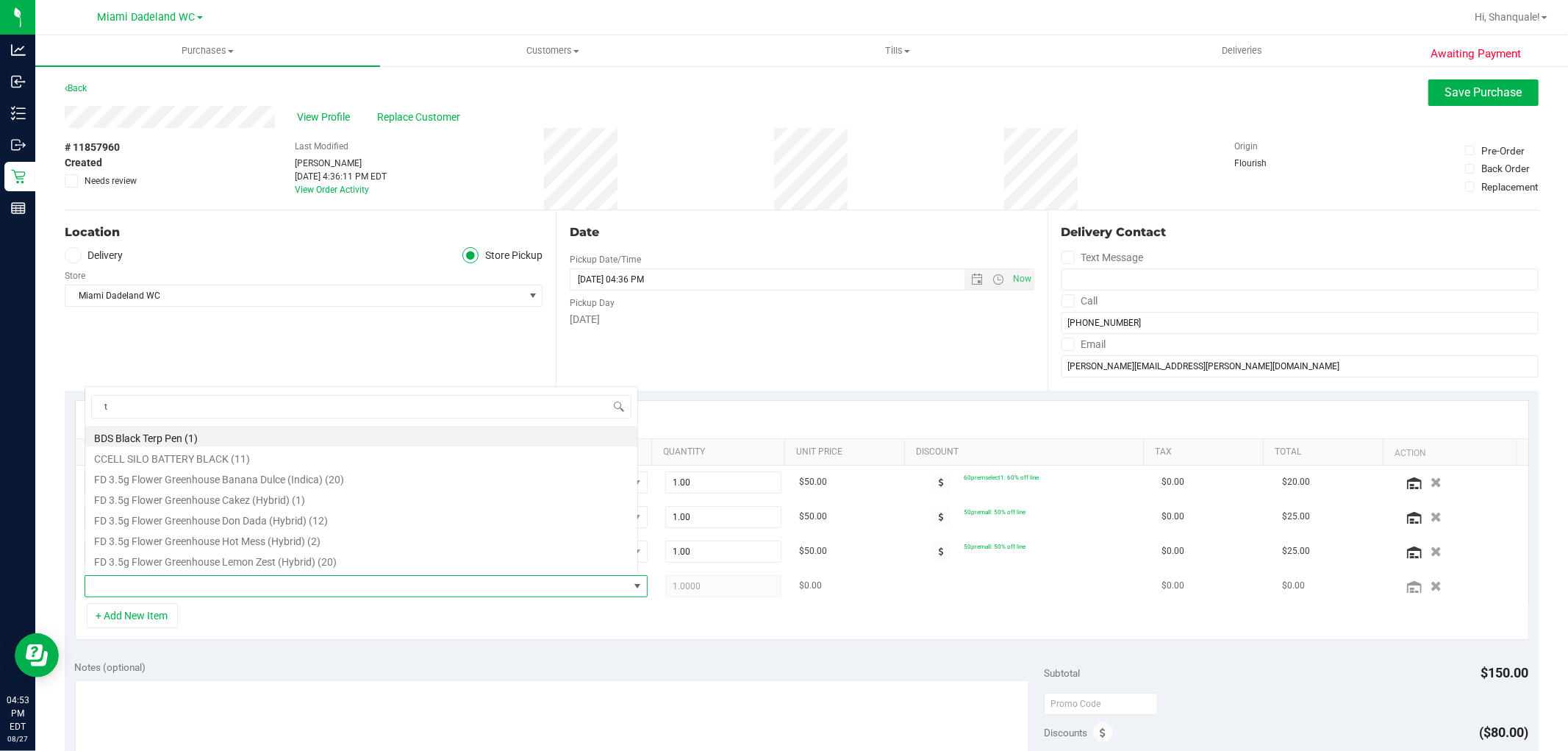
scroll to position [22, 548]
type input "top gear"
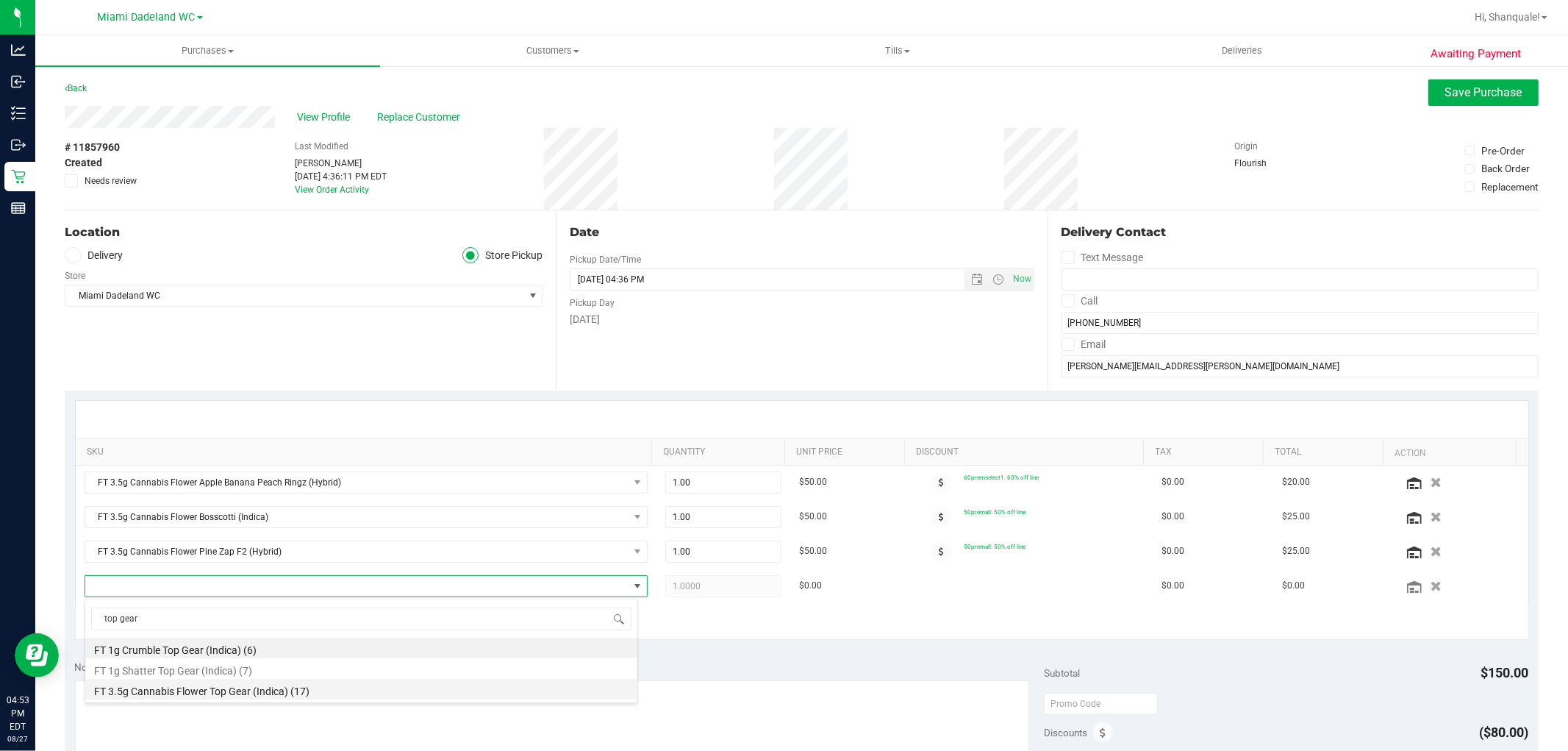
click at [244, 691] on li "FT 3.5g Cannabis Flower Top Gear (Indica) (17)" at bounding box center [361, 689] width 552 height 20
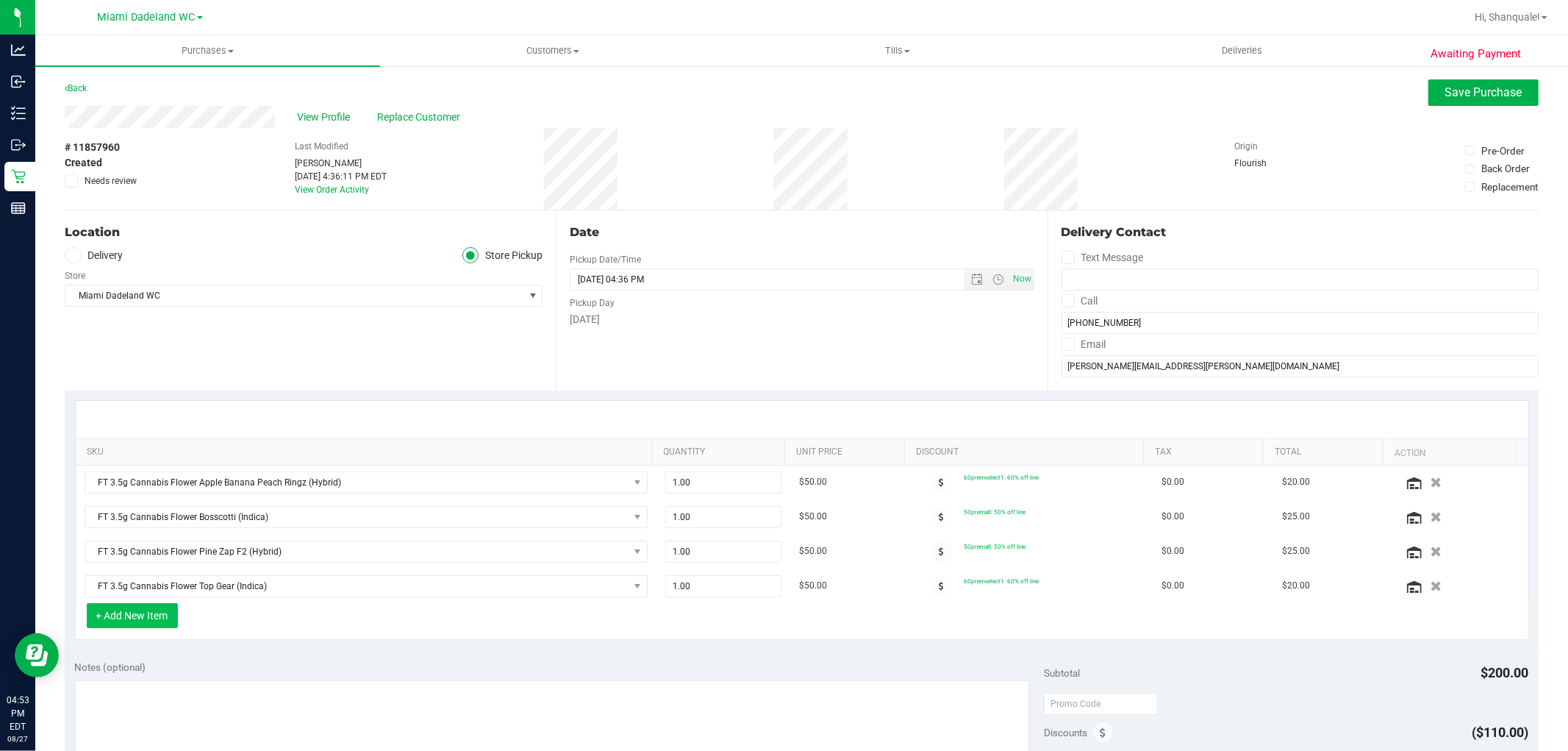
click at [147, 618] on button "+ Add New Item" at bounding box center [132, 615] width 91 height 25
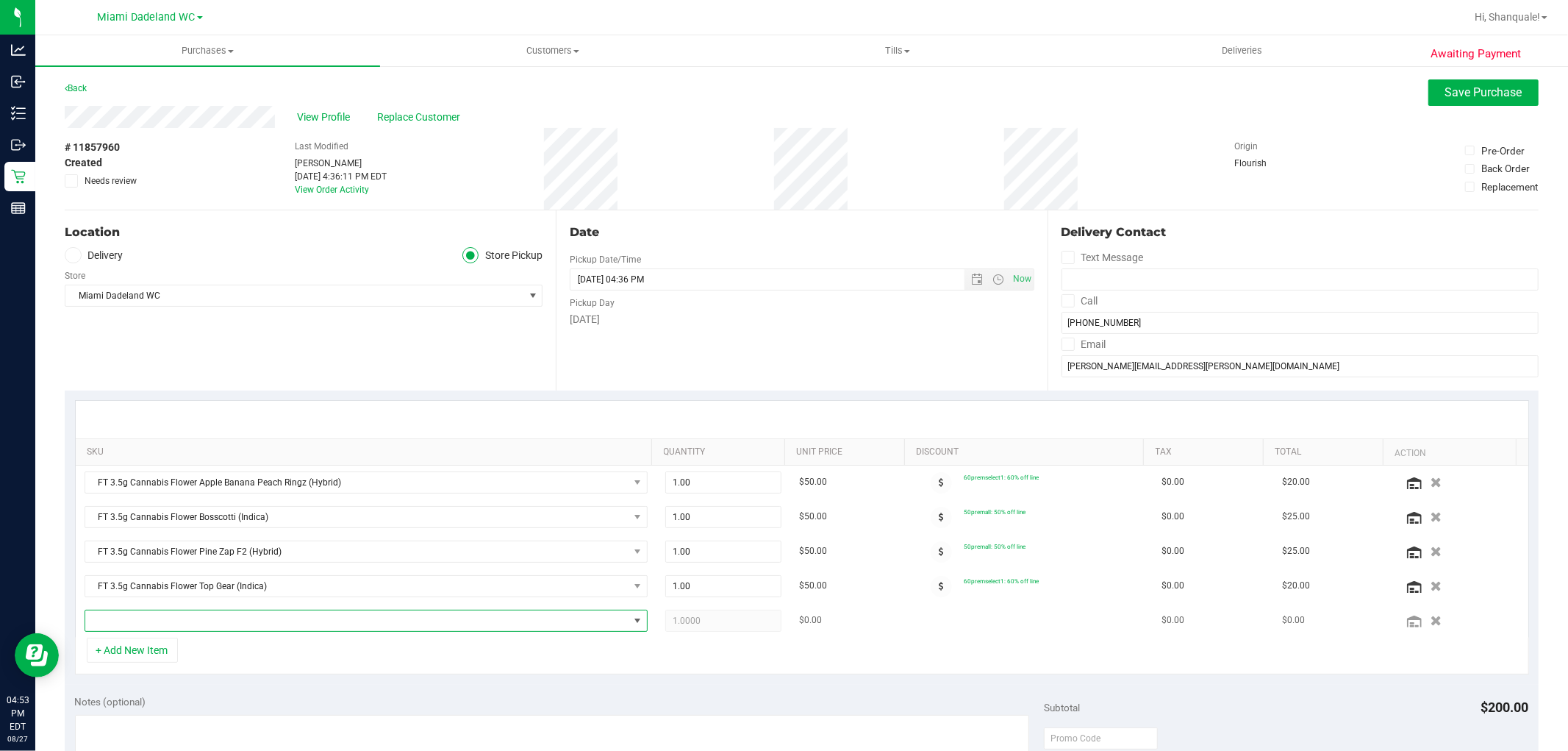
click at [159, 613] on span "NO DATA FOUND" at bounding box center [357, 621] width 543 height 20
type input "rhb"
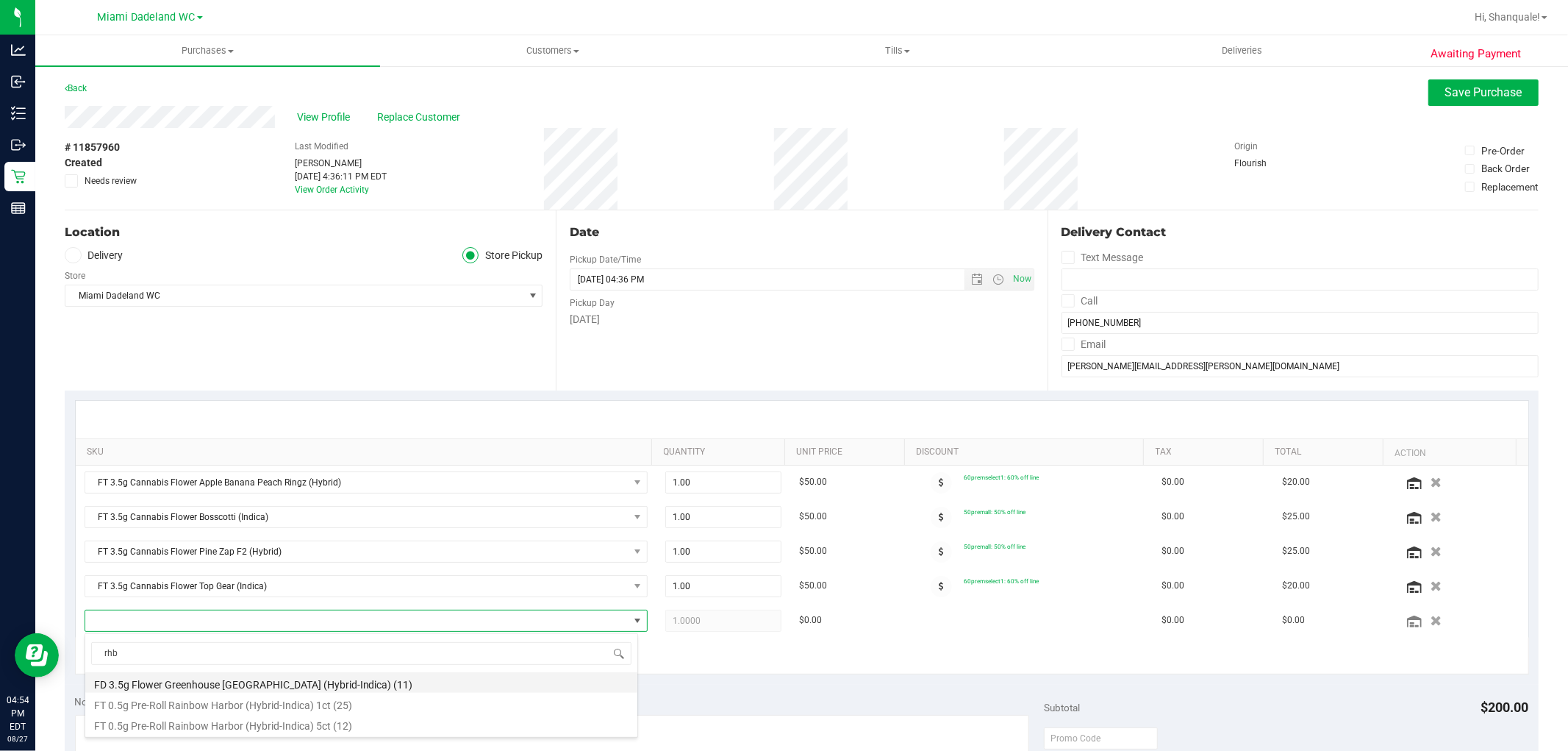
click at [241, 682] on li "FD 3.5g Flower Greenhouse Rainbow Harbor (Hybrid-Indica) (11)" at bounding box center [361, 682] width 552 height 20
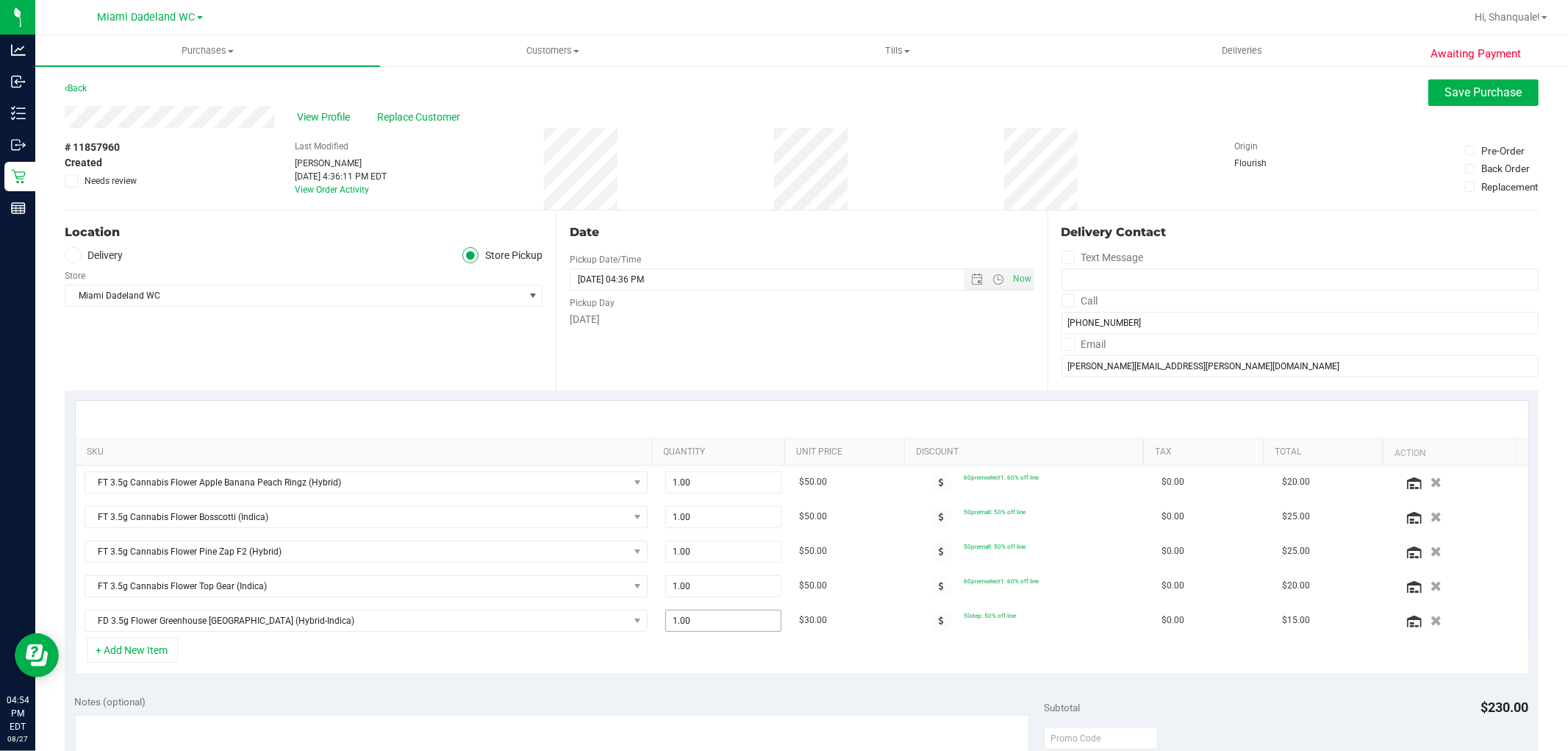
click at [715, 622] on span "1.00 1" at bounding box center [723, 621] width 116 height 22
click at [715, 622] on input "1" at bounding box center [723, 621] width 114 height 20
type input "4"
type input "4.00"
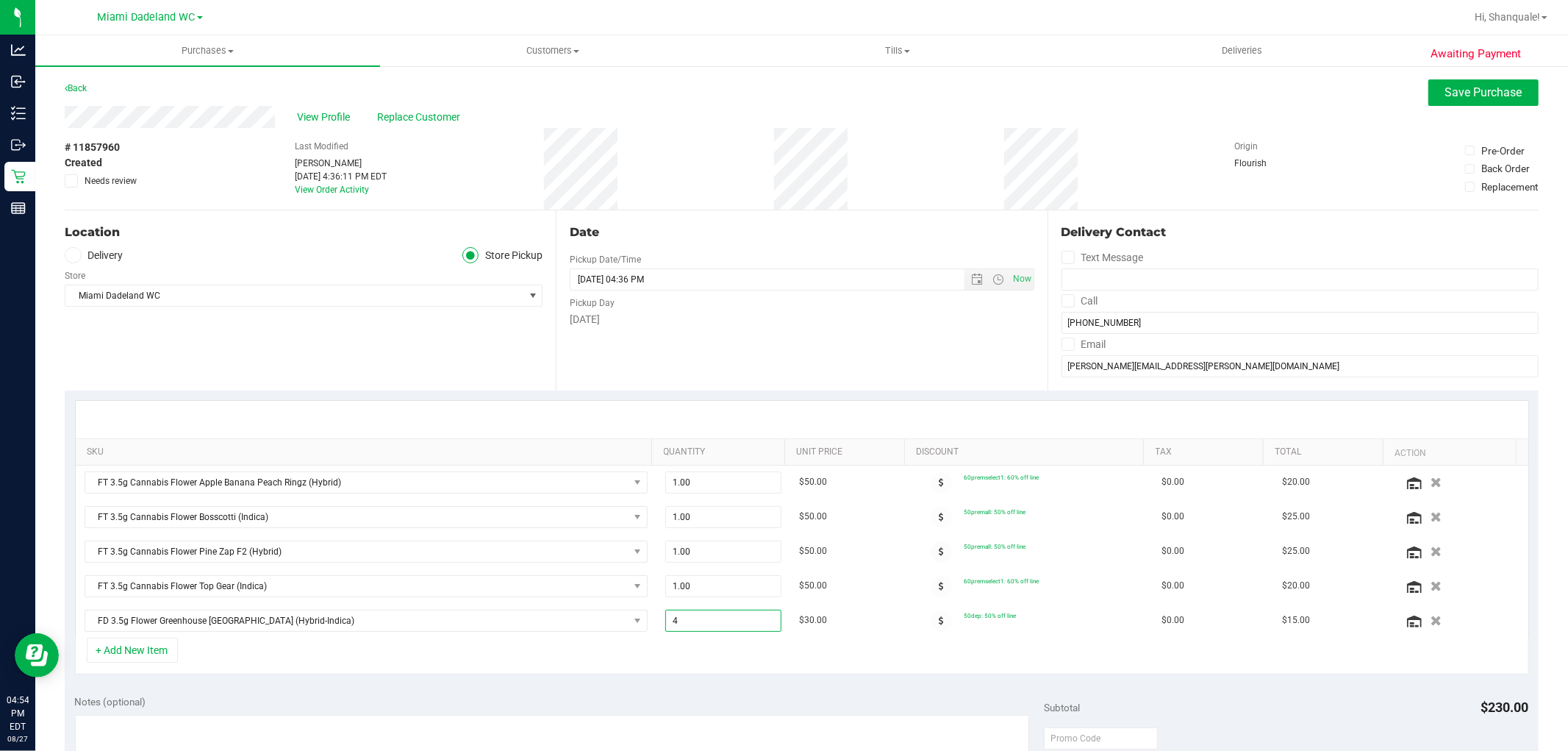
click at [726, 667] on div "+ Add New Item" at bounding box center [802, 656] width 1454 height 37
click at [150, 650] on button "+ Add New Item" at bounding box center [132, 650] width 91 height 25
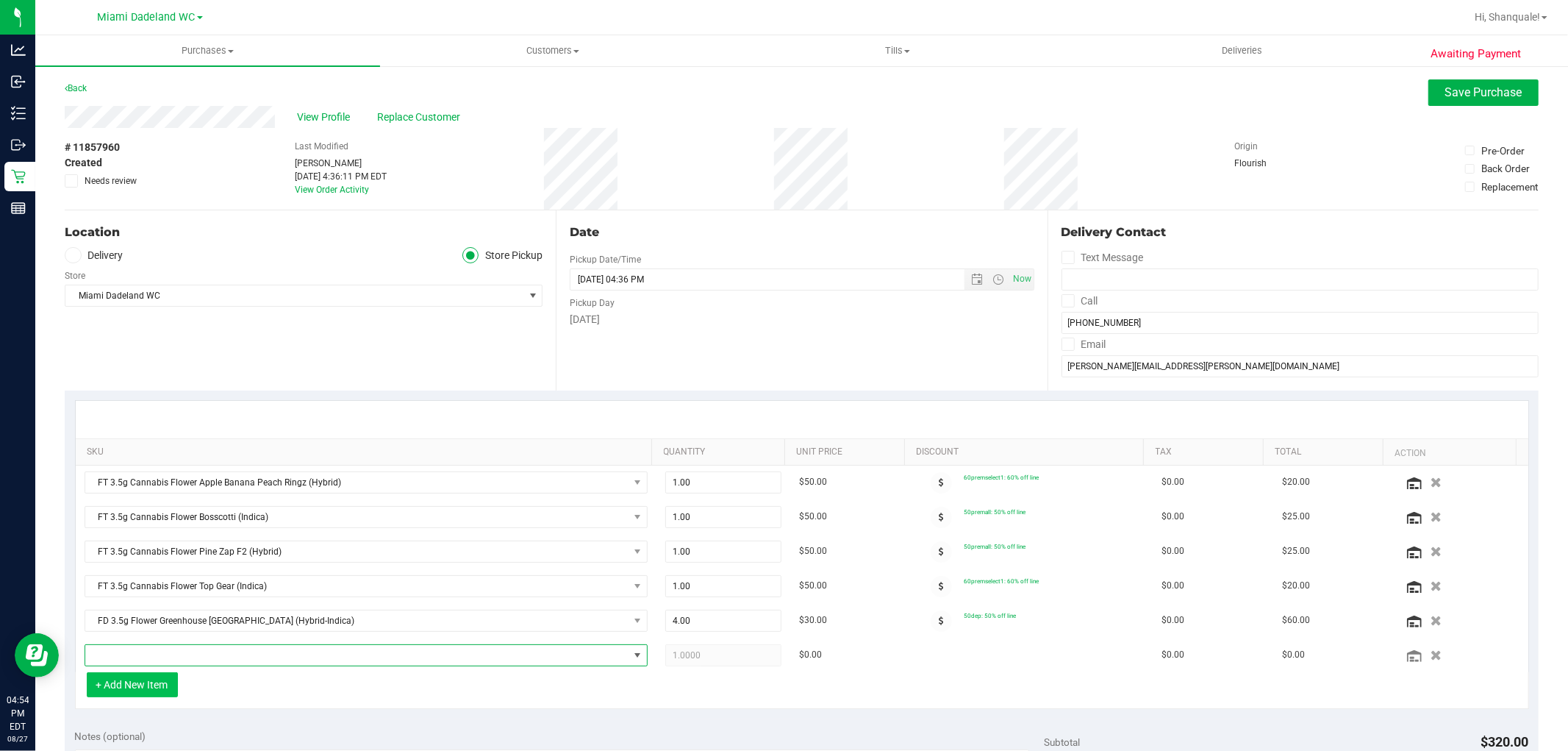
click at [211, 648] on span "NO DATA FOUND" at bounding box center [357, 655] width 543 height 20
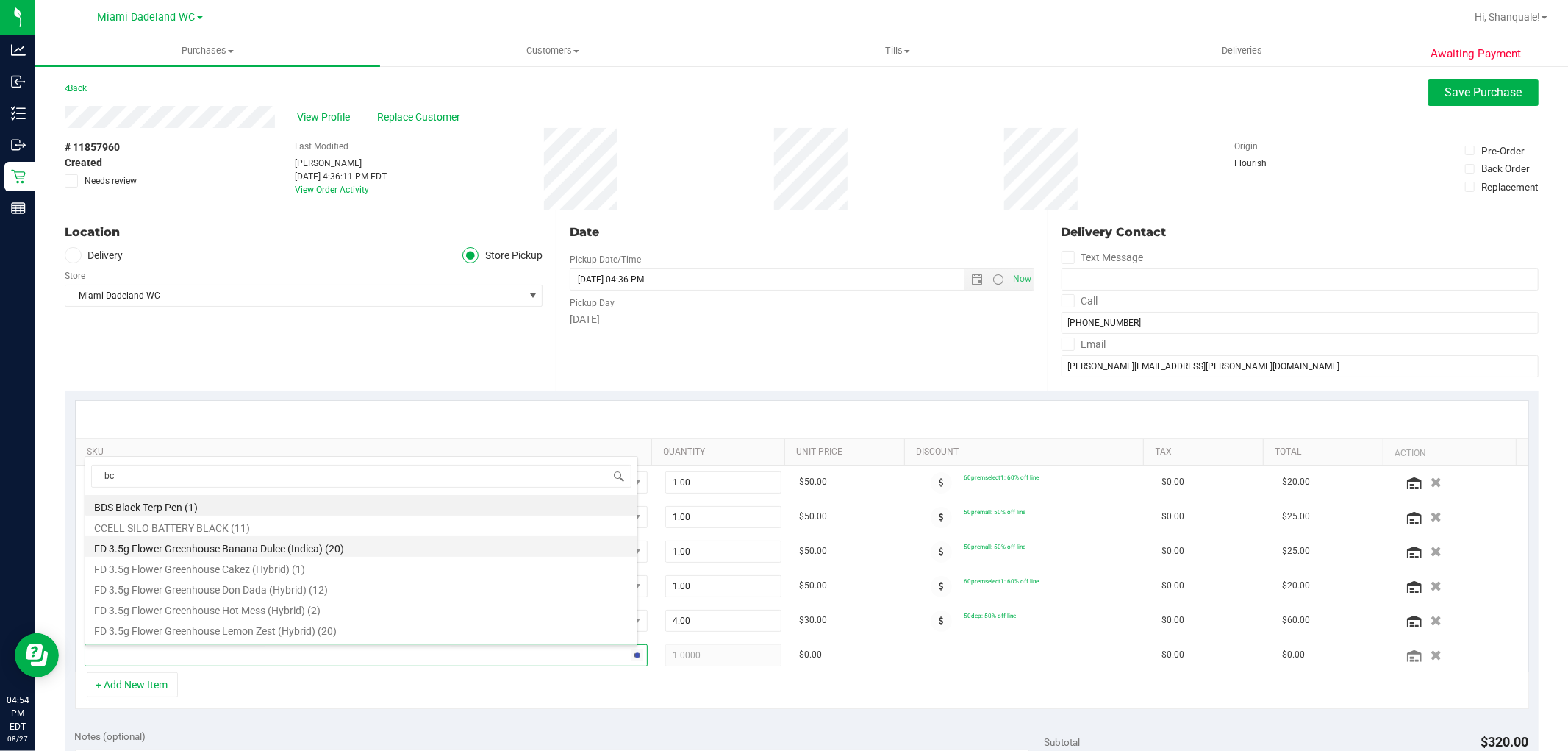
type input "bct"
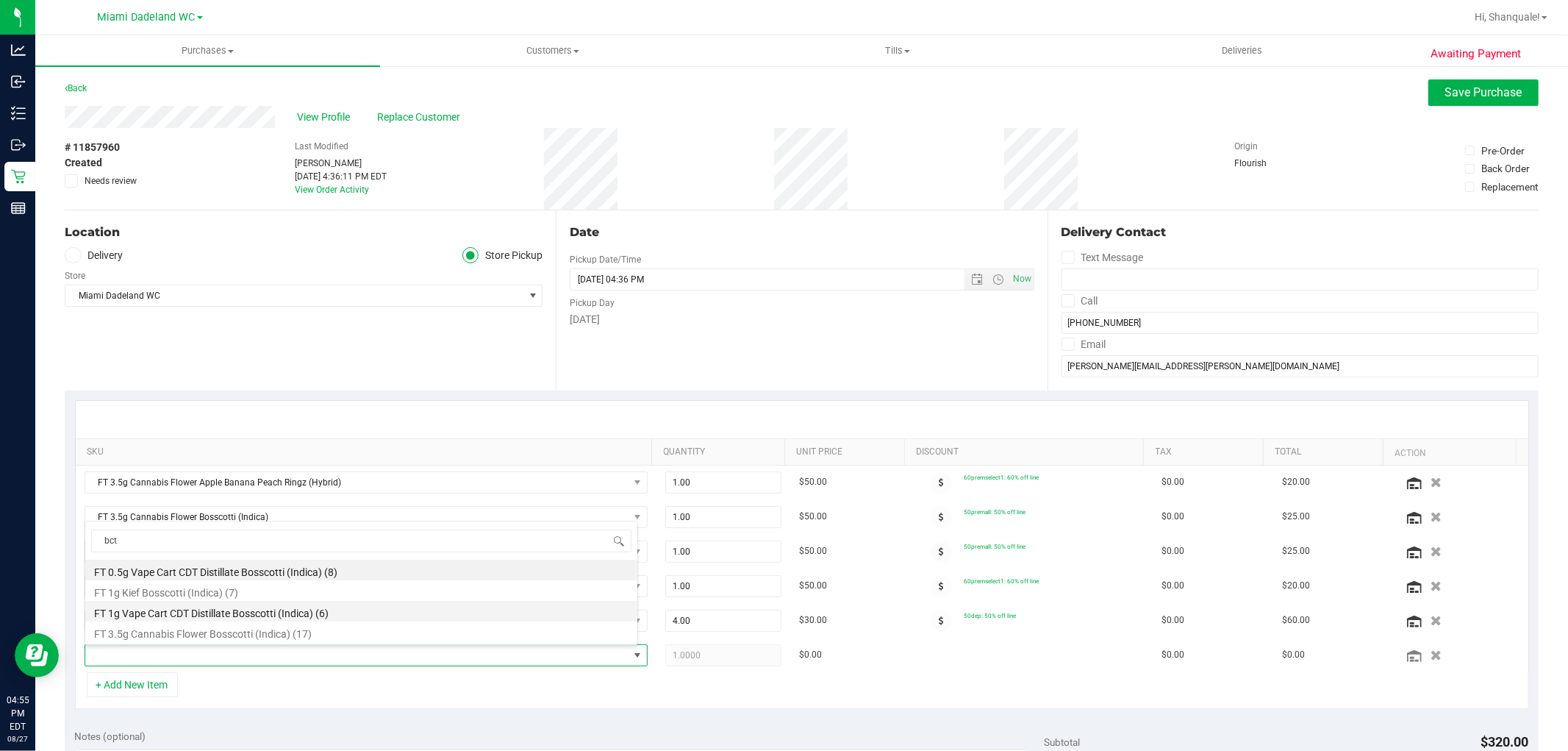
click at [206, 610] on li "FT 1g Vape Cart CDT Distillate Bosscotti (Indica) (6)" at bounding box center [361, 611] width 552 height 20
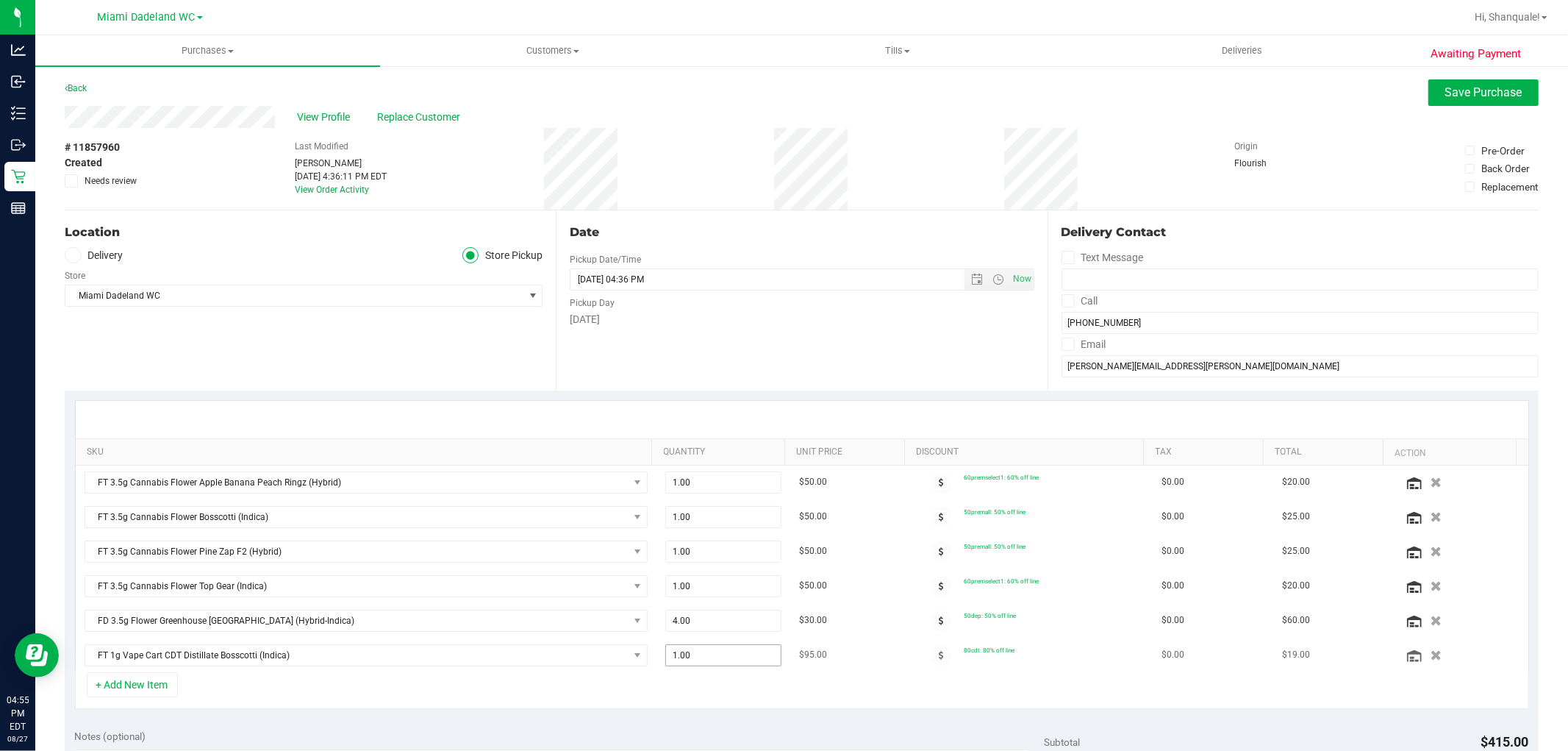
drag, startPoint x: 681, startPoint y: 658, endPoint x: 684, endPoint y: 650, distance: 8.5
click at [684, 650] on span "1.00 1" at bounding box center [723, 655] width 116 height 22
click at [684, 650] on input "1" at bounding box center [723, 655] width 114 height 20
type input "2"
type input "2.00"
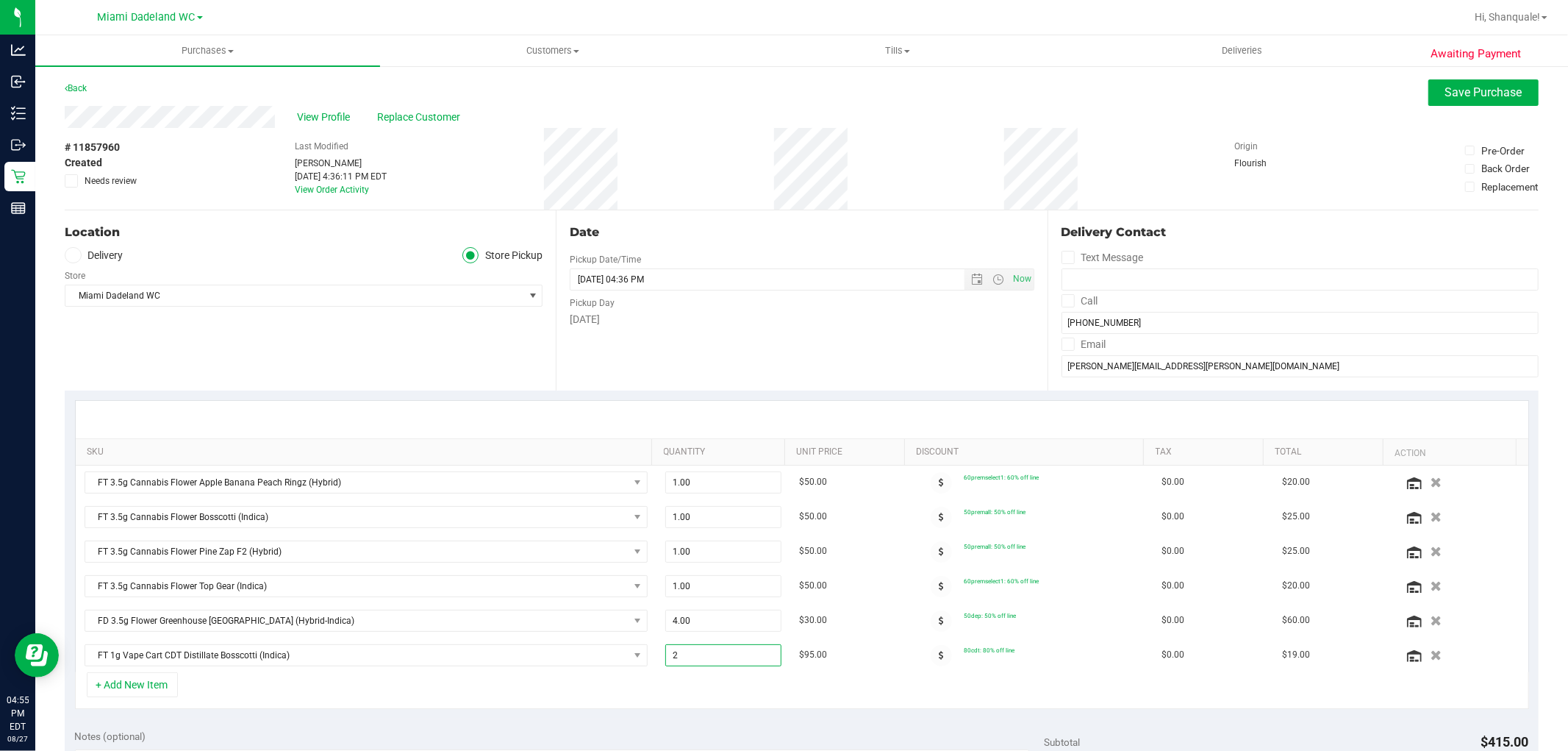
click at [622, 691] on div "+ Add New Item" at bounding box center [802, 691] width 1454 height 37
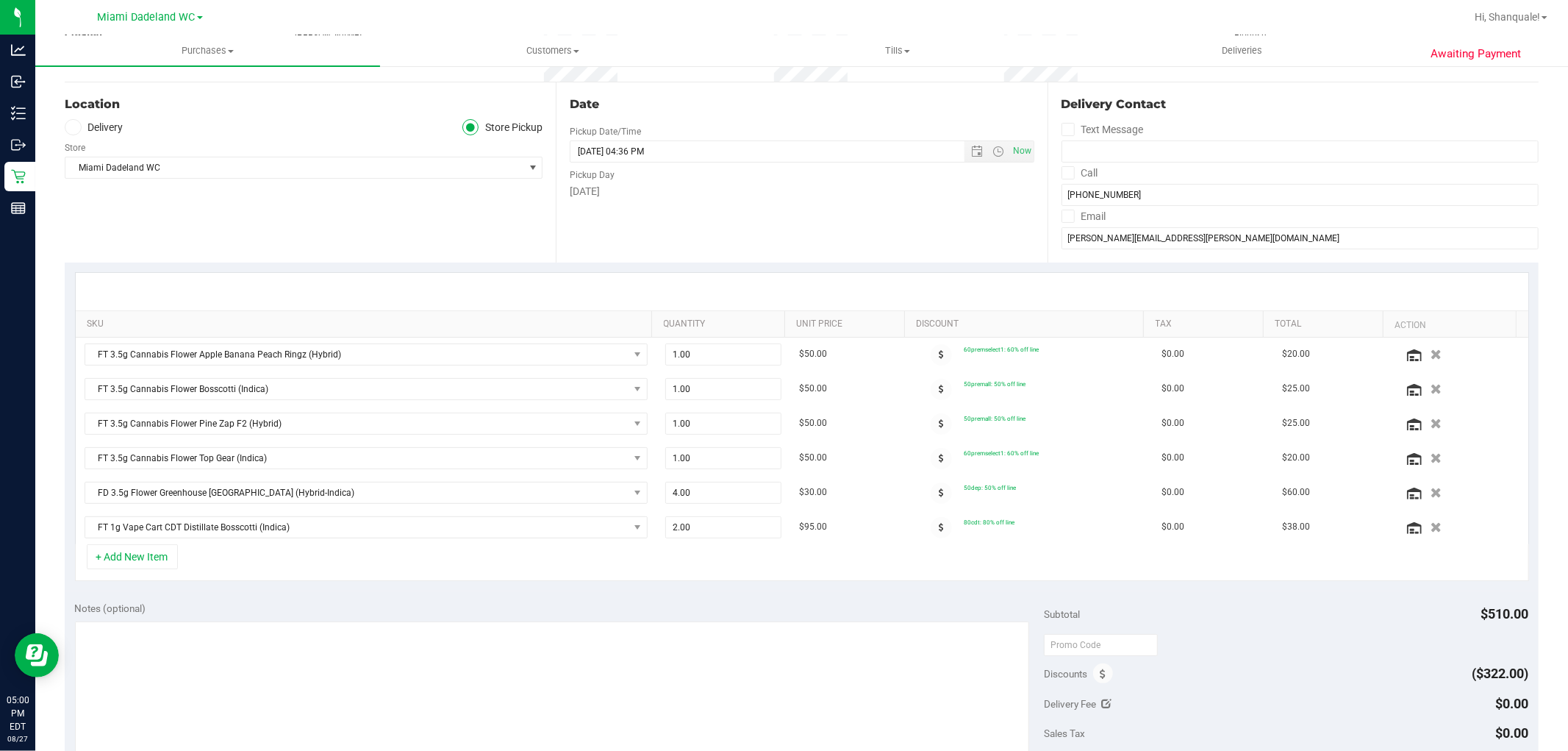
scroll to position [571, 0]
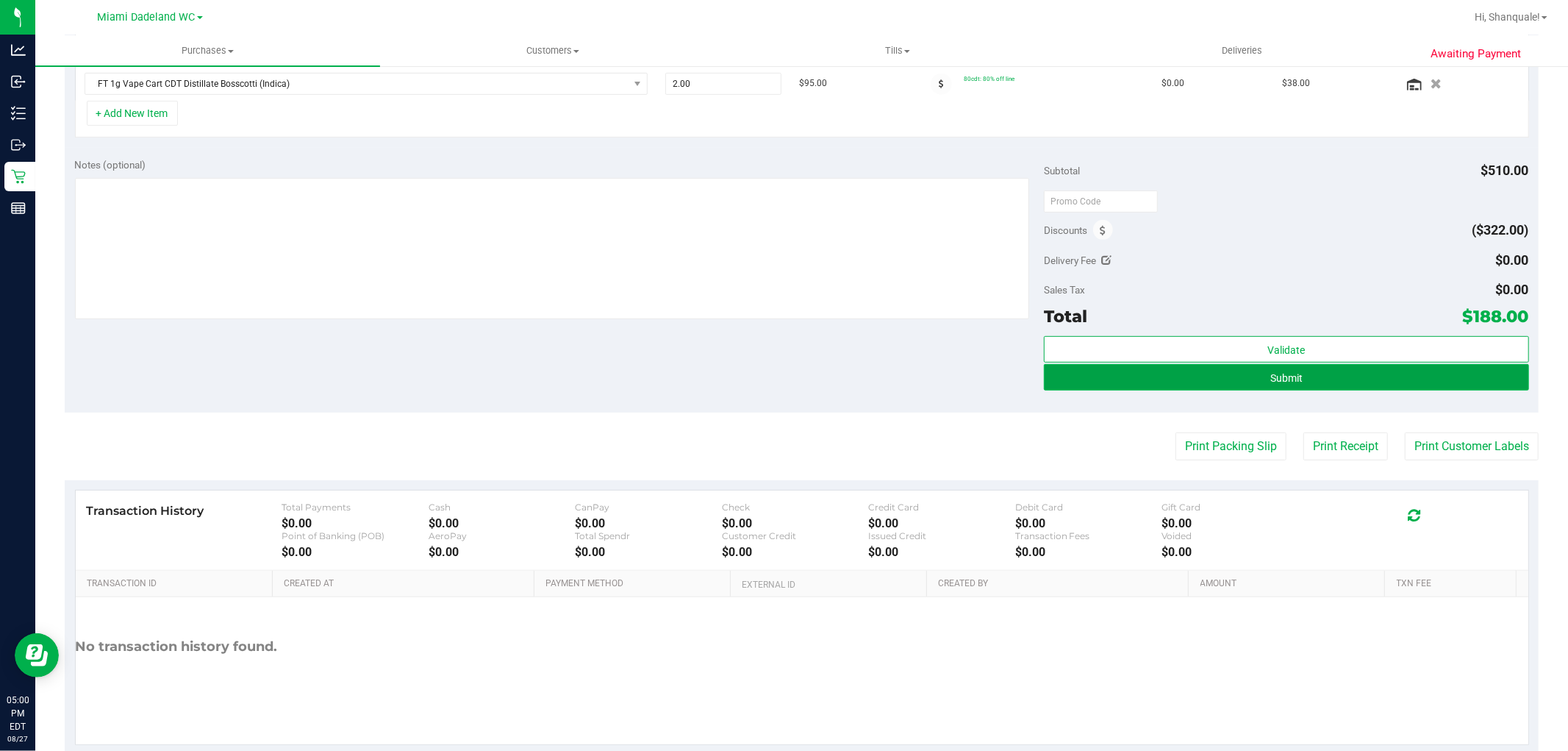
click at [1199, 380] on button "Submit" at bounding box center [1286, 377] width 485 height 26
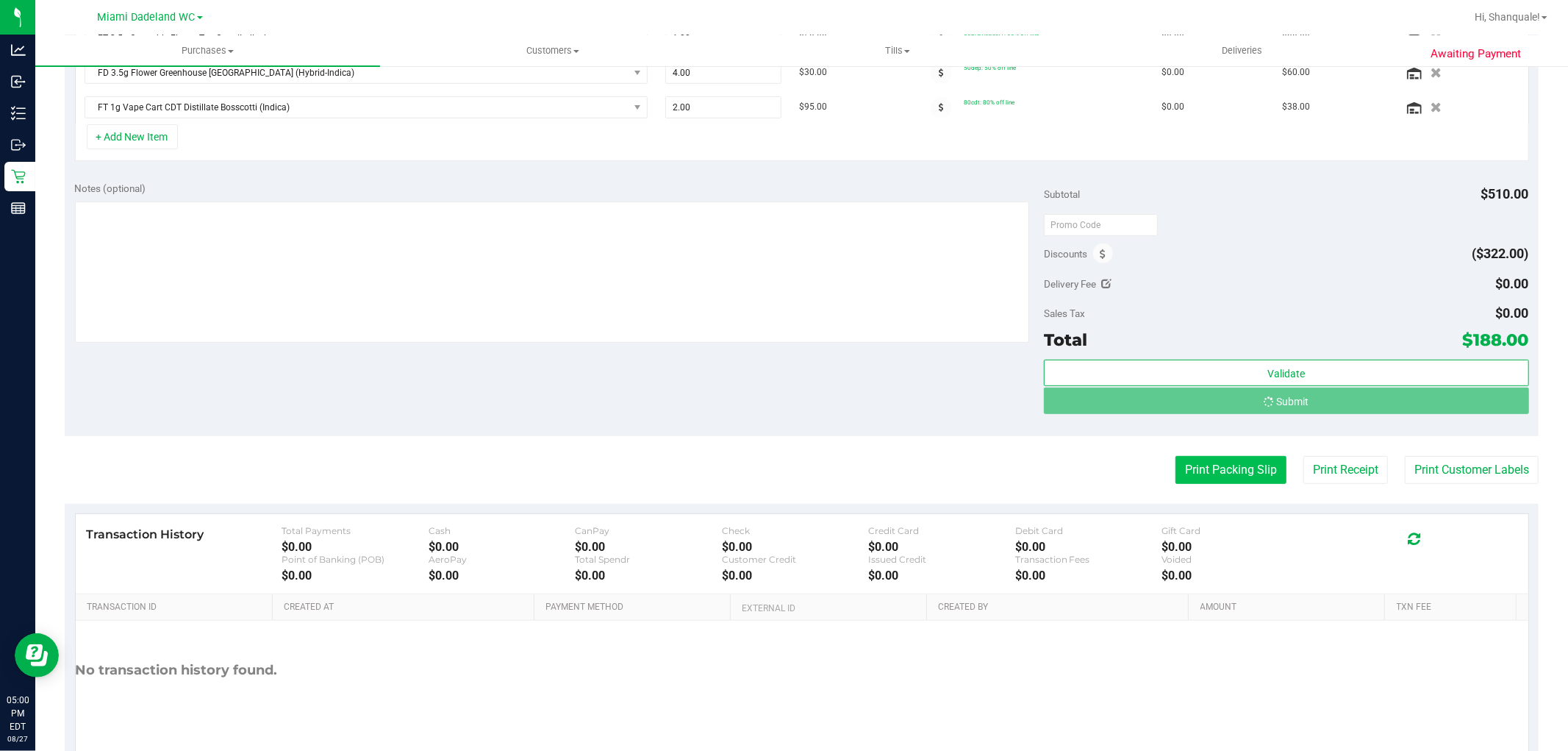
scroll to position [524, 0]
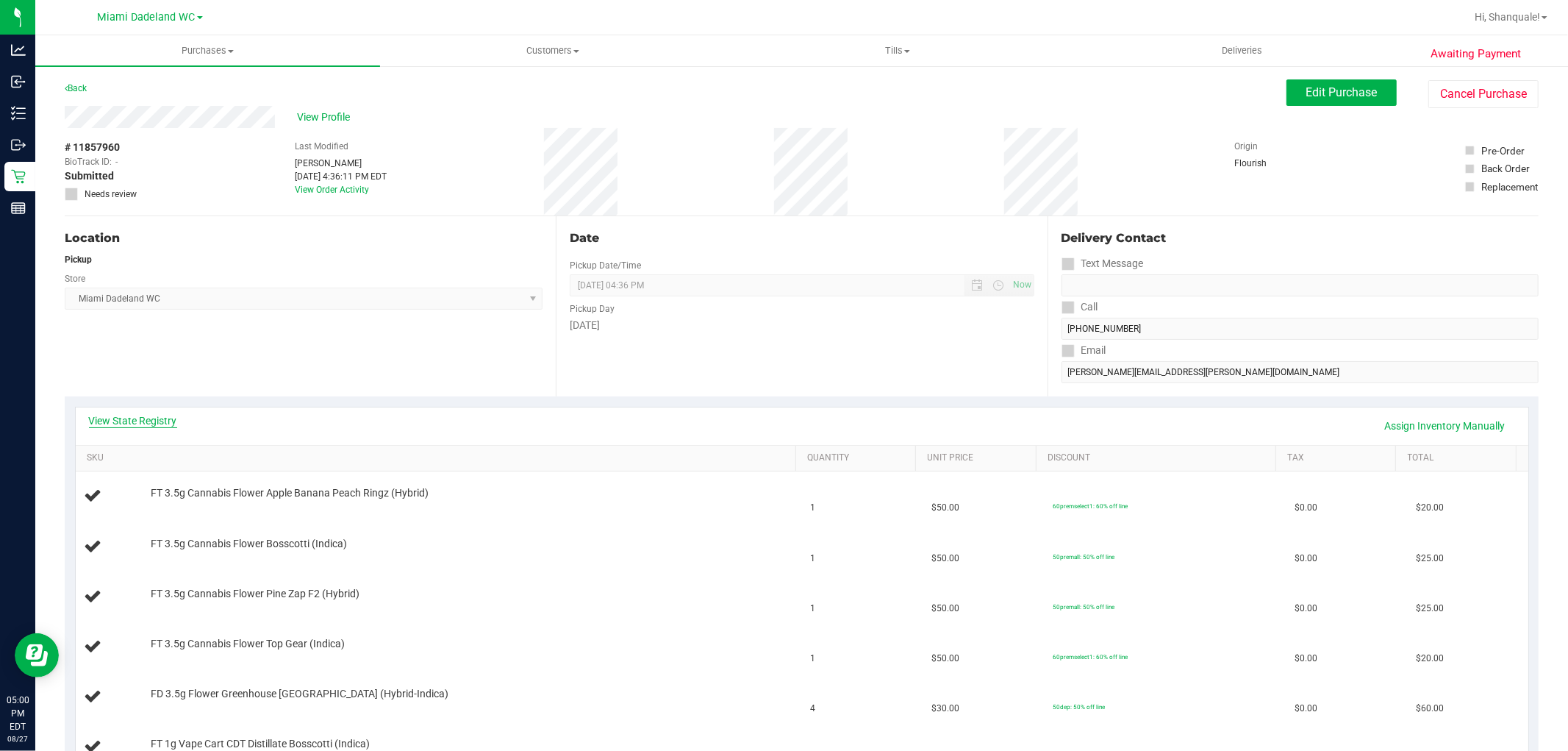
click at [122, 422] on link "View State Registry" at bounding box center [133, 421] width 88 height 15
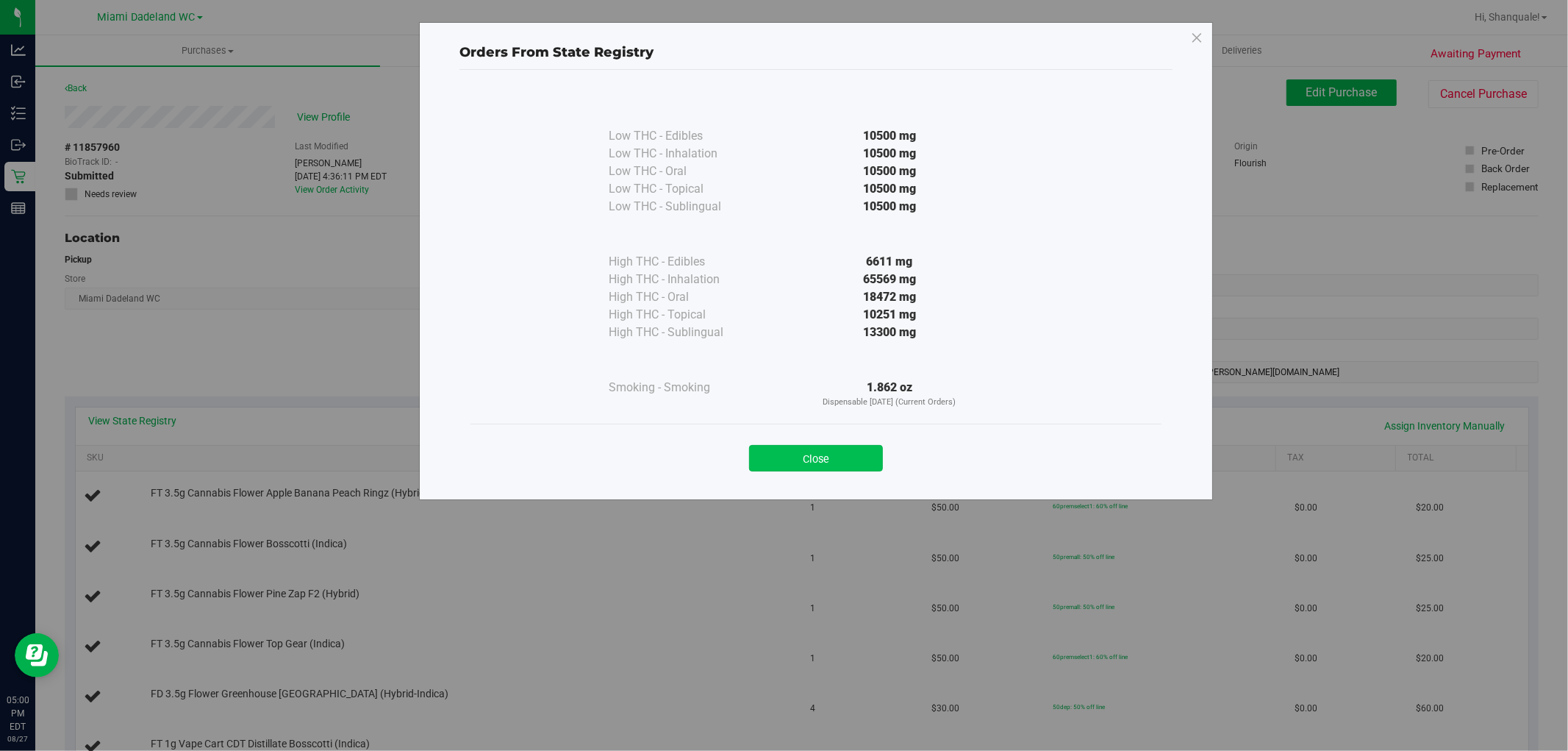
click at [811, 460] on button "Close" at bounding box center [816, 458] width 134 height 26
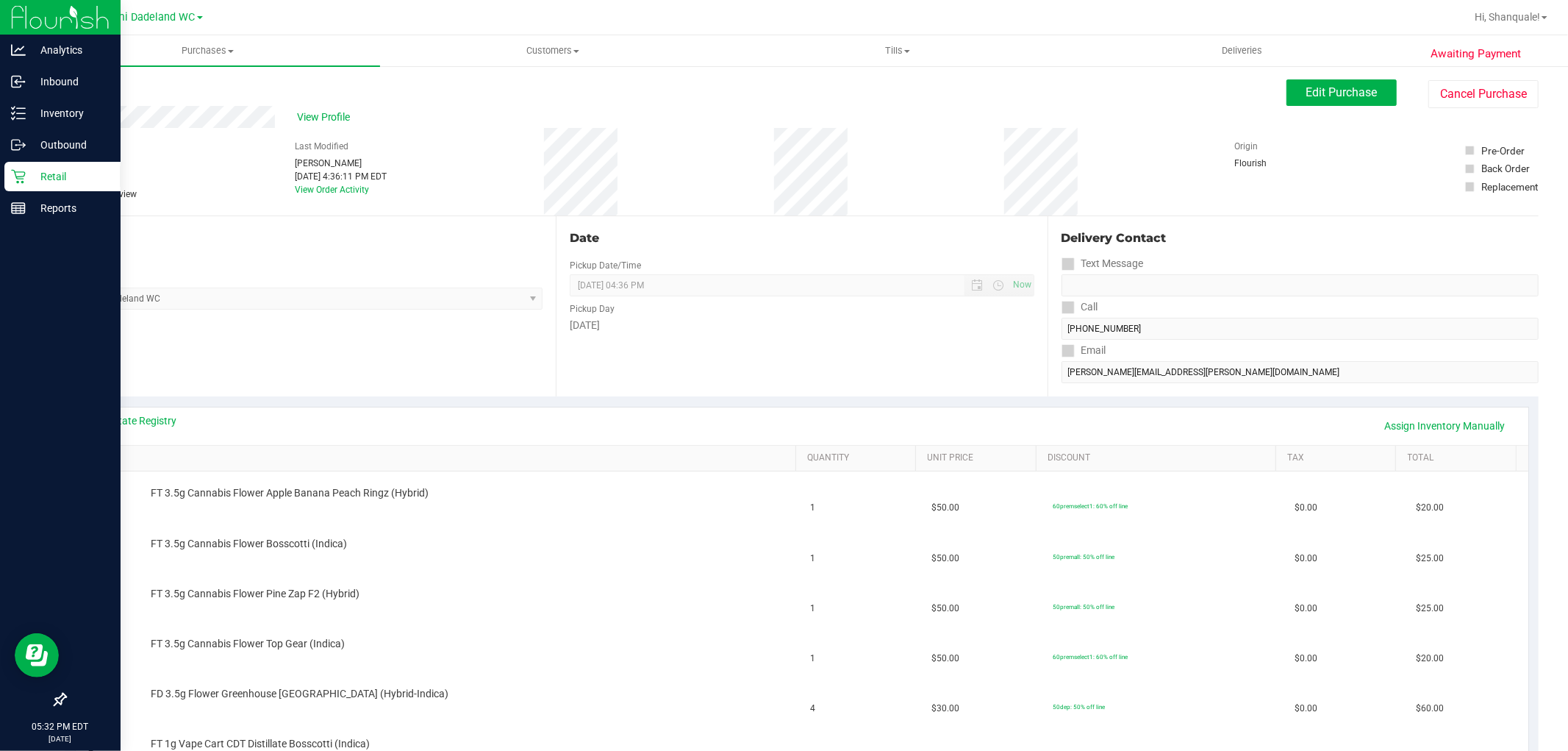
click at [59, 173] on p "Retail" at bounding box center [70, 176] width 88 height 18
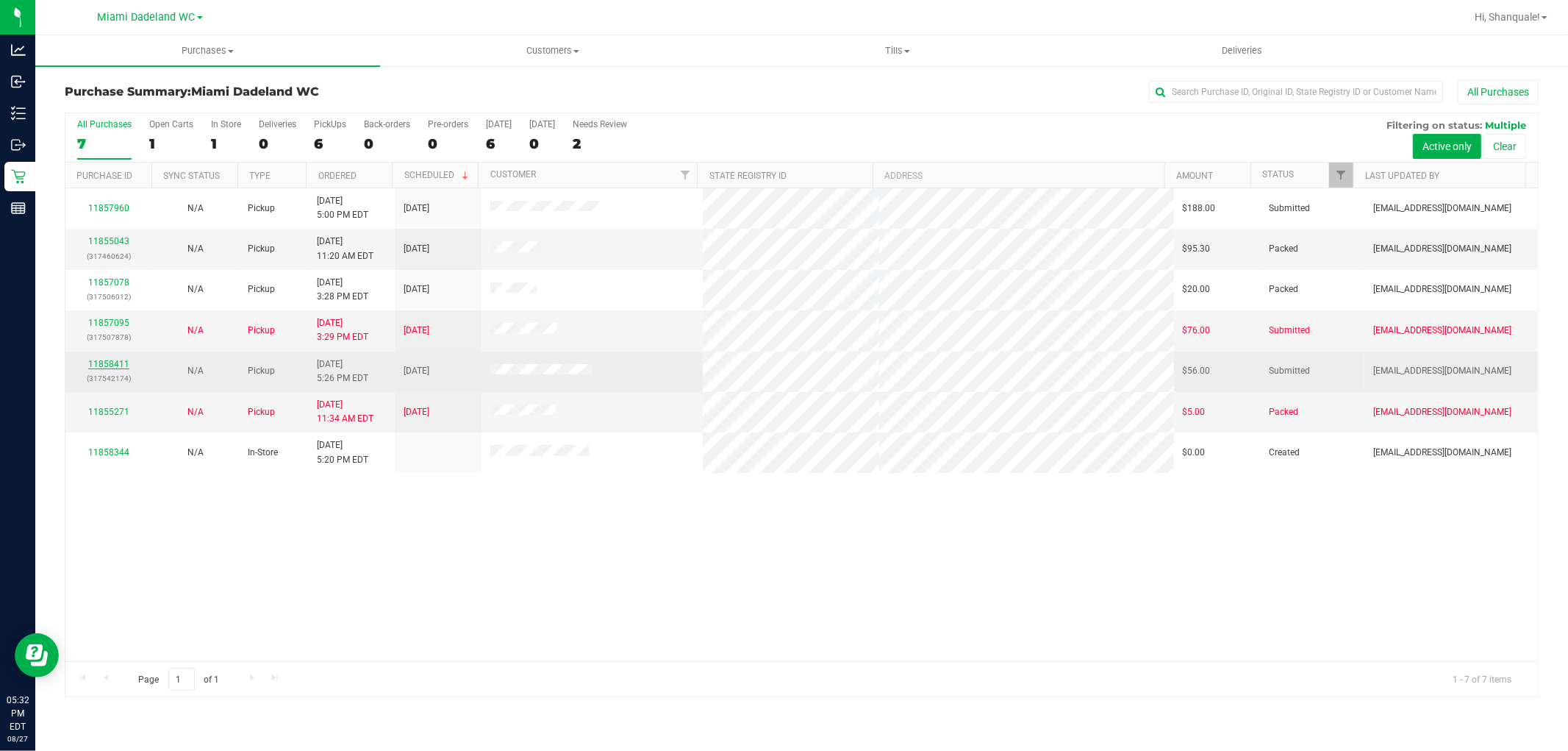
click at [106, 364] on link "11858411" at bounding box center [109, 364] width 41 height 10
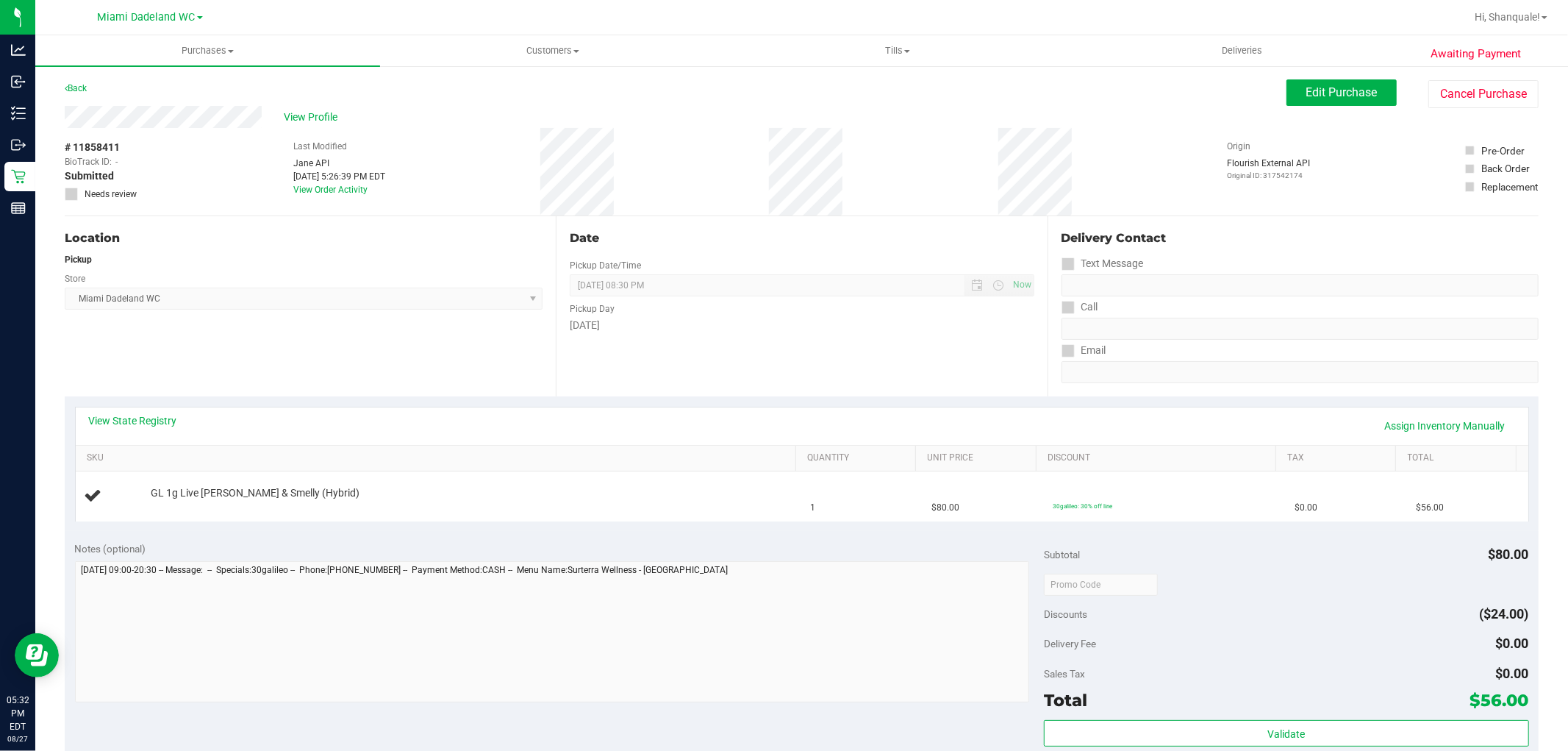
scroll to position [82, 0]
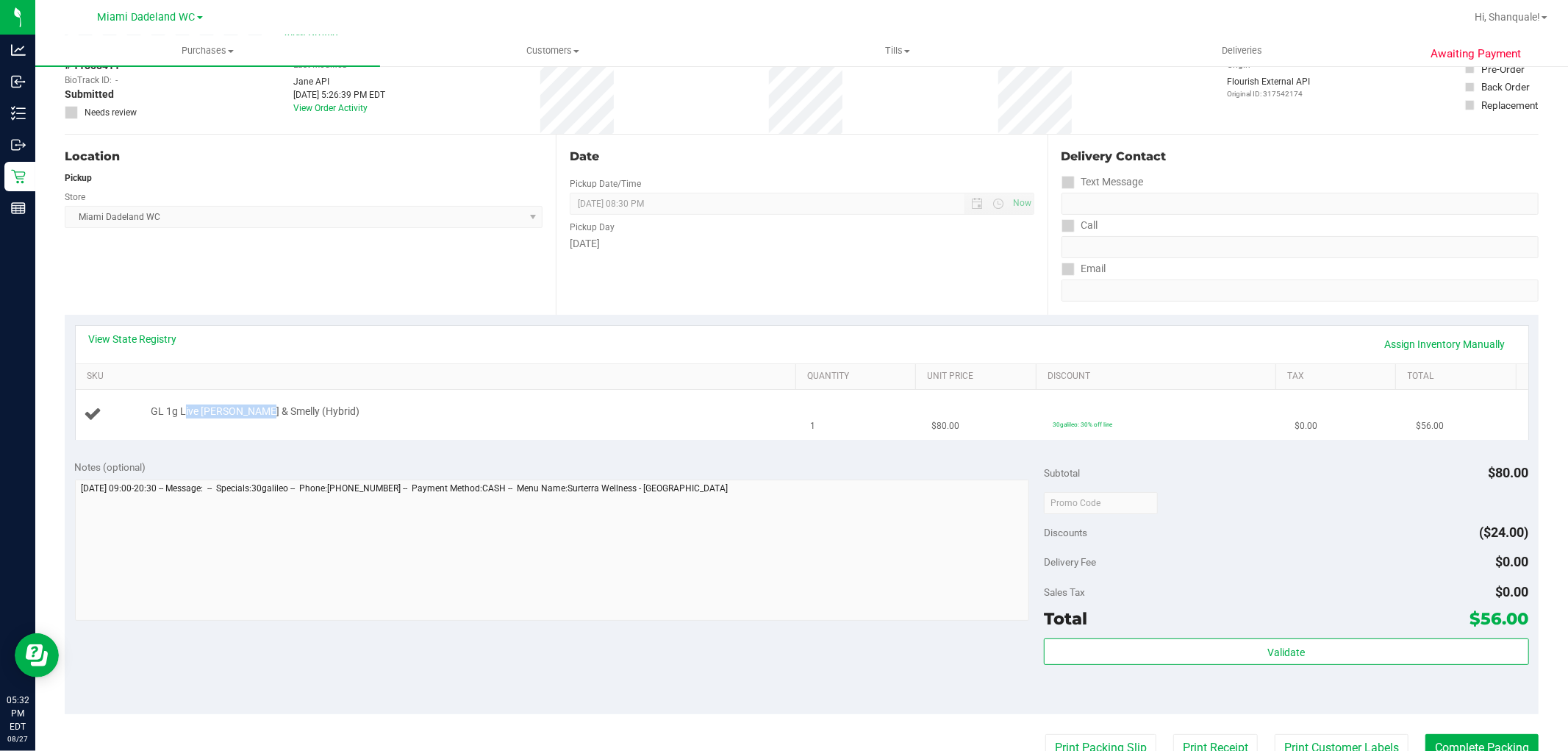
drag, startPoint x: 184, startPoint y: 414, endPoint x: 261, endPoint y: 418, distance: 77.1
click at [261, 418] on span "GL 1g Live Rosin PB & Smelly (Hybrid)" at bounding box center [255, 411] width 208 height 14
click at [284, 410] on span "GL 1g Live Rosin PB & Smelly (Hybrid)" at bounding box center [255, 411] width 208 height 14
click at [563, 672] on div "Notes (optional) Subtotal $80.00 Discounts ($24.00) Delivery Fee $0.00 Sales Ta…" at bounding box center [802, 582] width 1474 height 264
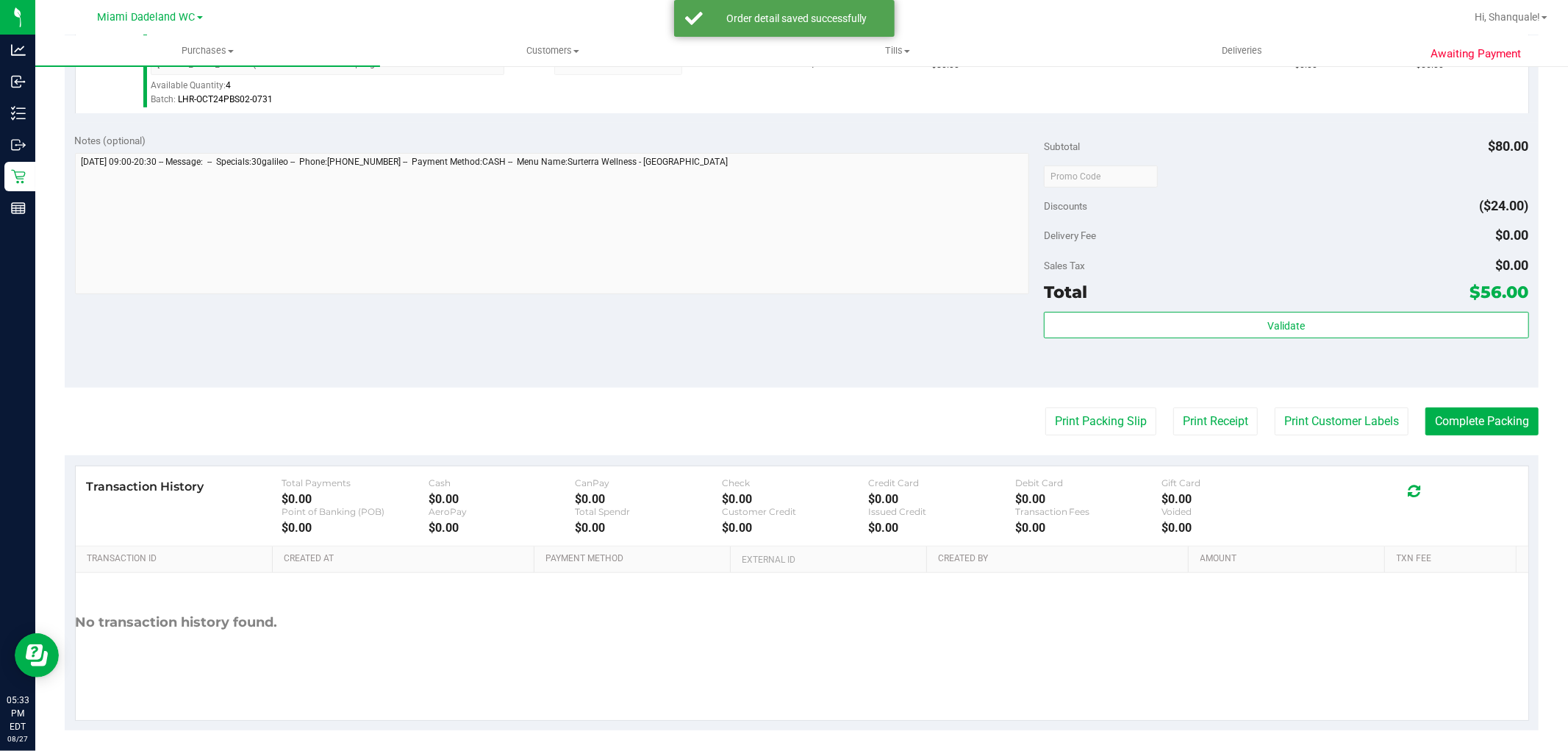
scroll to position [452, 0]
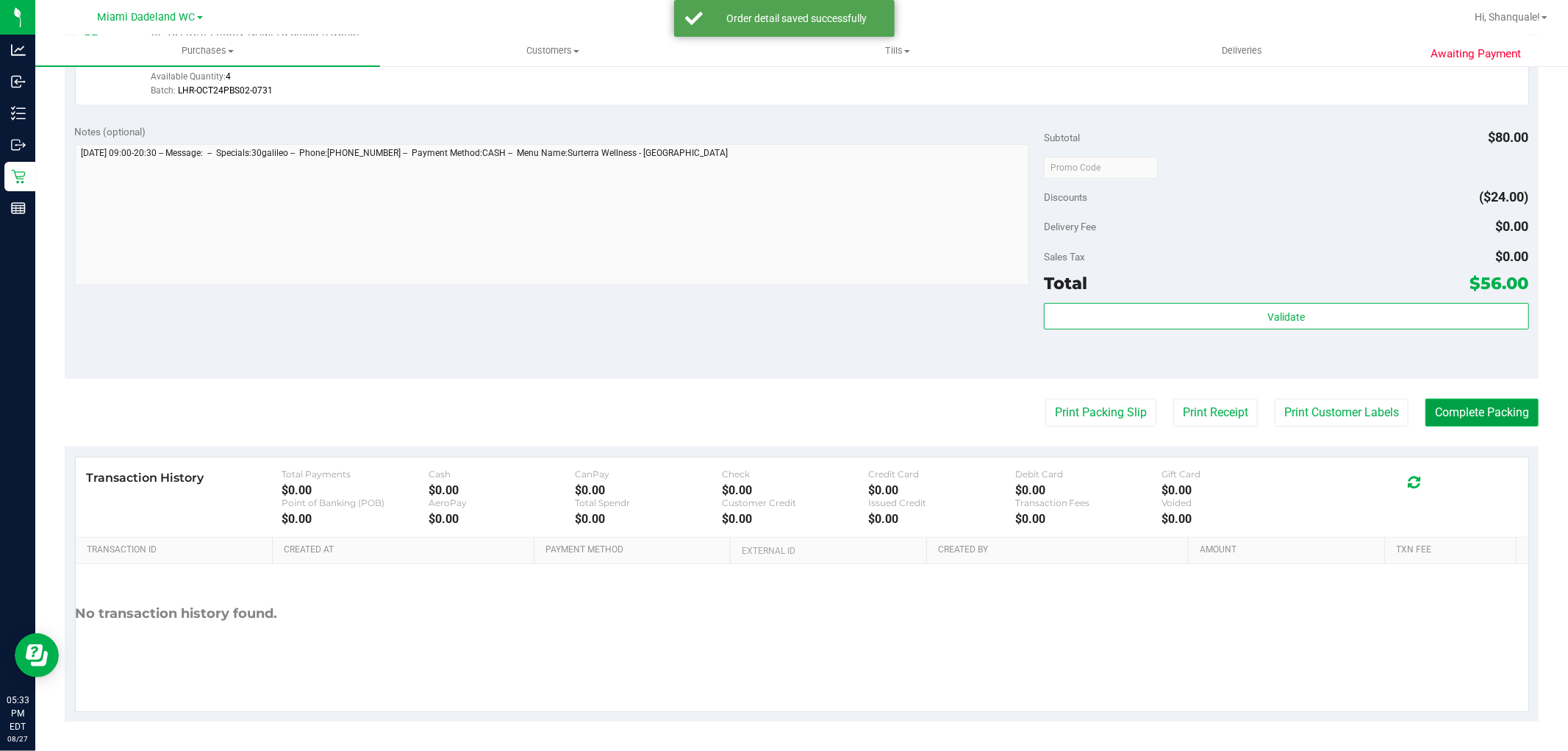
click at [1459, 418] on button "Complete Packing" at bounding box center [1482, 412] width 114 height 28
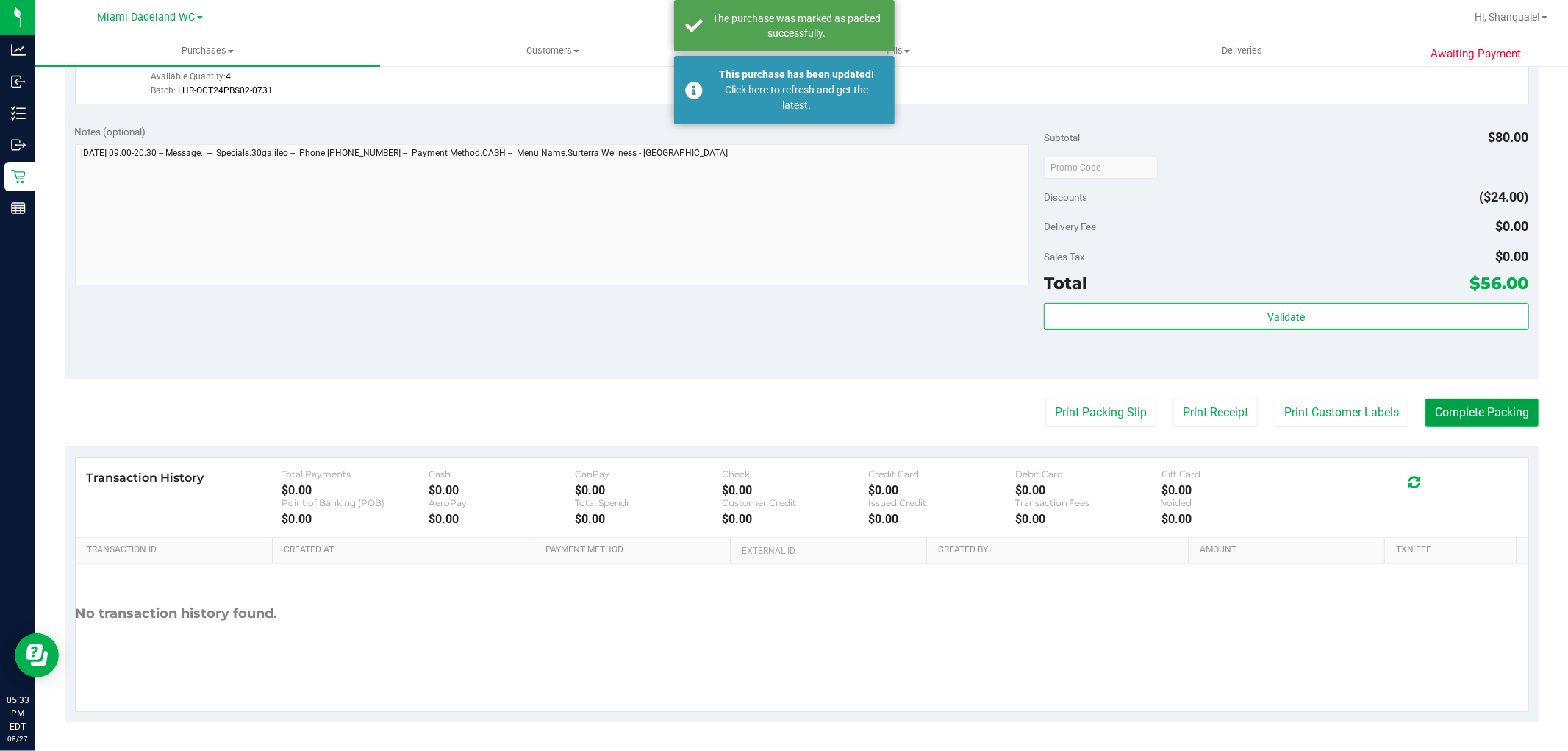
click at [1452, 415] on button "Complete Packing" at bounding box center [1482, 412] width 114 height 28
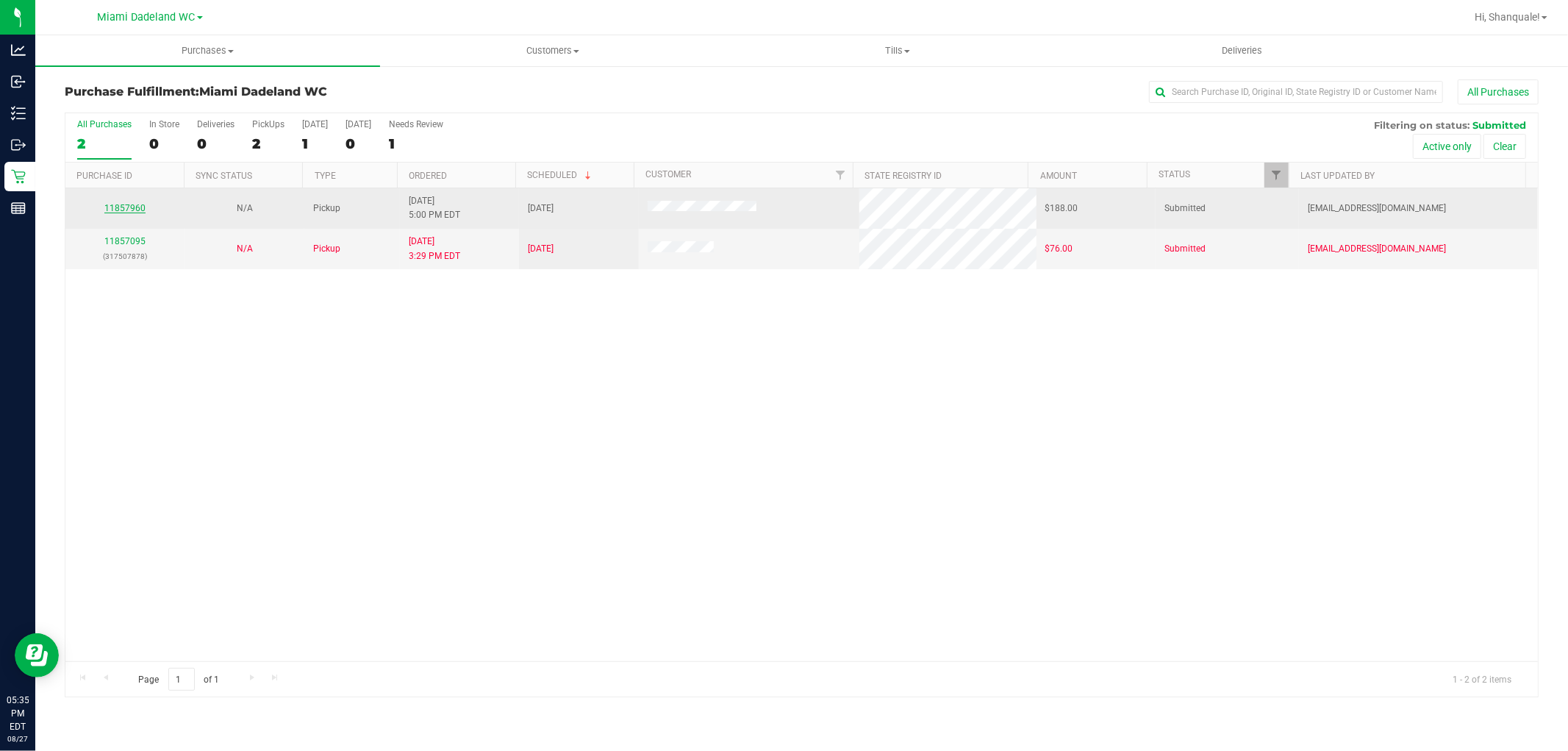
click at [130, 204] on link "11857960" at bounding box center [125, 208] width 41 height 10
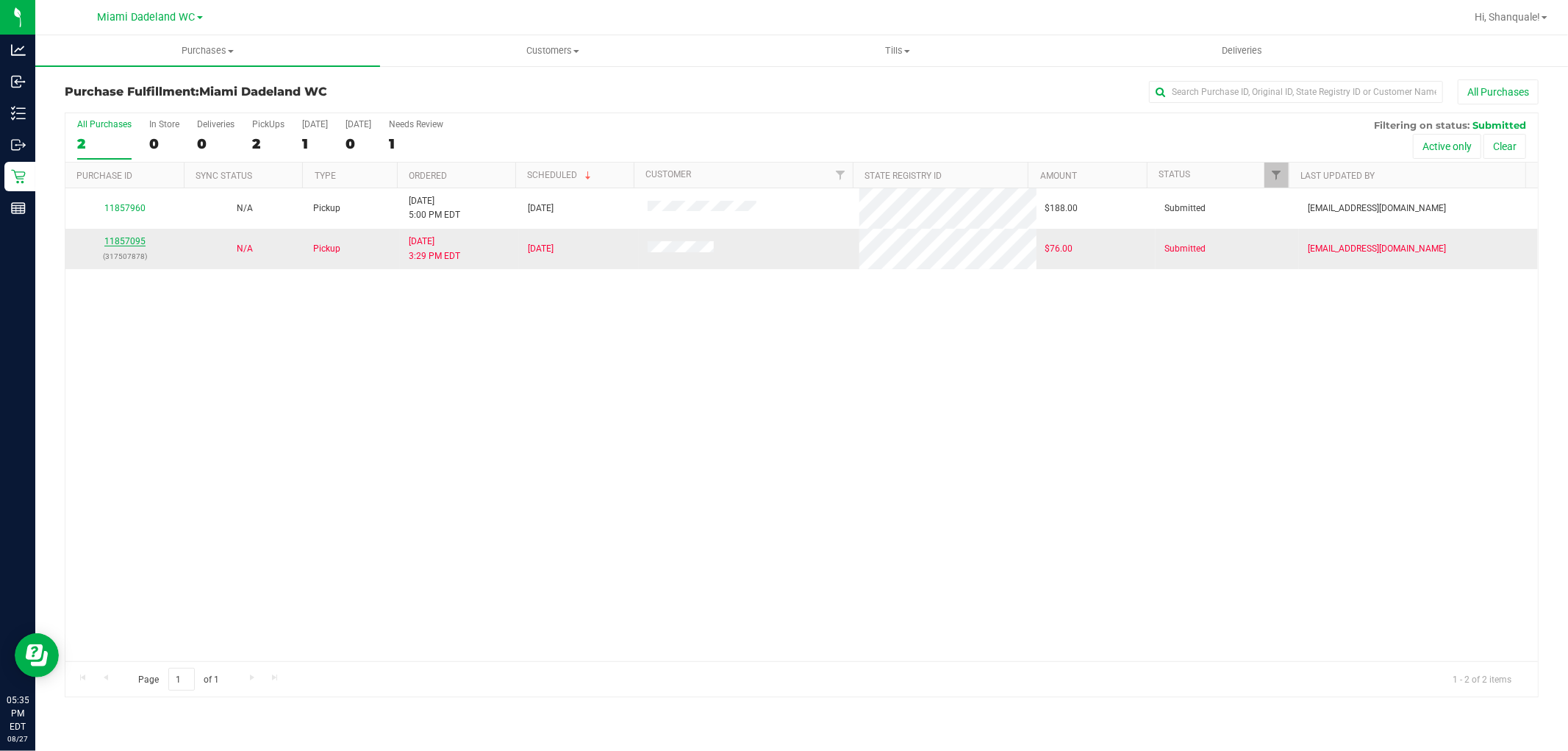
click at [121, 237] on link "11857095" at bounding box center [125, 241] width 41 height 10
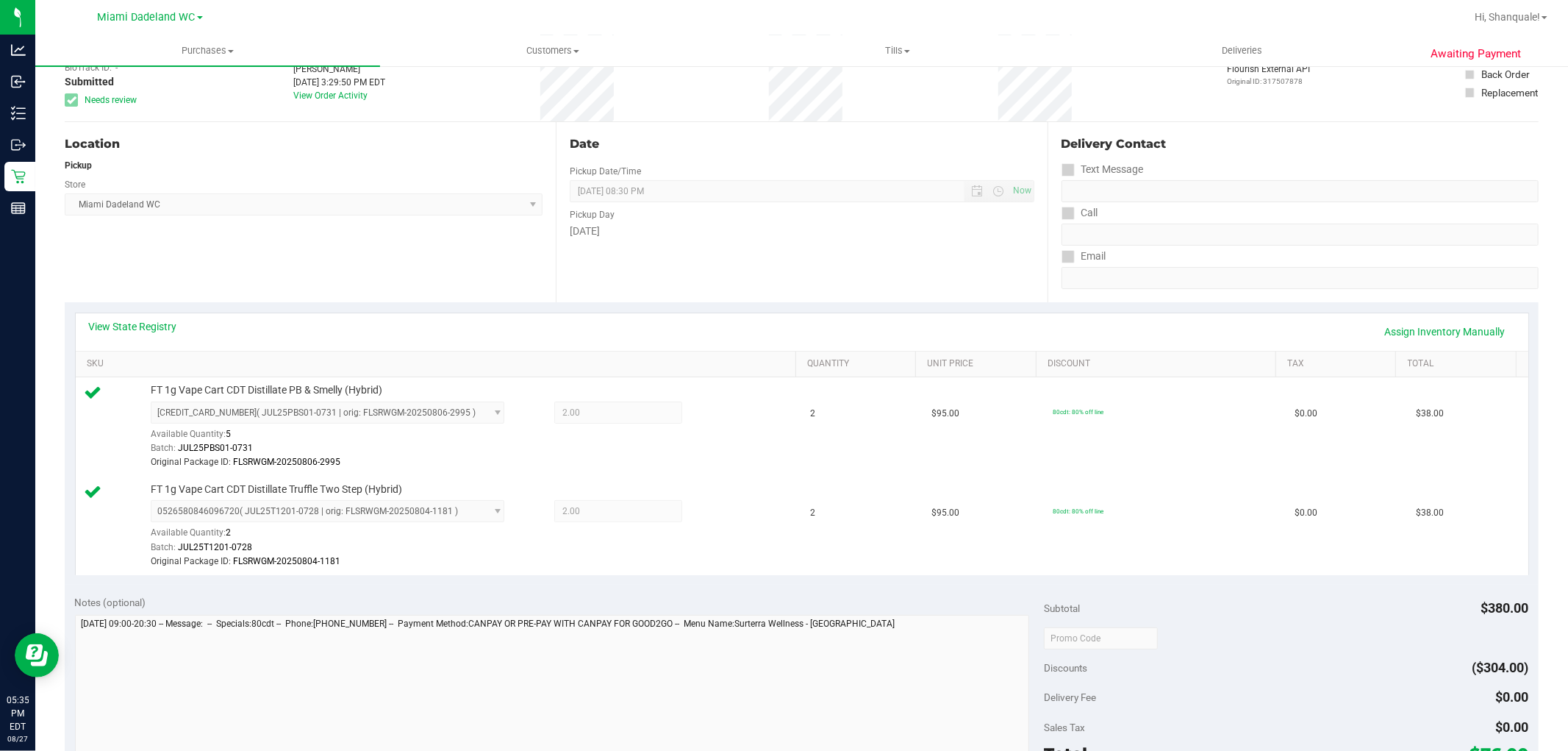
scroll to position [245, 0]
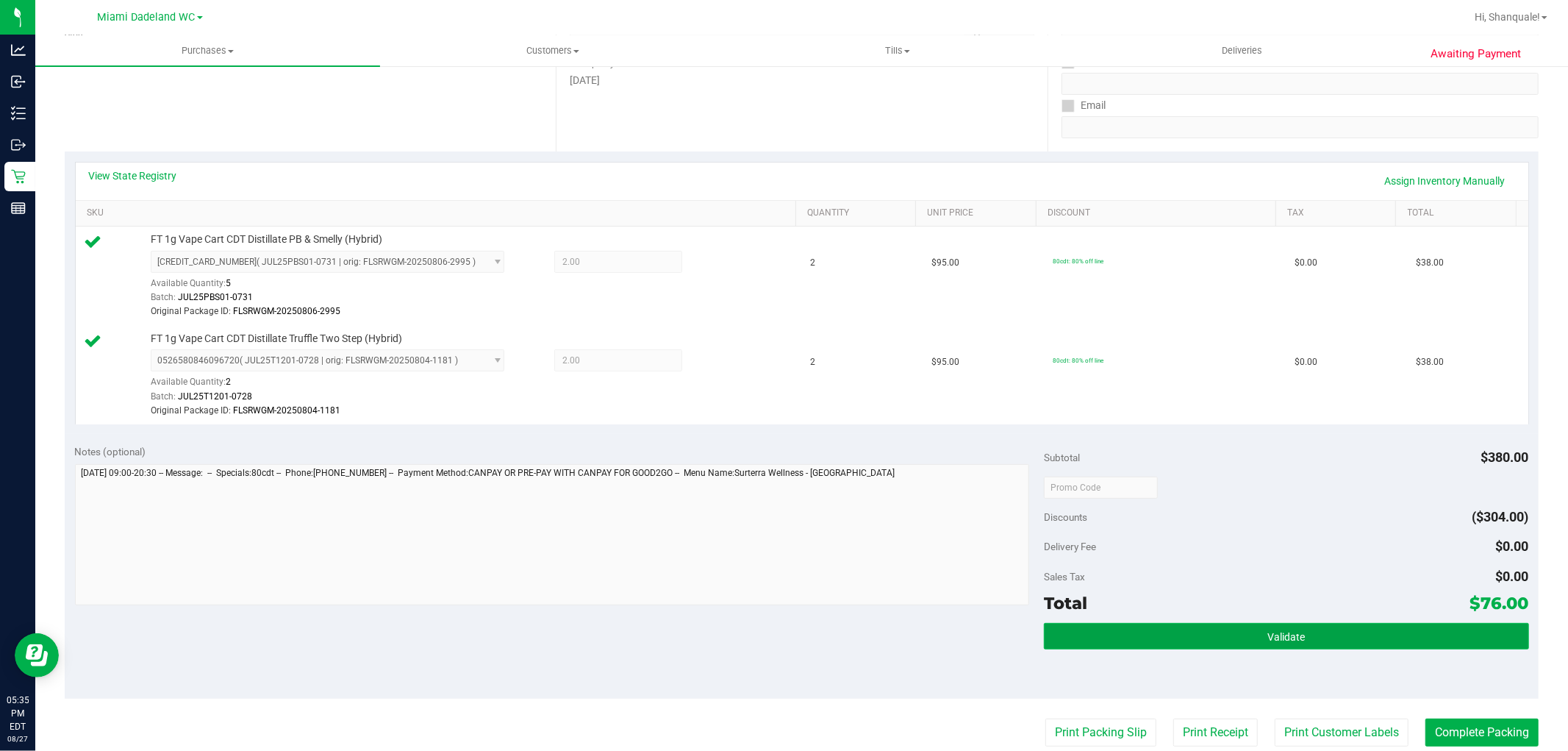
click at [1246, 648] on button "Validate" at bounding box center [1286, 636] width 485 height 26
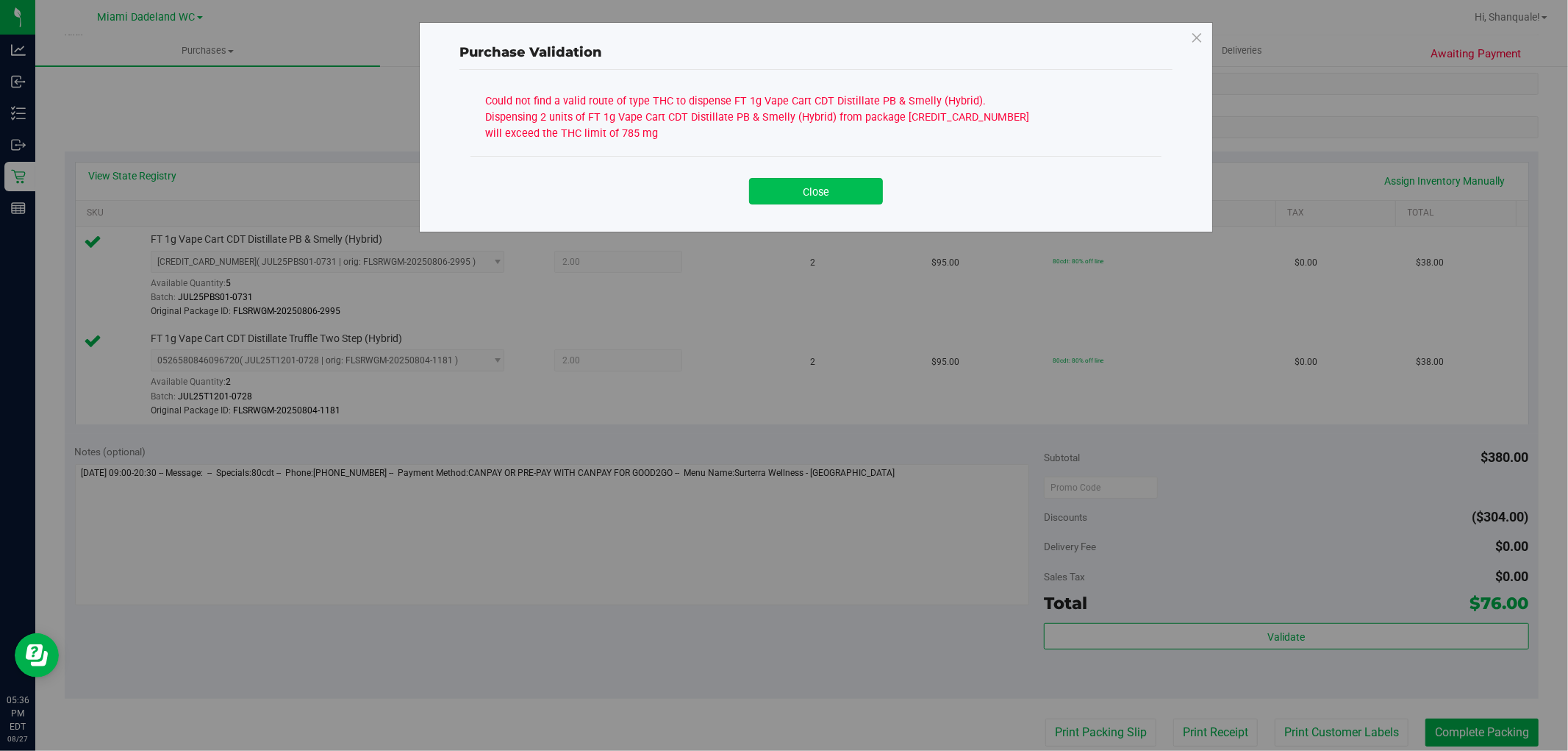
click at [793, 203] on button "Close" at bounding box center [816, 191] width 134 height 26
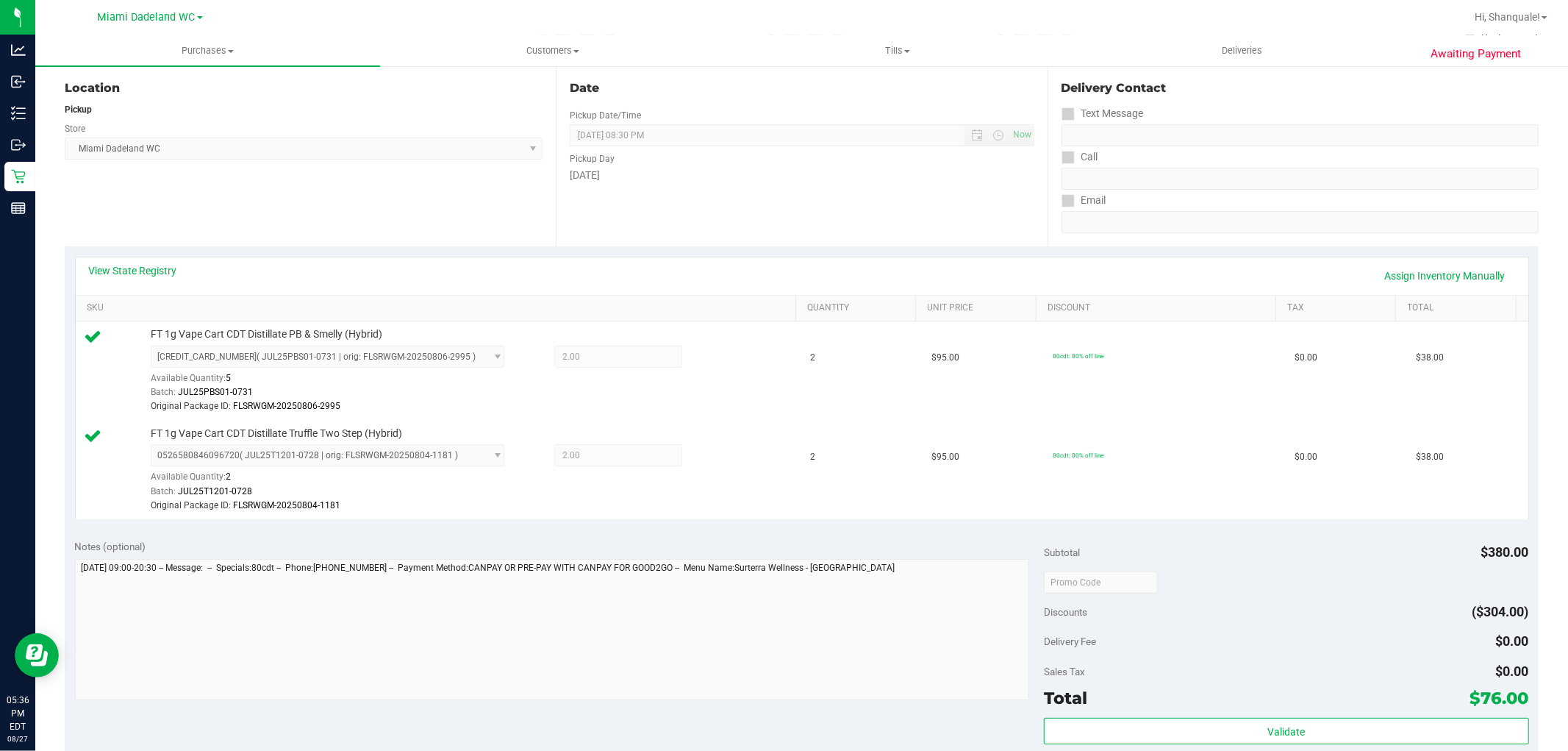
scroll to position [0, 0]
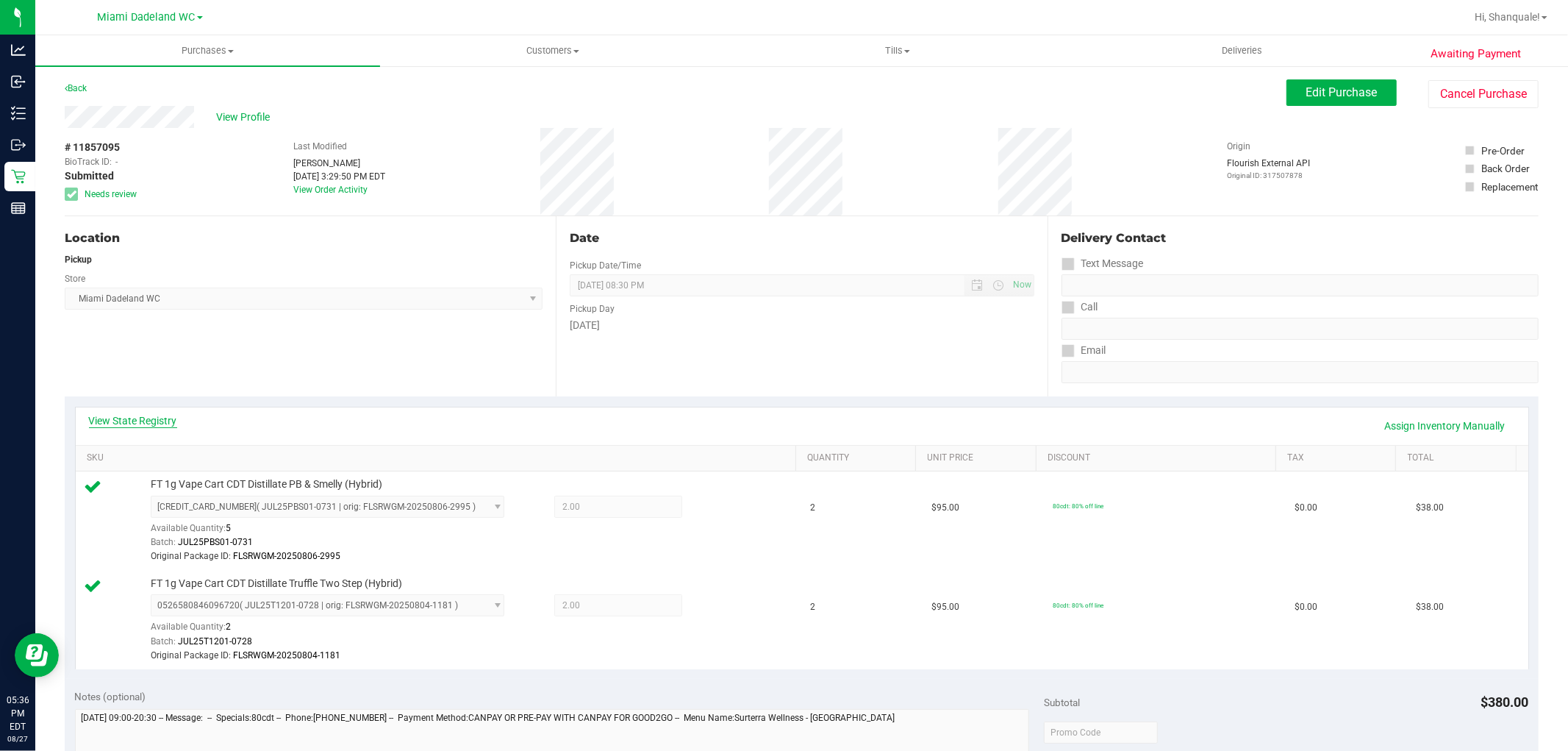
click at [163, 422] on link "View State Registry" at bounding box center [133, 421] width 88 height 15
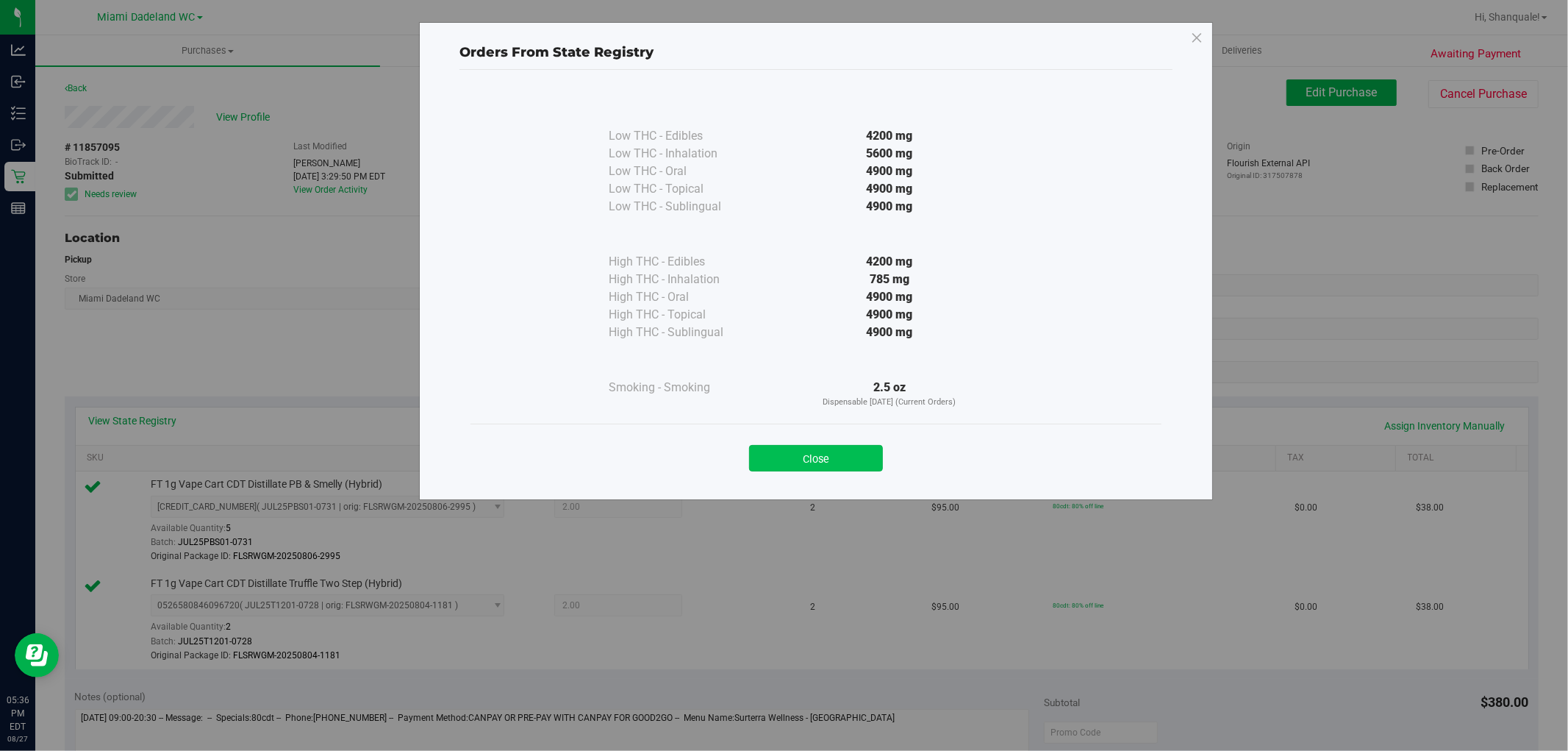
click at [803, 449] on button "Close" at bounding box center [816, 458] width 134 height 26
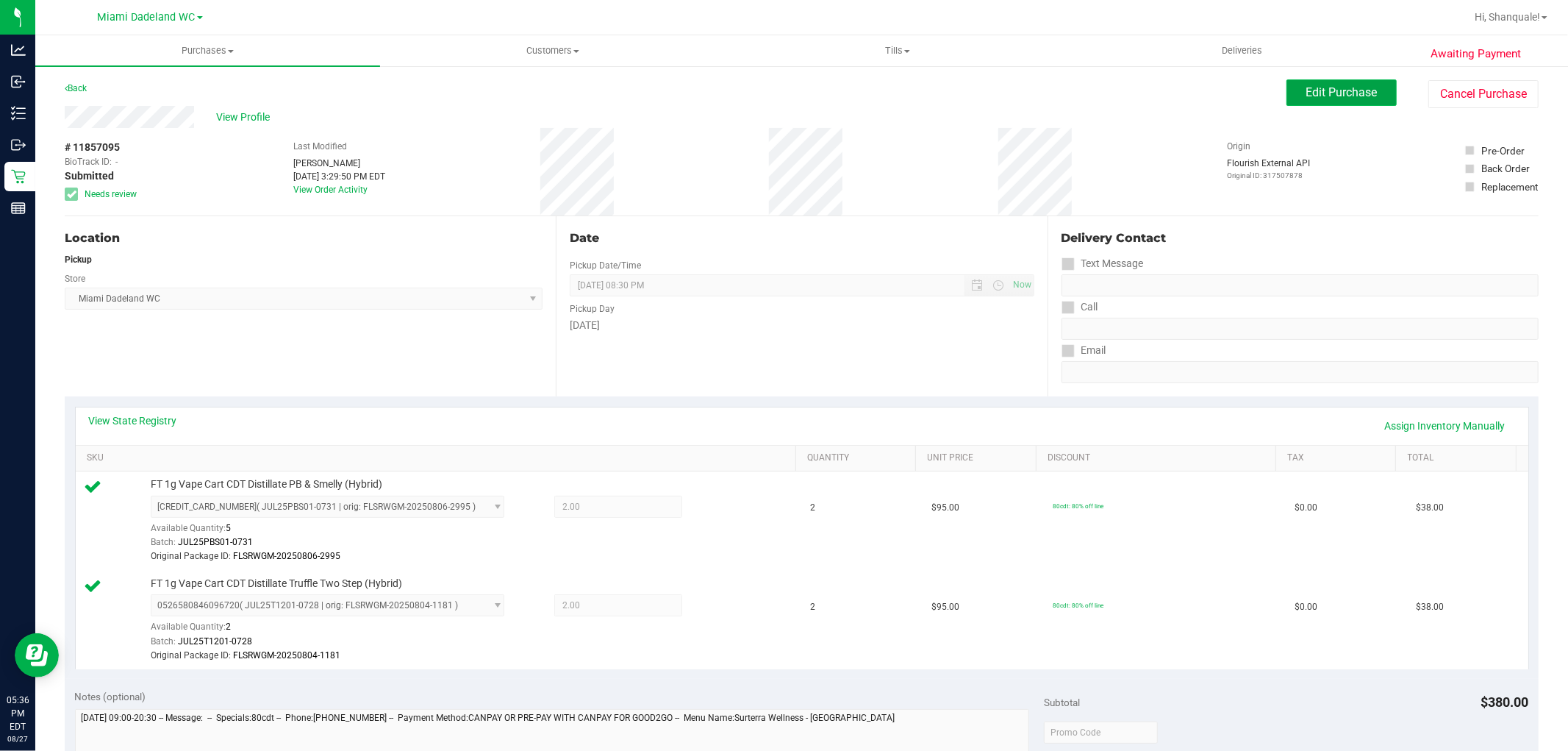
click at [1354, 104] on button "Edit Purchase" at bounding box center [1342, 92] width 111 height 26
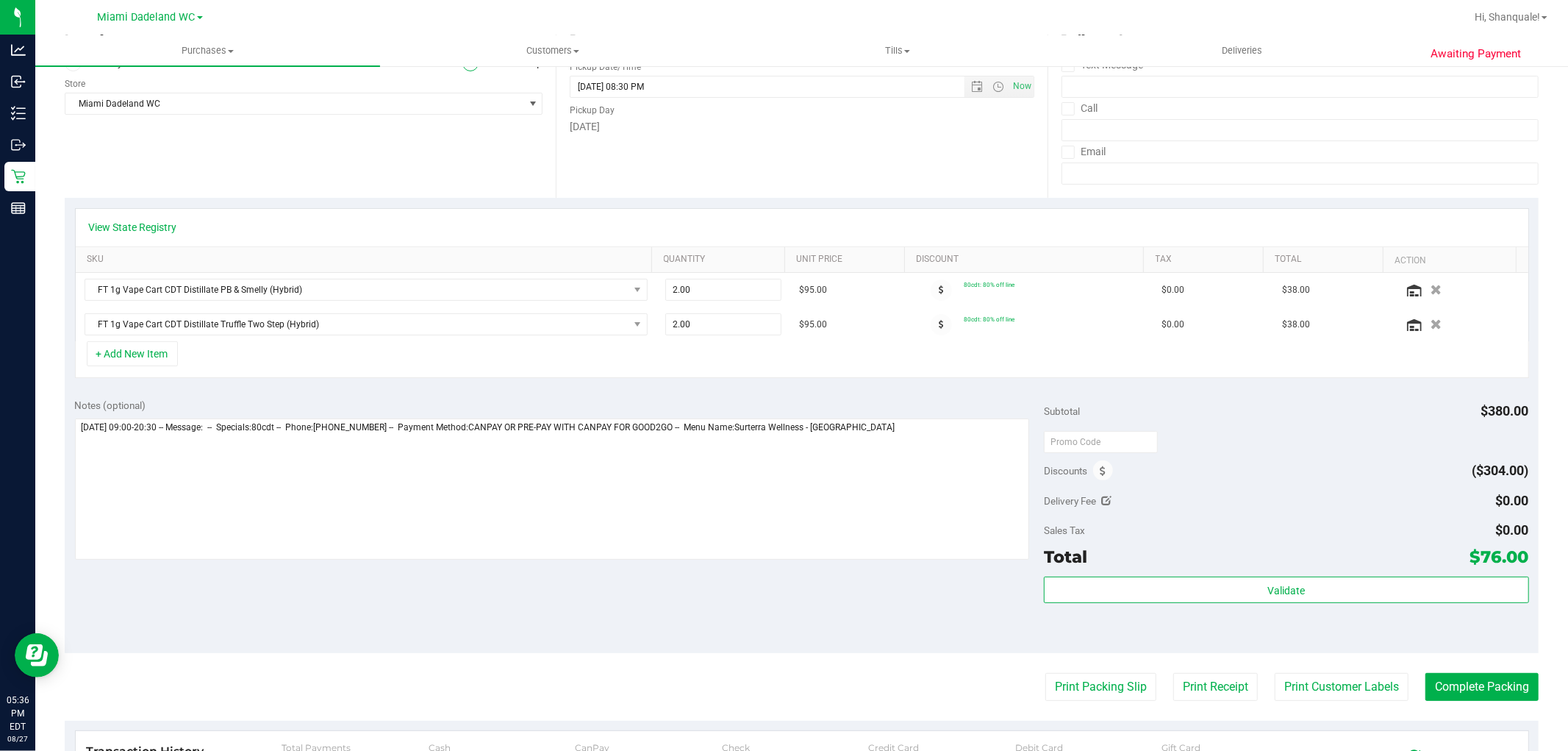
scroll to position [245, 0]
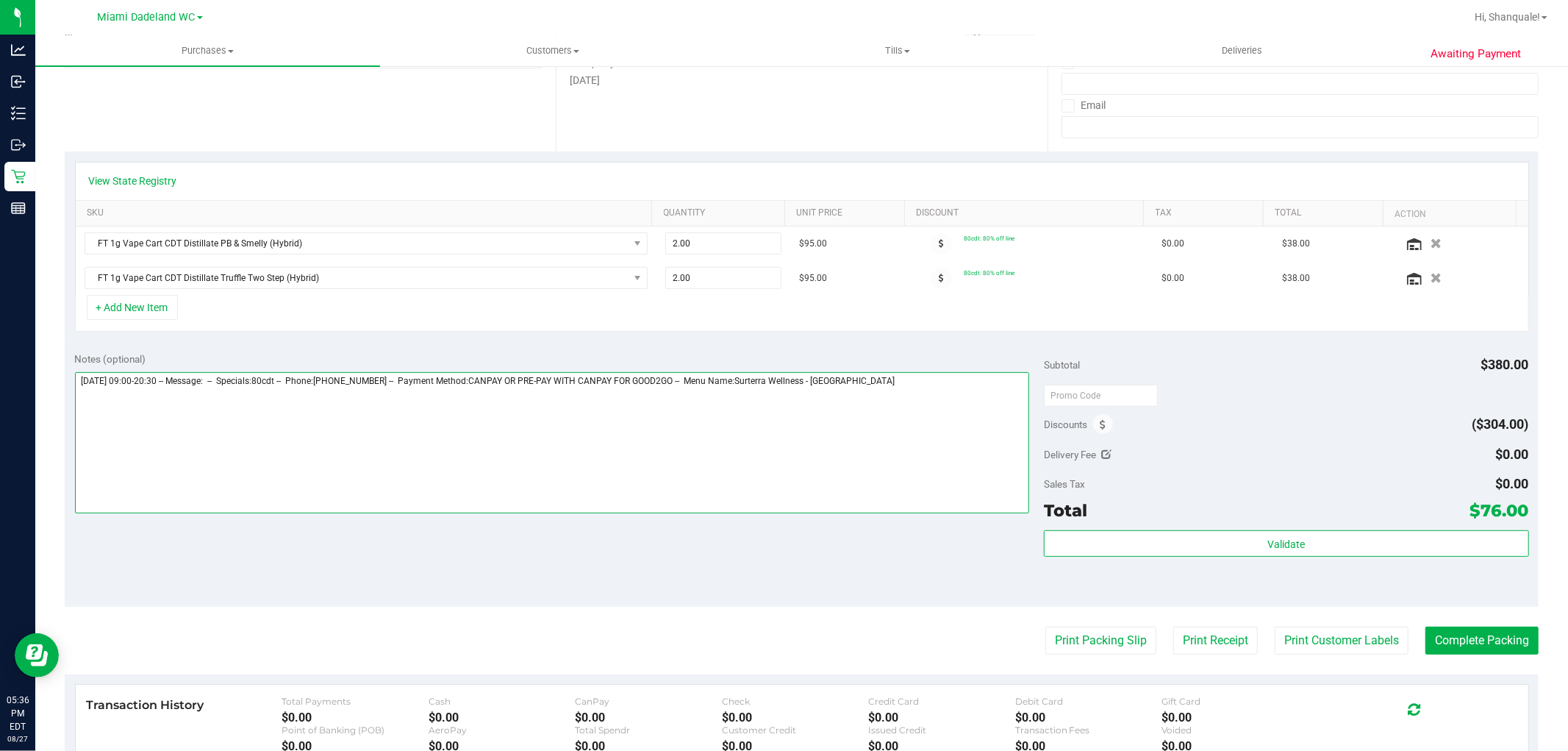
click at [943, 392] on textarea at bounding box center [553, 443] width 955 height 141
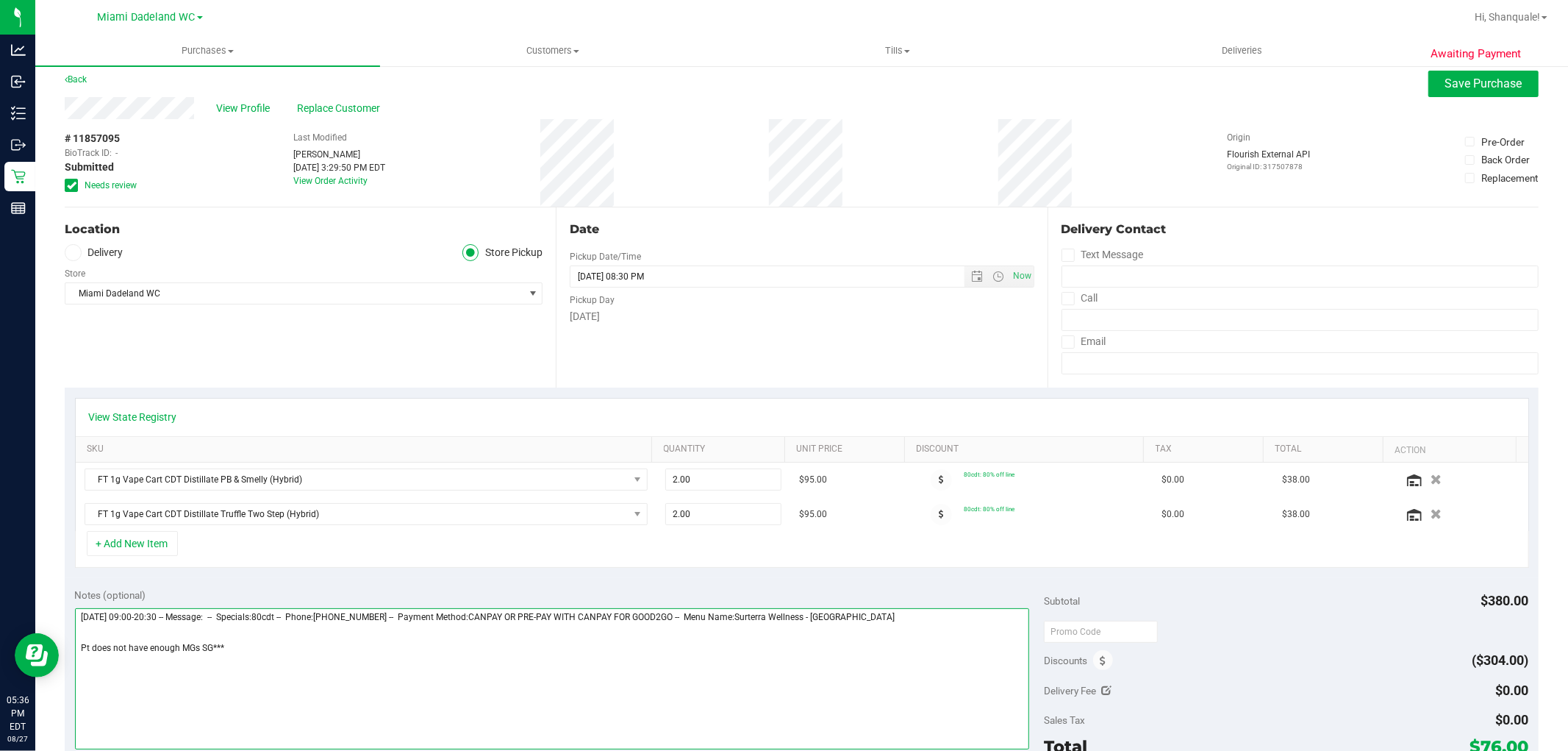
scroll to position [0, 0]
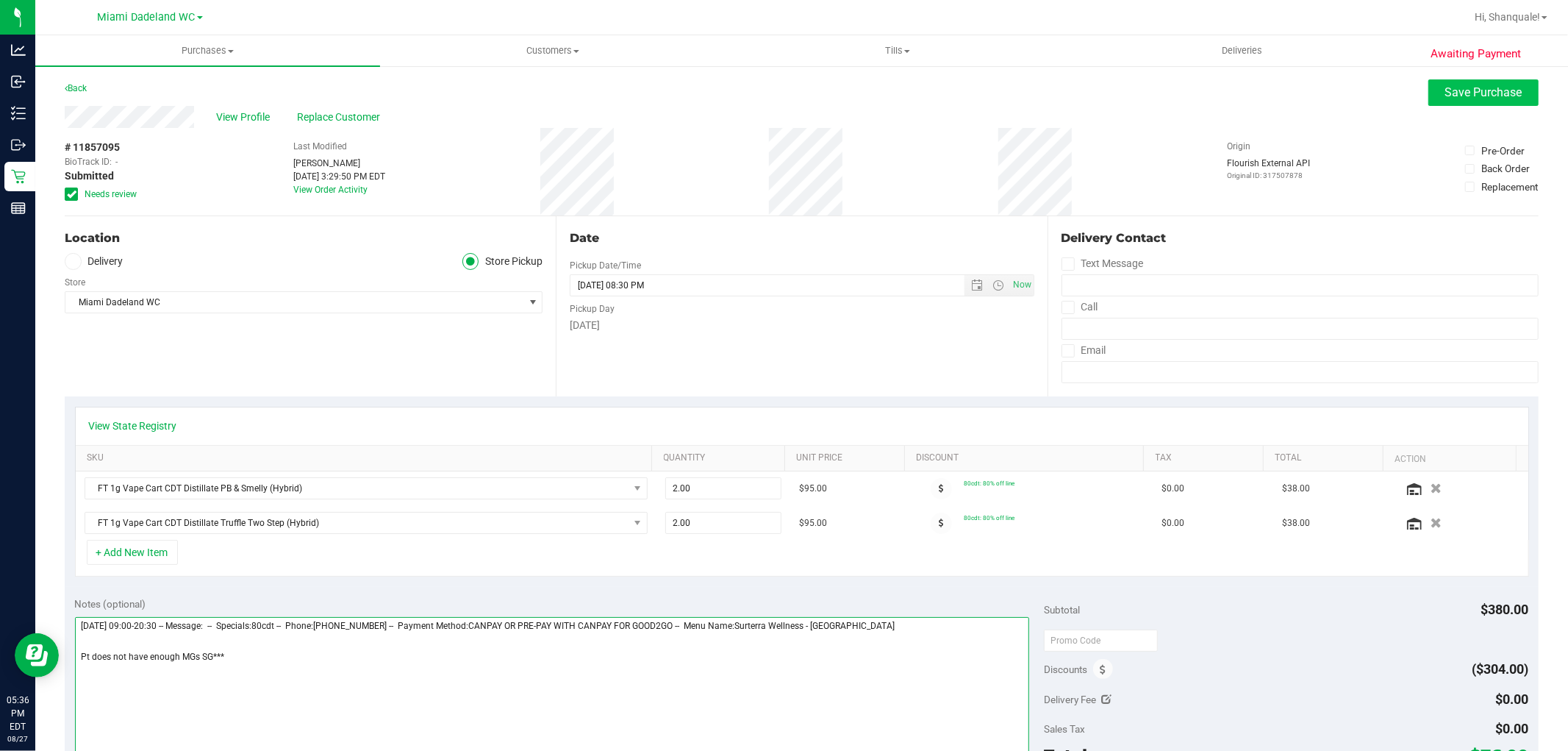
type textarea "Wednesday 08/27/2025 09:00-20:30 -- Message: -- Specials:80cdt -- Phone:3054093…"
click at [1464, 88] on span "Save Purchase" at bounding box center [1483, 92] width 77 height 14
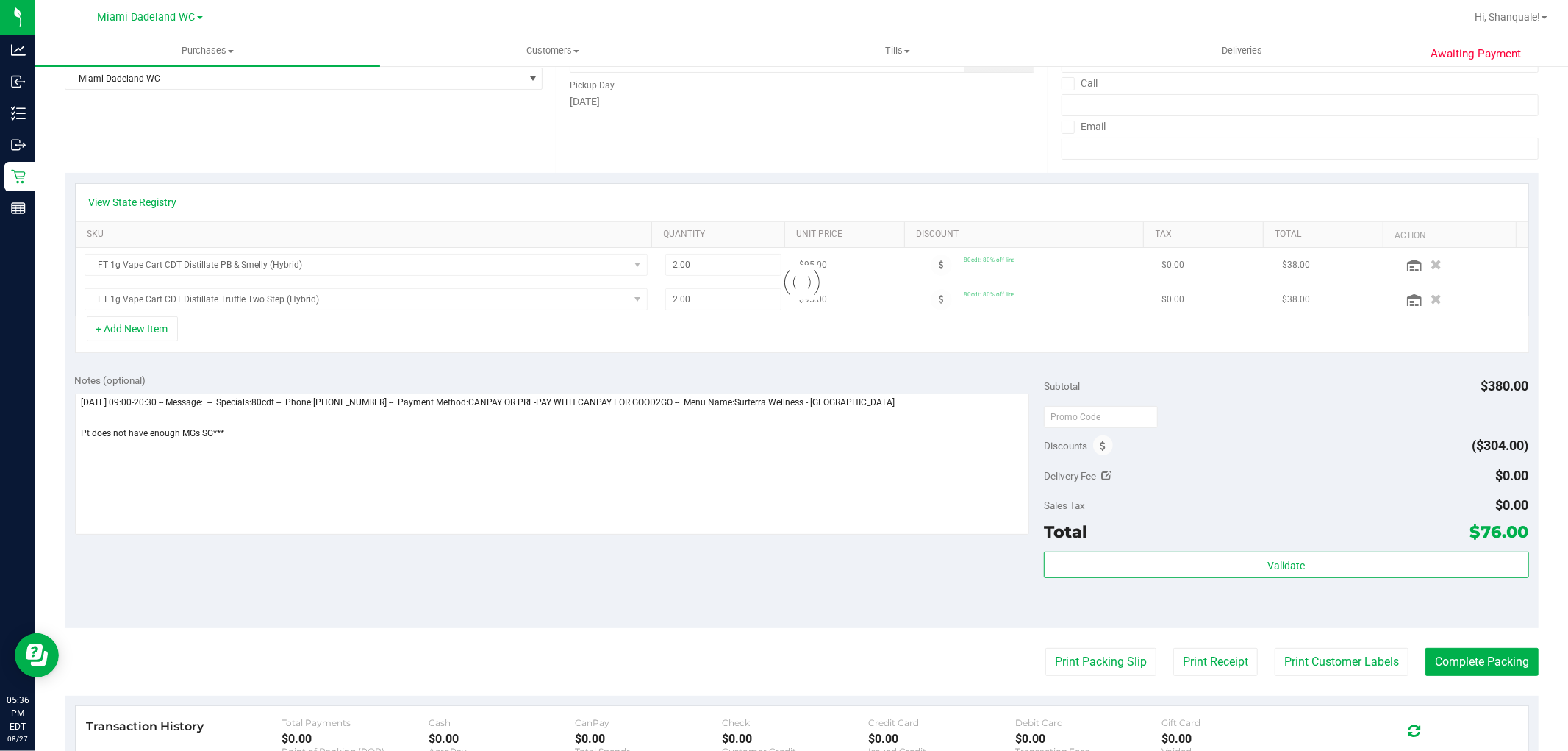
scroll to position [327, 0]
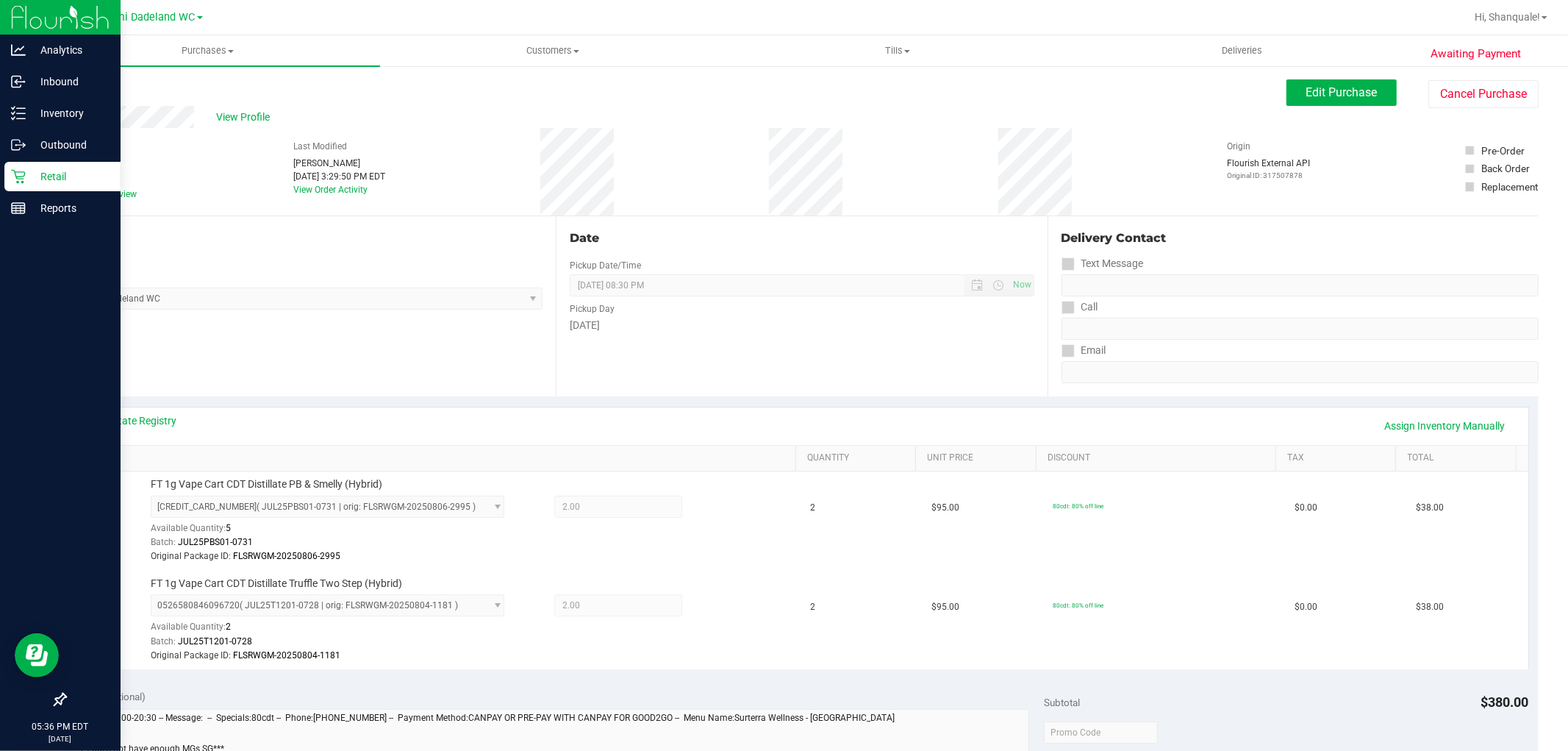
click at [60, 181] on p "Retail" at bounding box center [70, 176] width 88 height 18
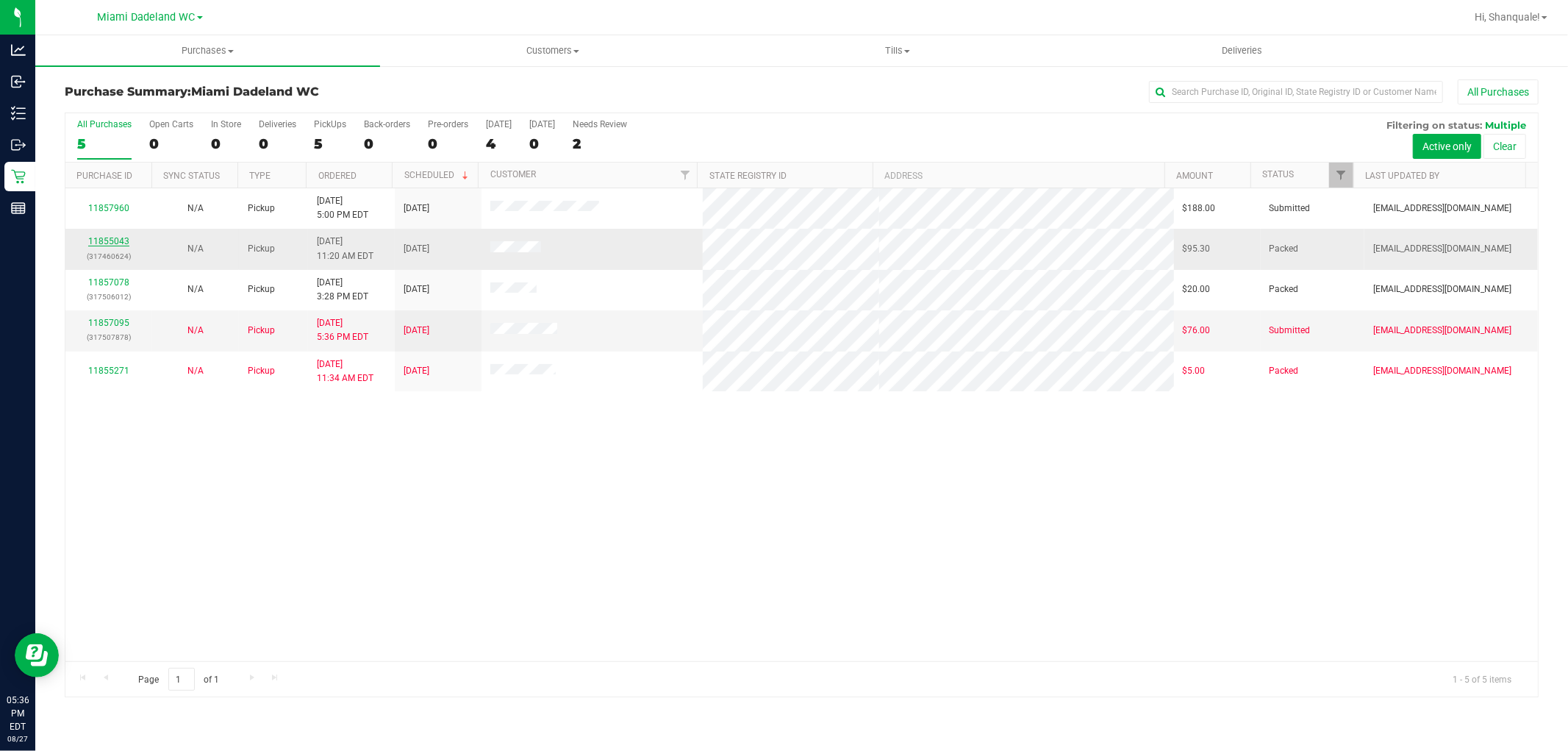
click at [93, 236] on link "11855043" at bounding box center [109, 241] width 41 height 10
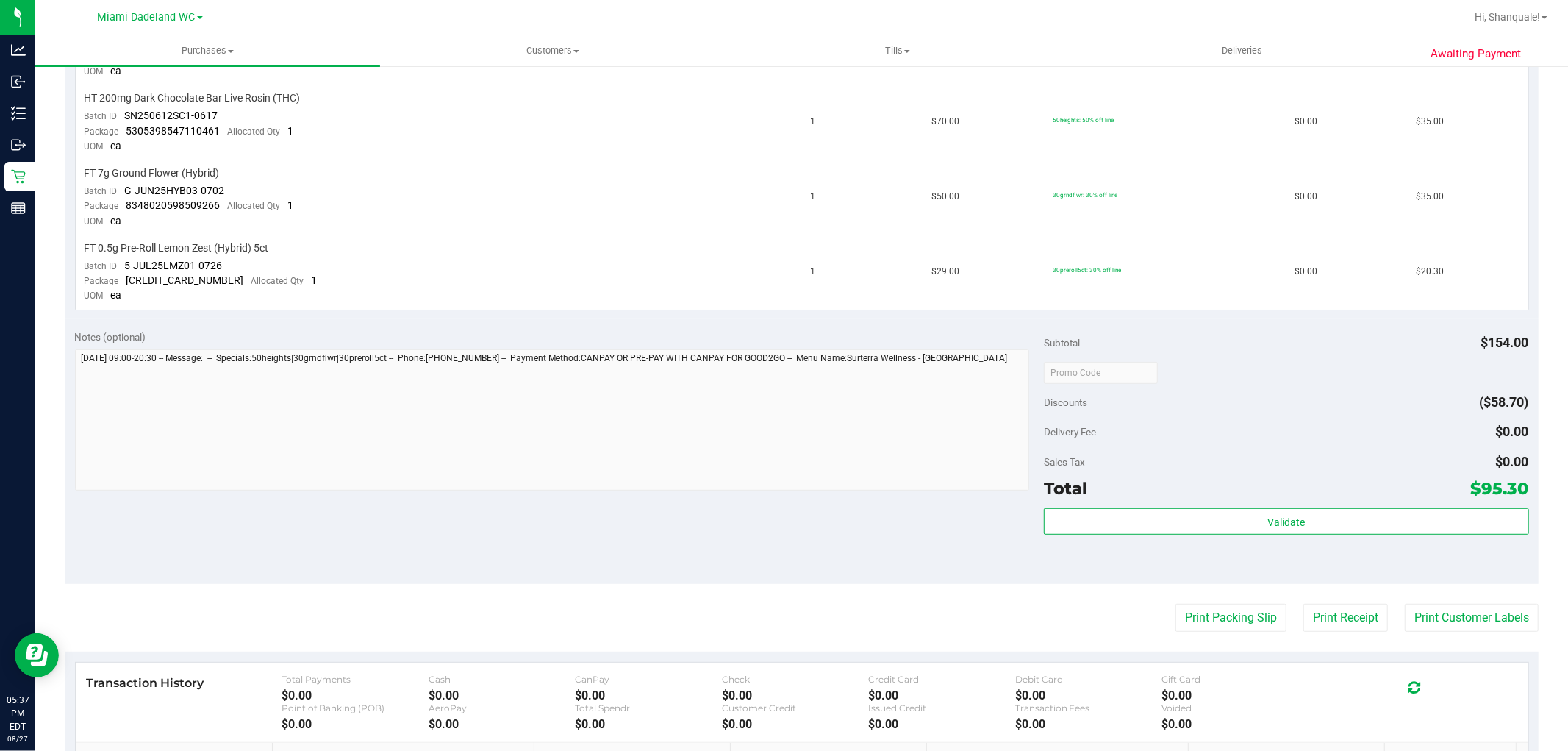
scroll to position [571, 0]
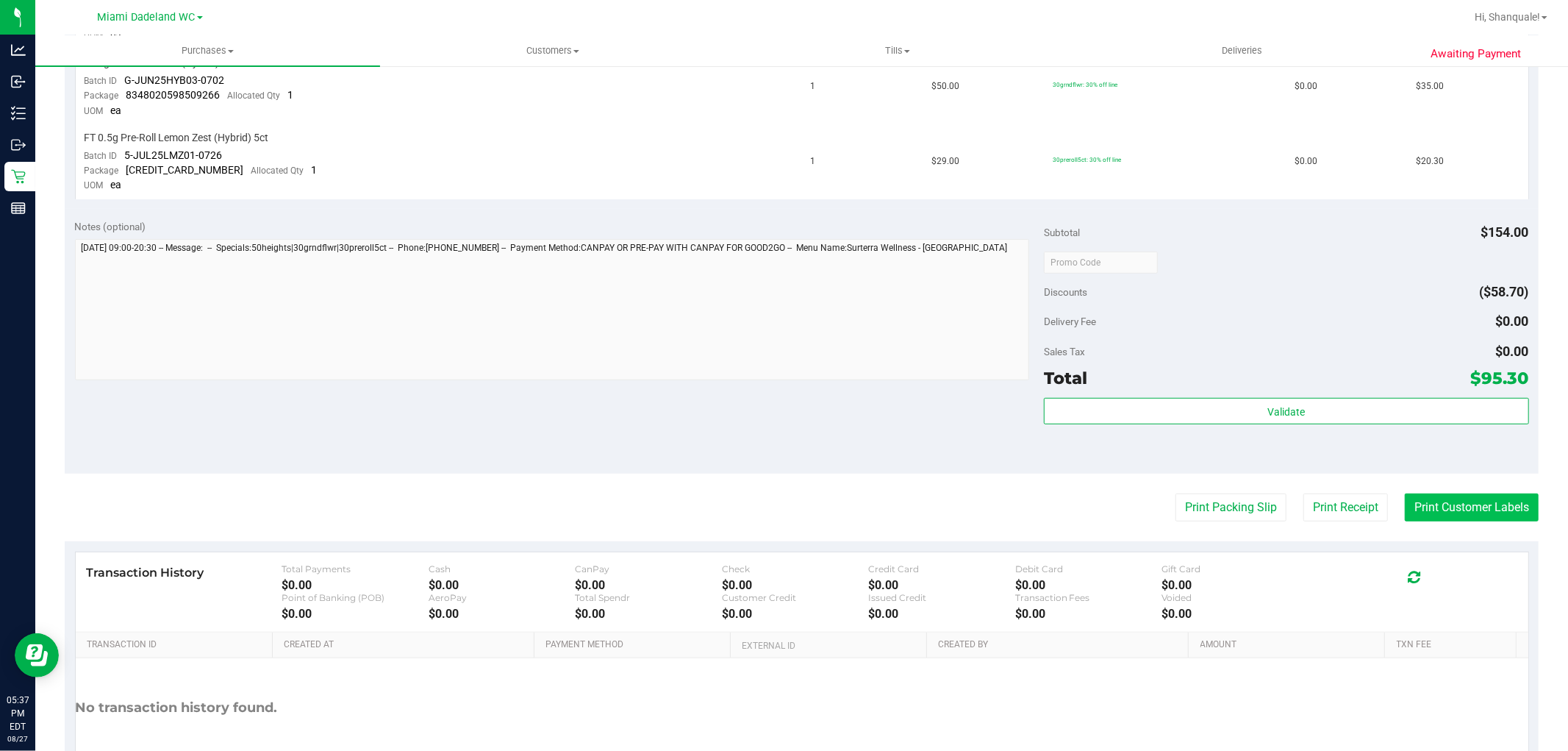
click at [1425, 502] on button "Print Customer Labels" at bounding box center [1472, 507] width 134 height 28
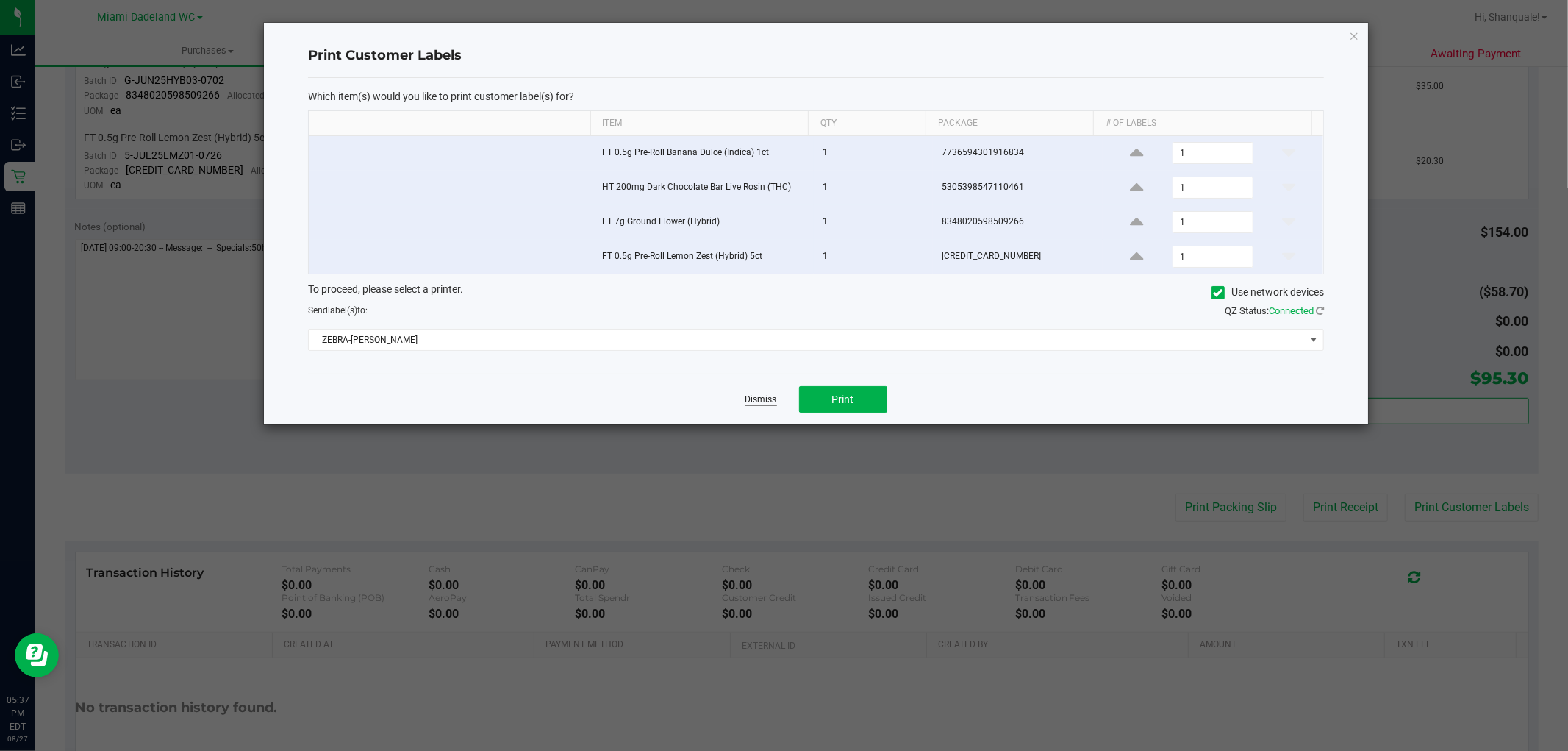
click at [762, 401] on link "Dismiss" at bounding box center [761, 399] width 32 height 12
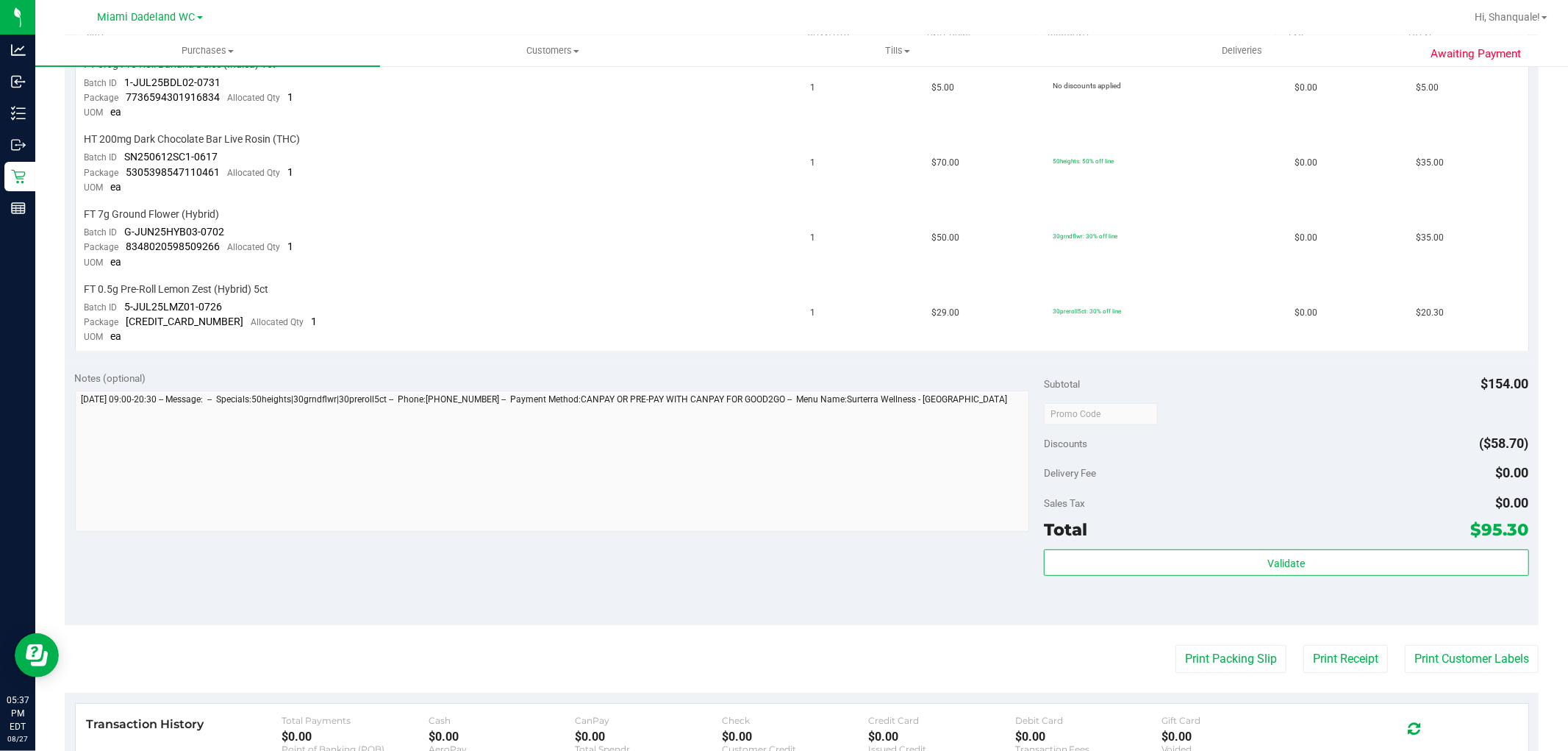
scroll to position [409, 0]
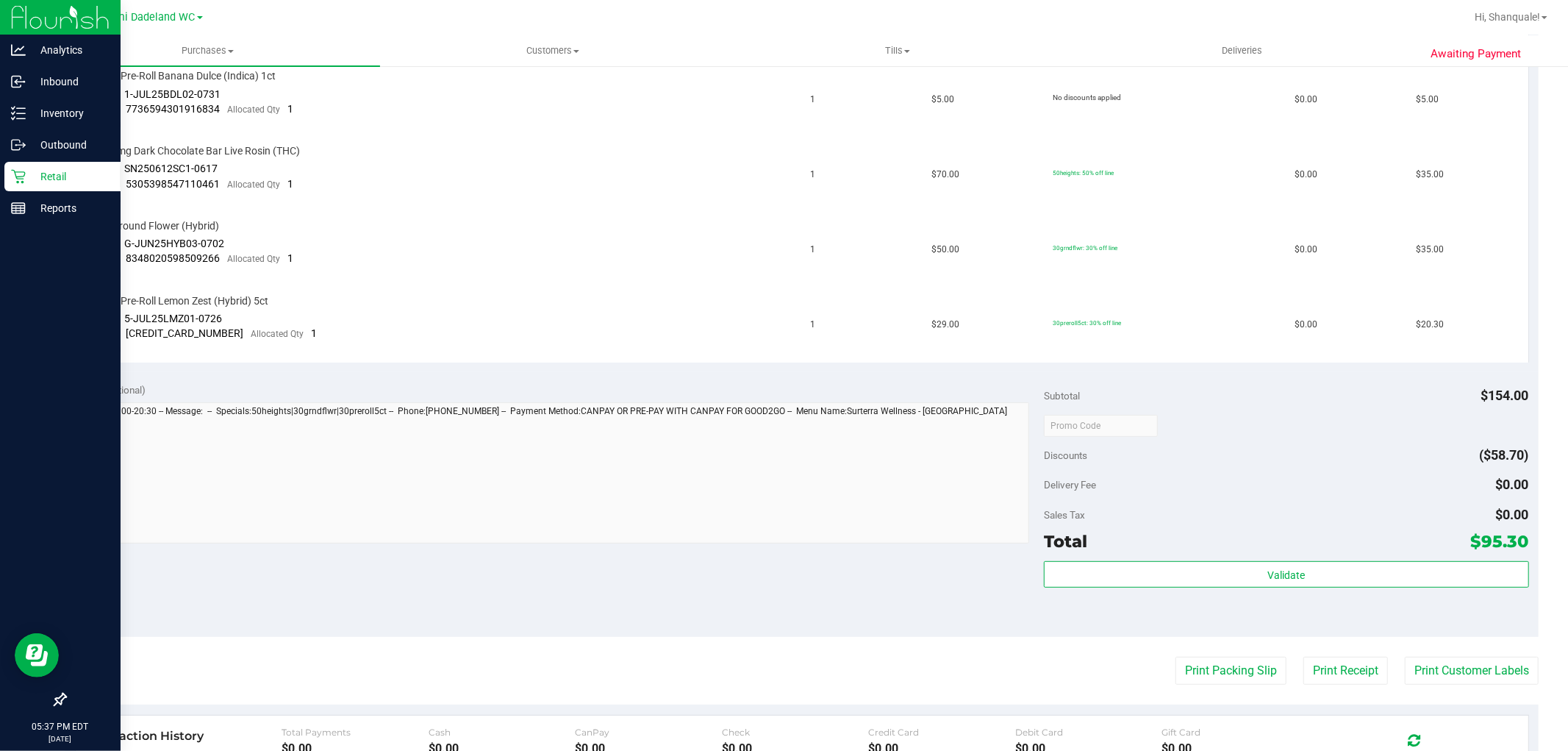
click at [72, 173] on p "Retail" at bounding box center [70, 176] width 88 height 18
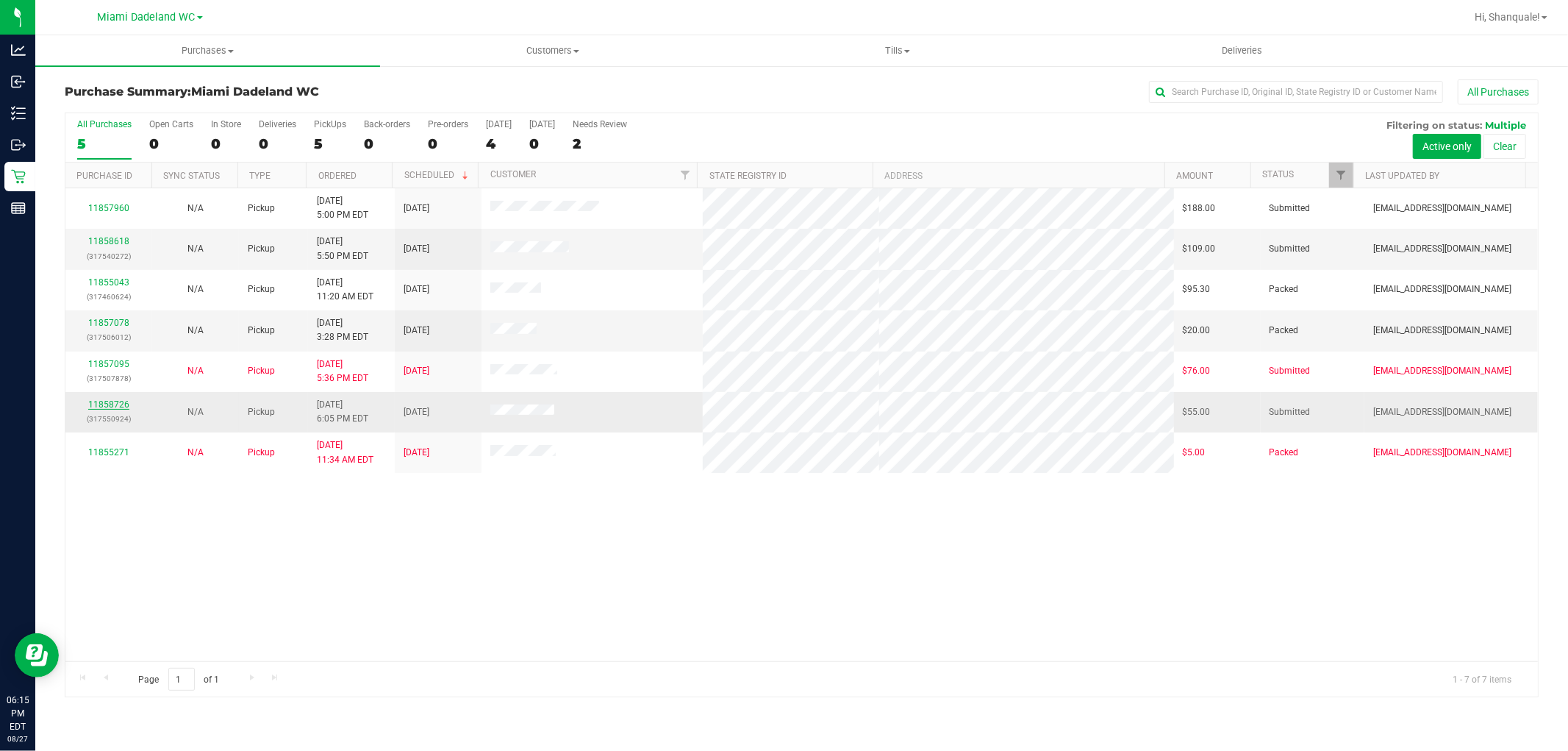
click at [119, 408] on link "11858726" at bounding box center [109, 404] width 41 height 10
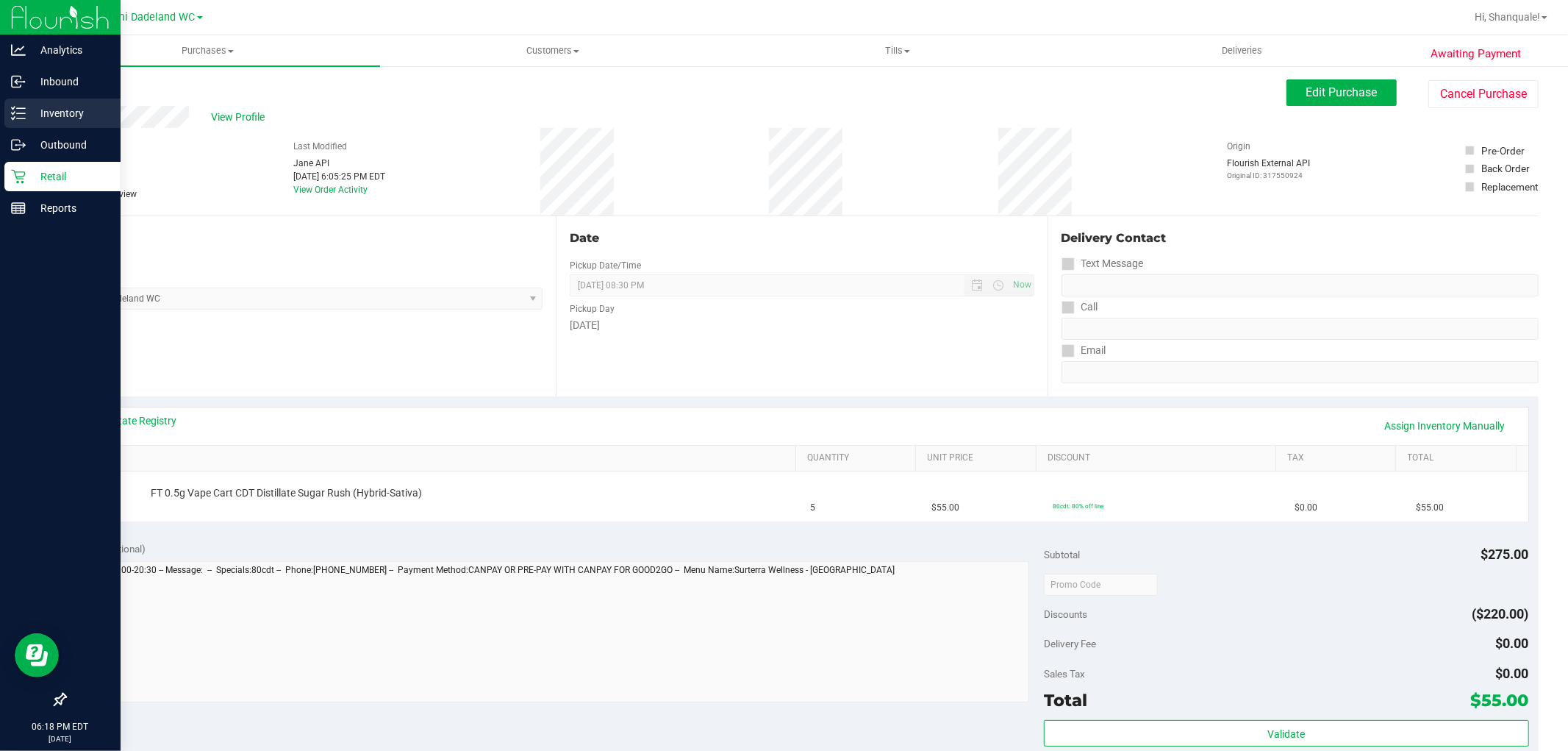
click at [34, 104] on p "Inventory" at bounding box center [70, 113] width 88 height 18
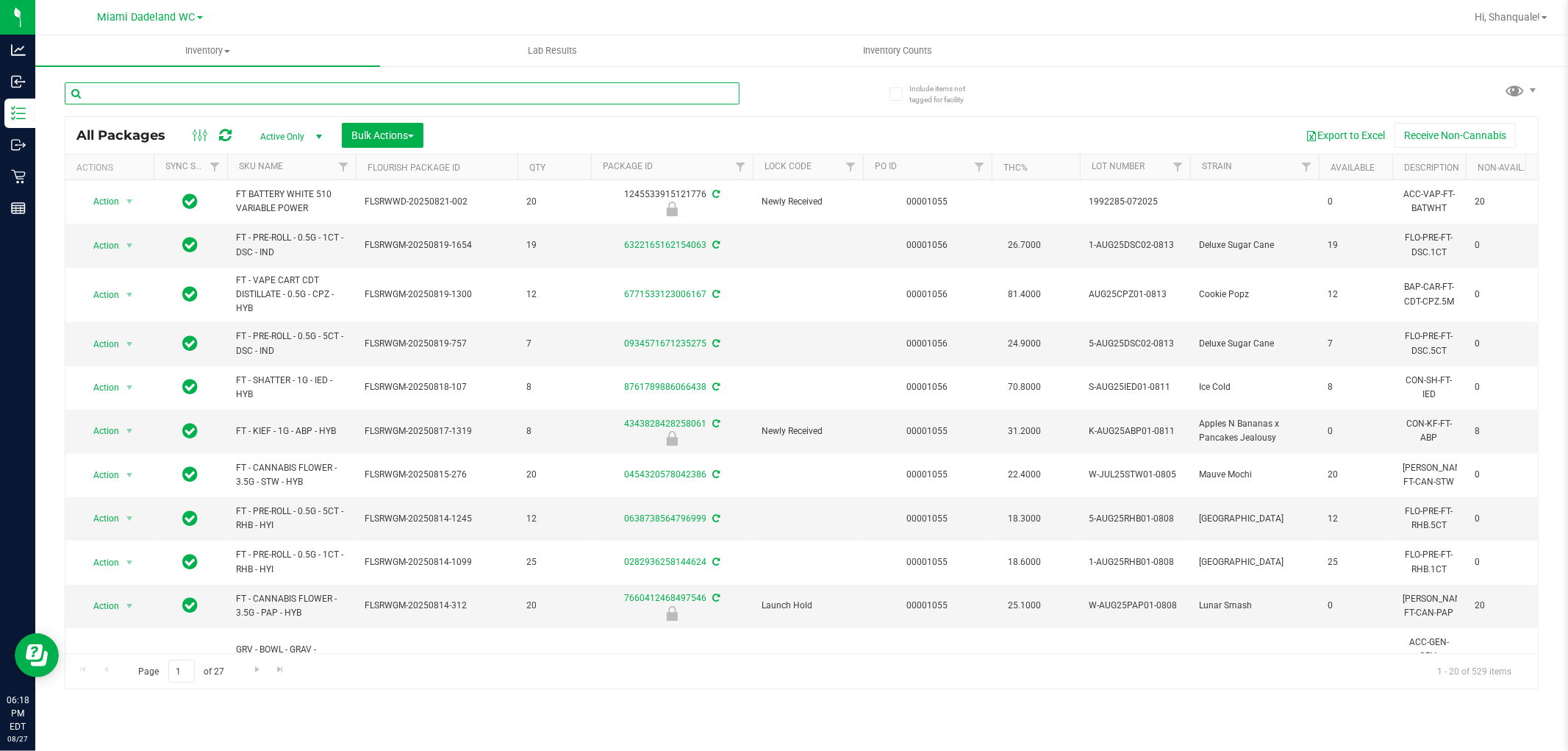
click at [205, 94] on input "text" at bounding box center [402, 93] width 675 height 22
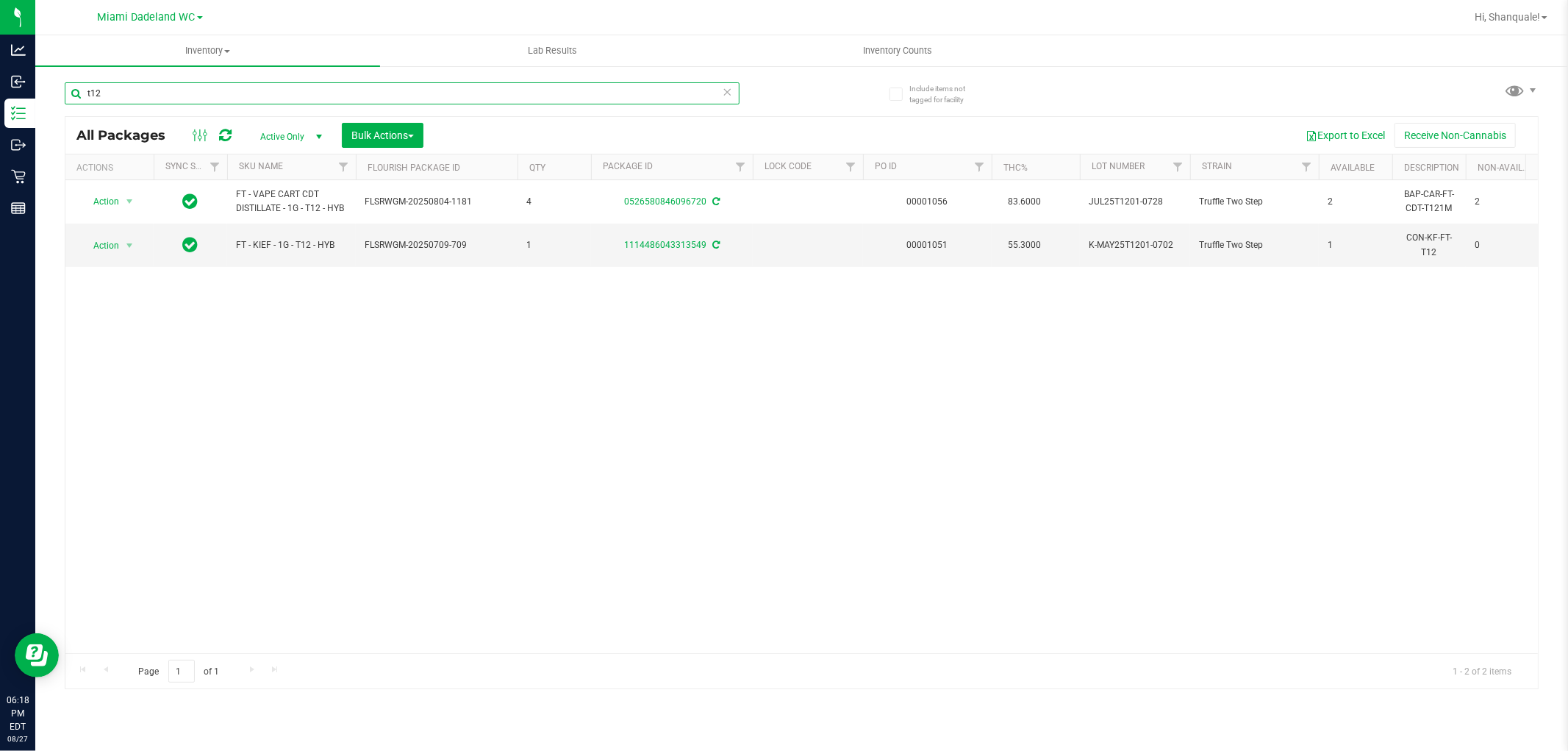
type input "t12"
click at [159, 98] on input "t12" at bounding box center [402, 93] width 675 height 22
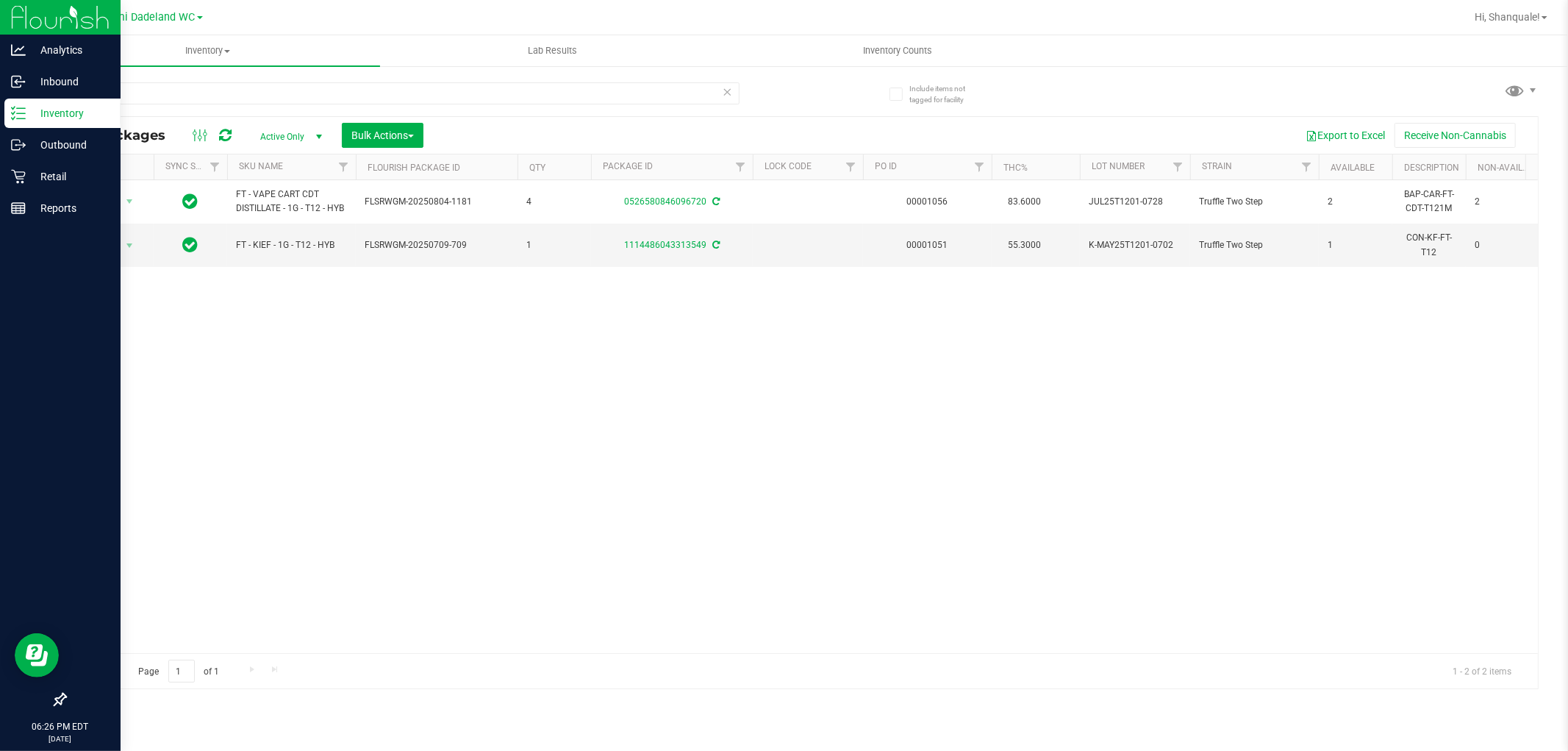
click at [16, 116] on icon at bounding box center [19, 114] width 15 height 15
click at [41, 170] on p "Retail" at bounding box center [70, 176] width 88 height 18
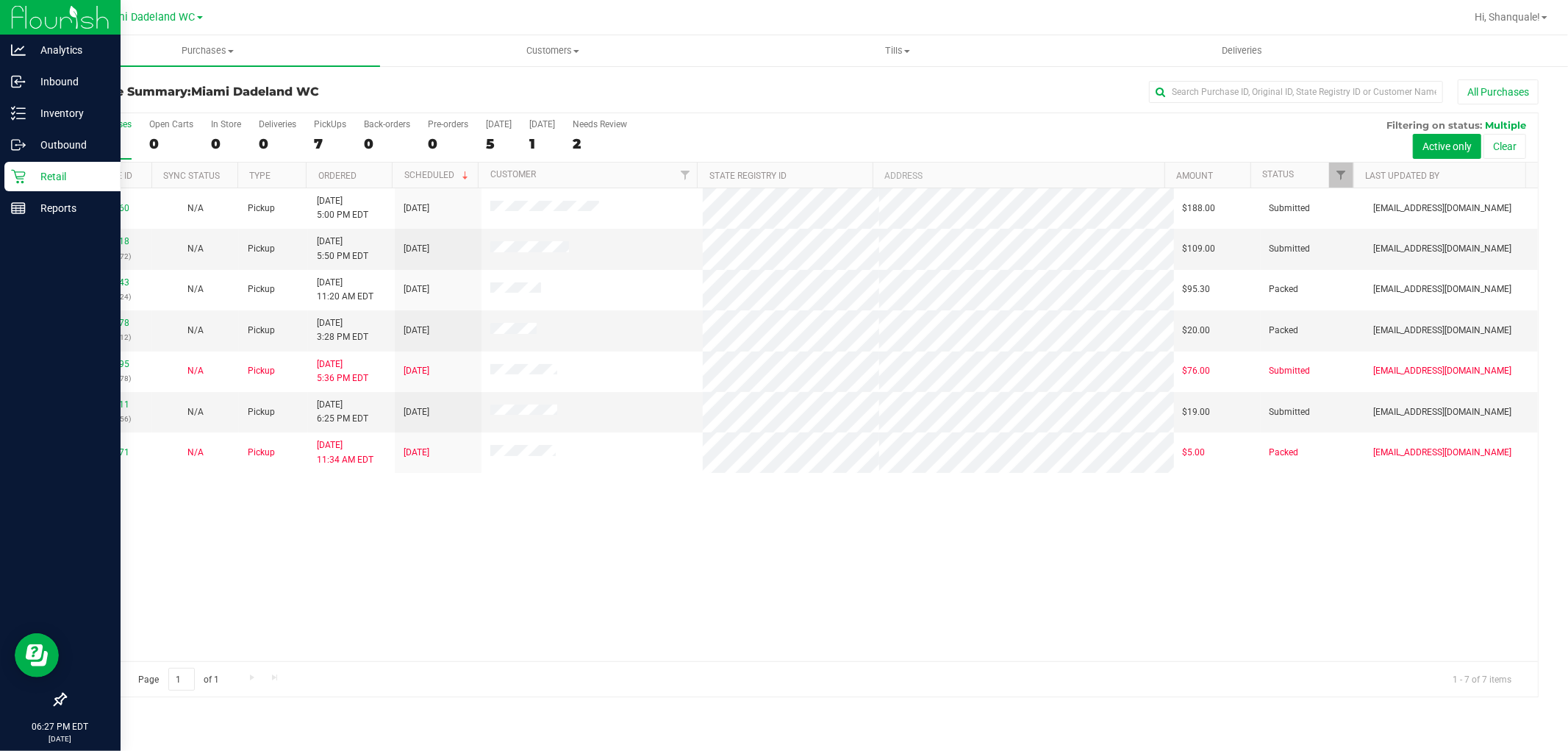
click at [341, 524] on div "11857960 N/A Pickup 8/27/2025 5:00 PM EDT 8/29/2025 $188.00 Submitted sgardner@…" at bounding box center [801, 424] width 1473 height 473
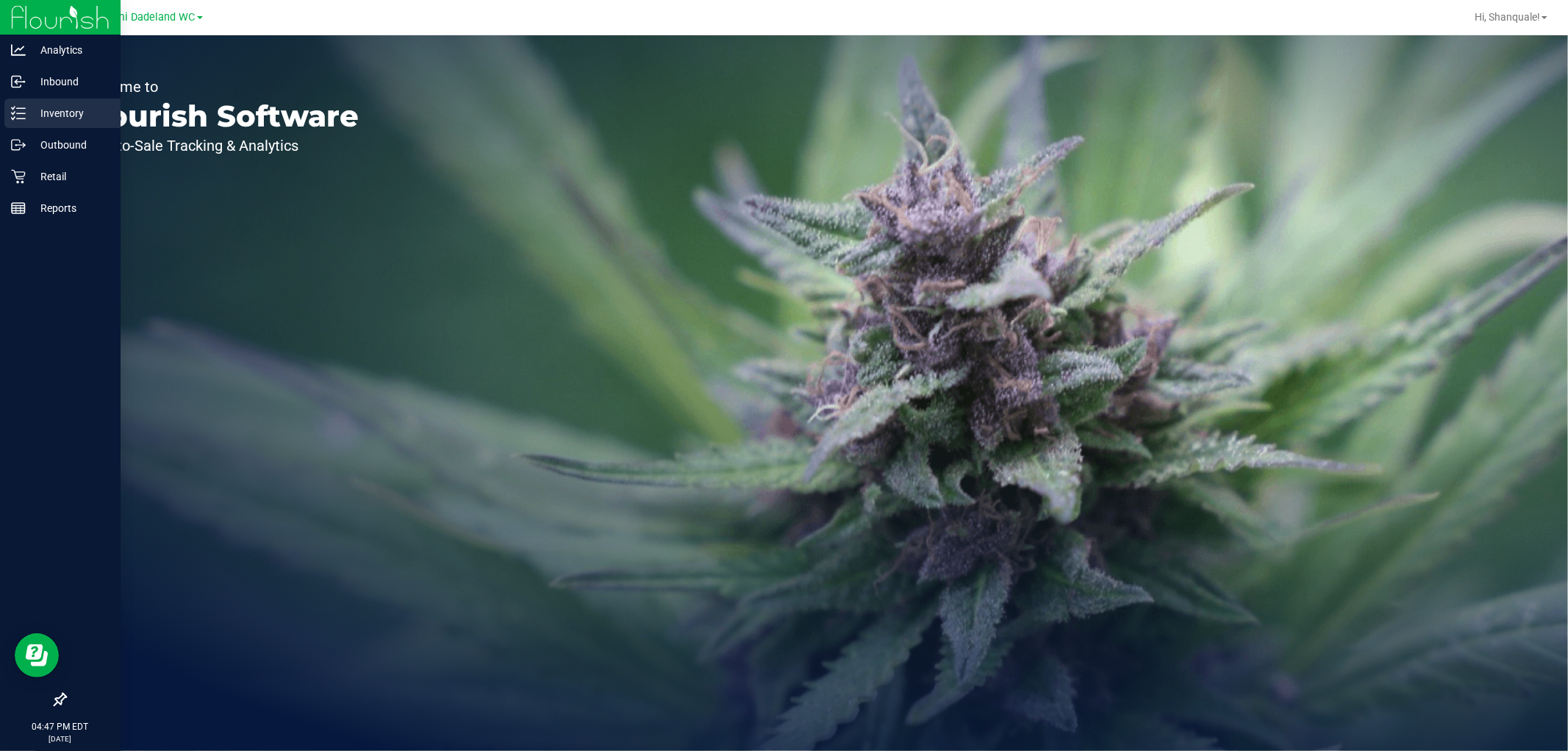
click at [33, 109] on p "Inventory" at bounding box center [70, 113] width 88 height 18
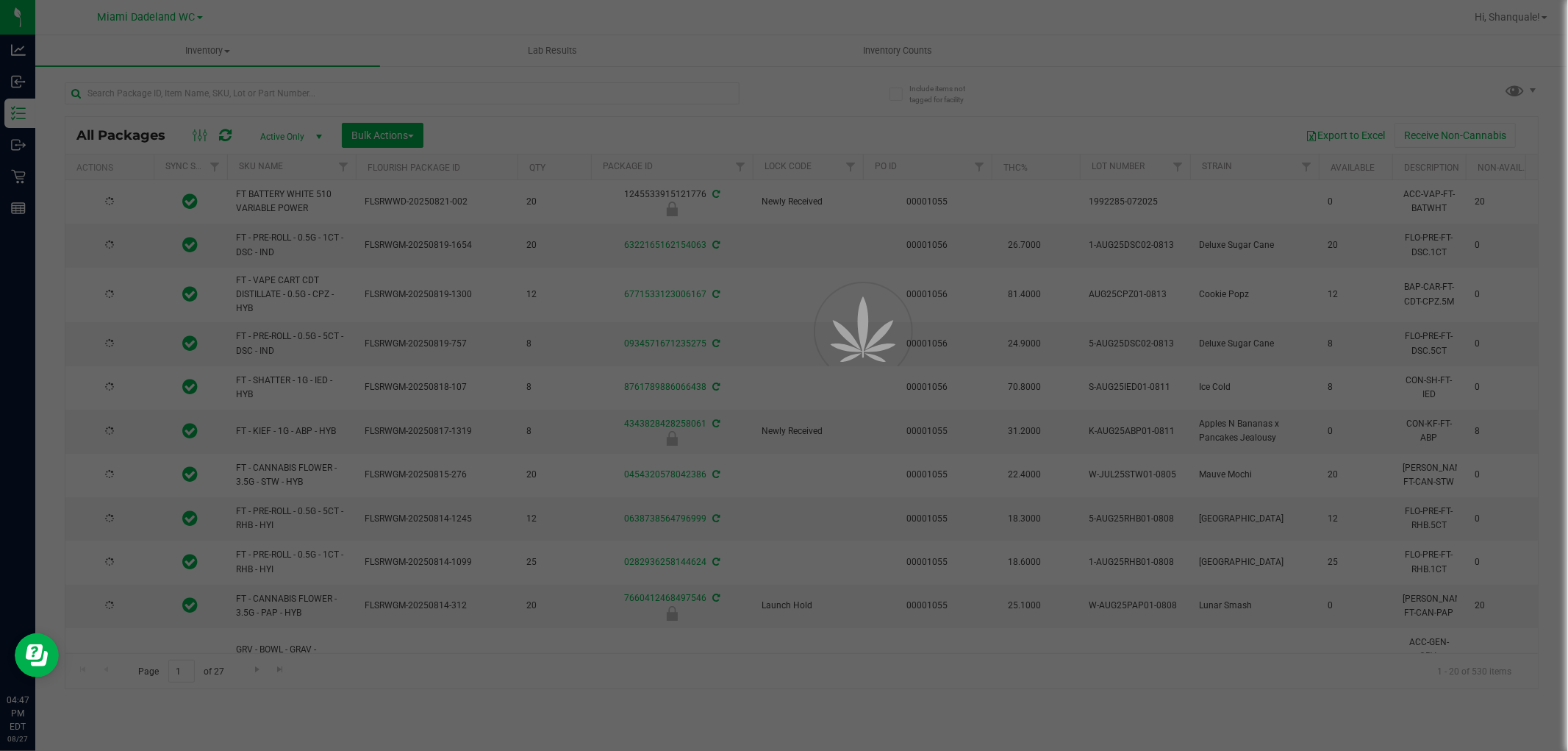
click at [195, 91] on div at bounding box center [784, 375] width 1568 height 751
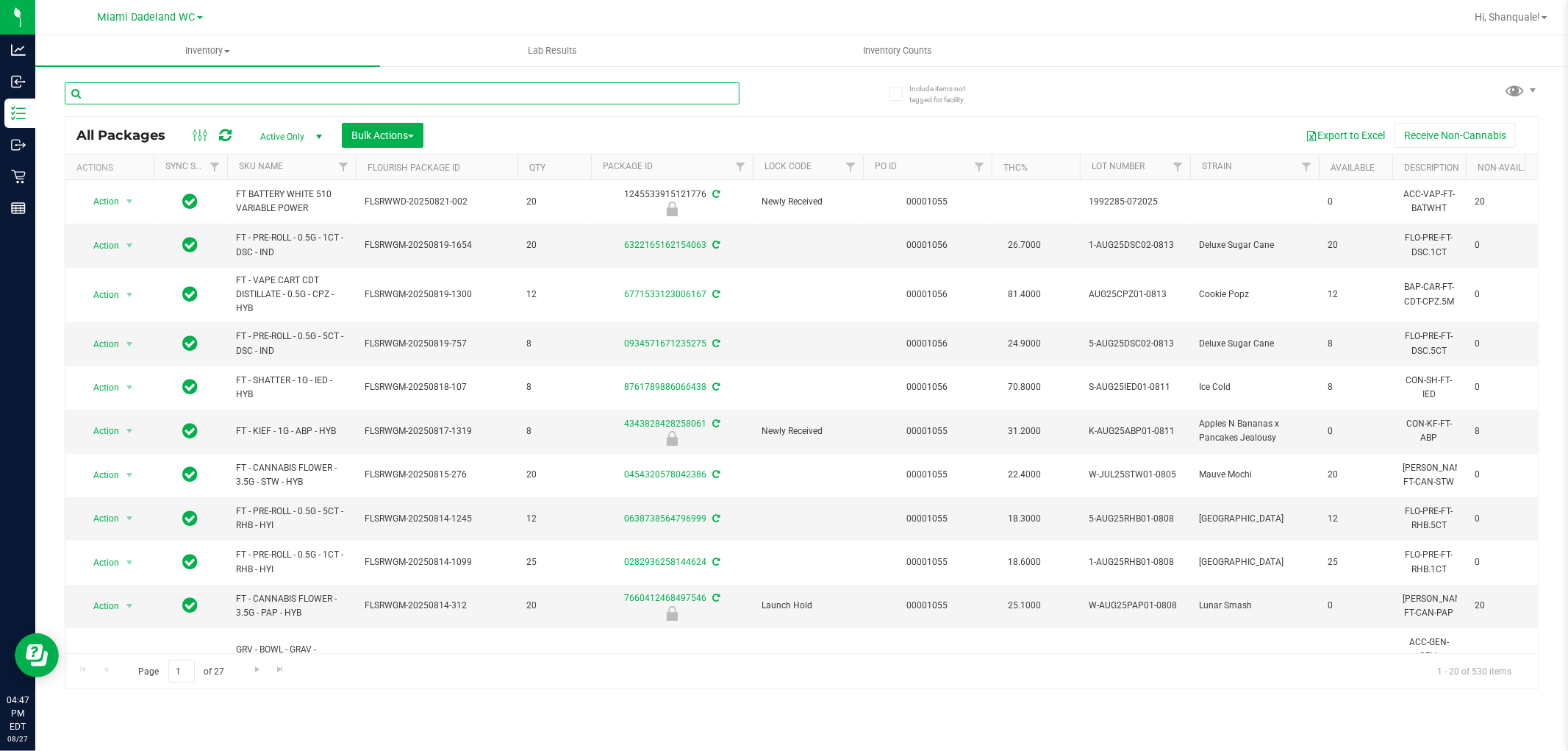
click at [191, 92] on input "text" at bounding box center [402, 93] width 675 height 22
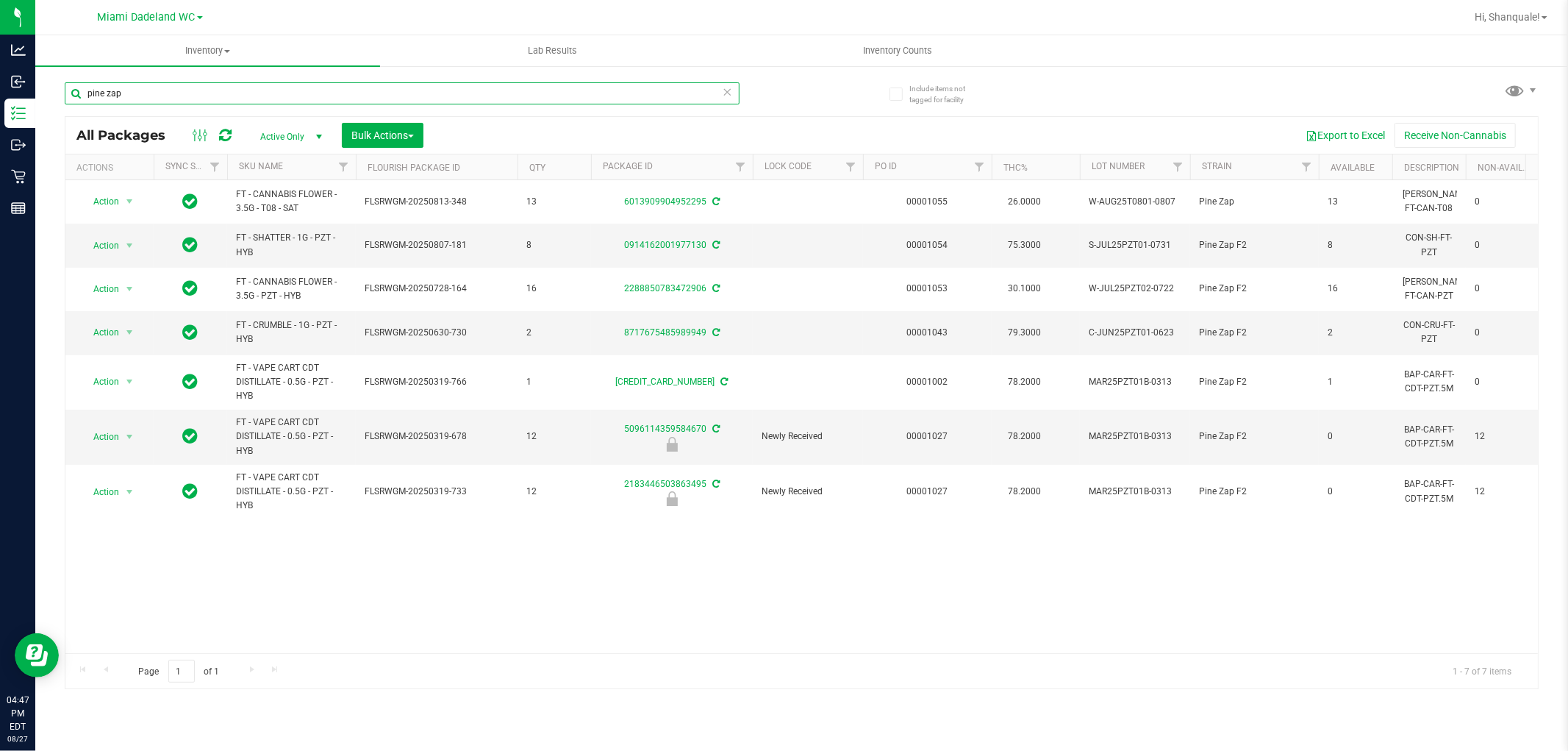
click at [269, 93] on input "pine zap" at bounding box center [402, 93] width 675 height 22
click at [355, 84] on input "pine zap" at bounding box center [402, 93] width 675 height 22
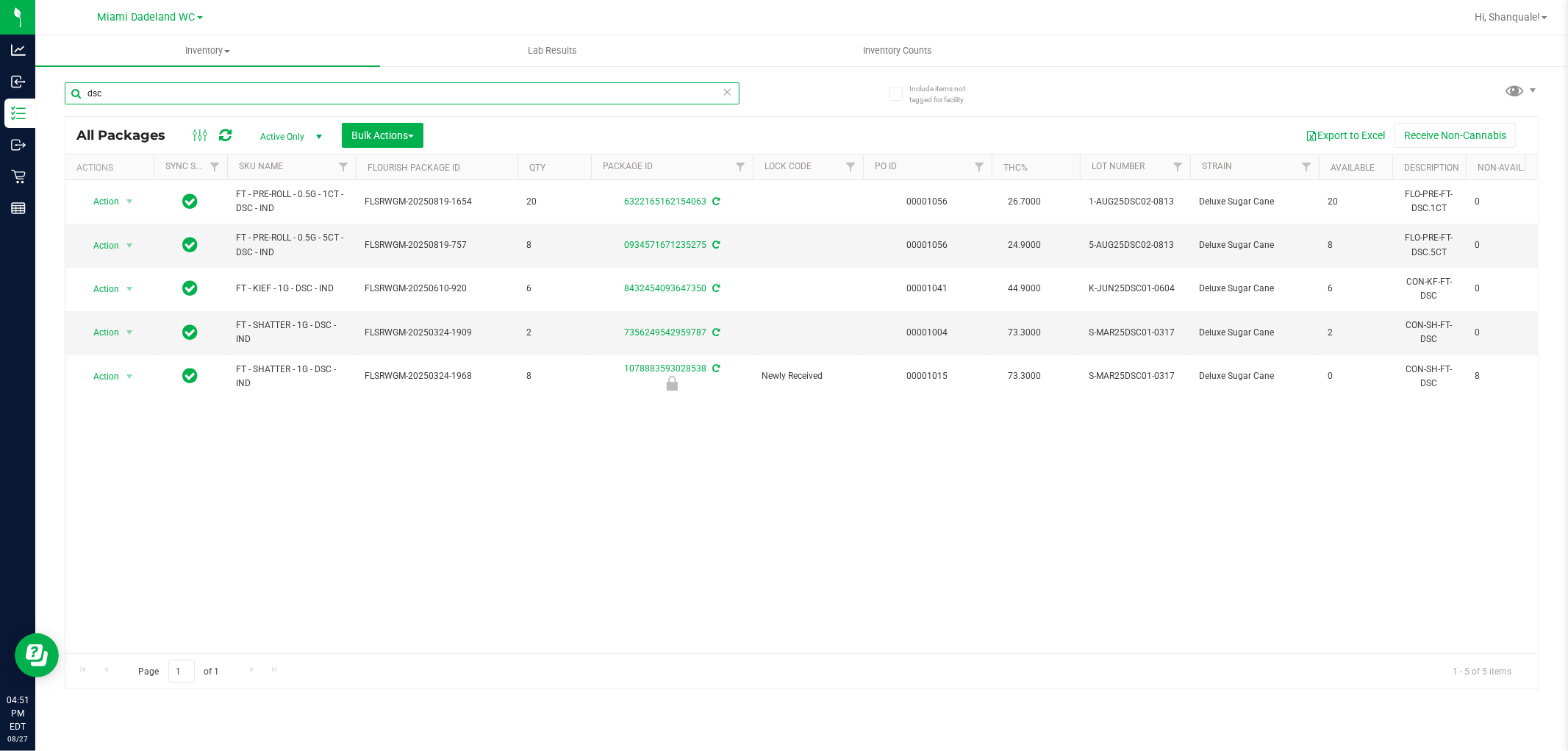
type input "dsc"
